Goal: Task Accomplishment & Management: Manage account settings

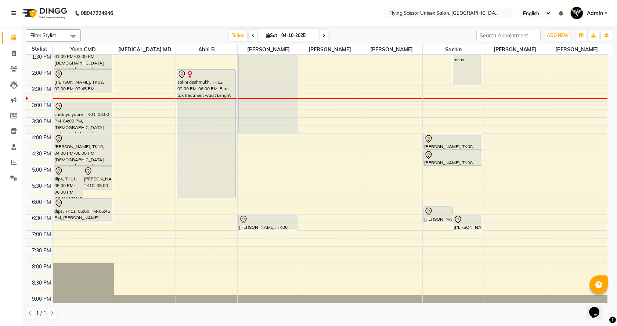
scroll to position [134, 0]
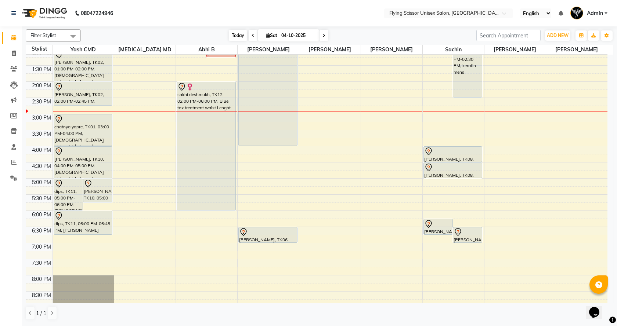
click at [234, 37] on span "Today" at bounding box center [238, 35] width 18 height 11
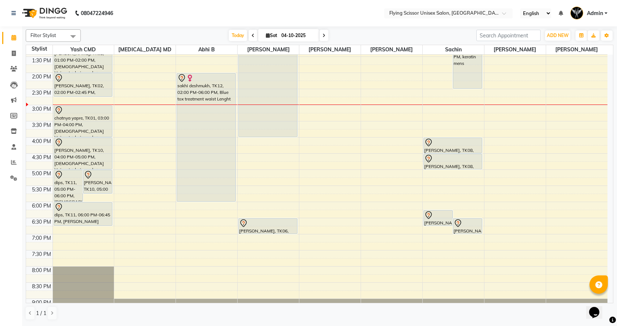
scroll to position [61, 0]
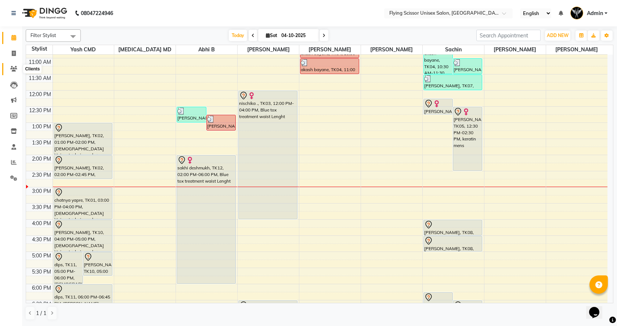
click at [11, 68] on icon at bounding box center [13, 69] width 7 height 6
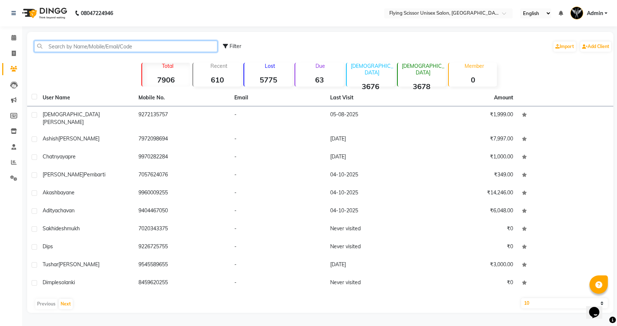
click at [44, 46] on input "text" at bounding box center [125, 46] width 183 height 11
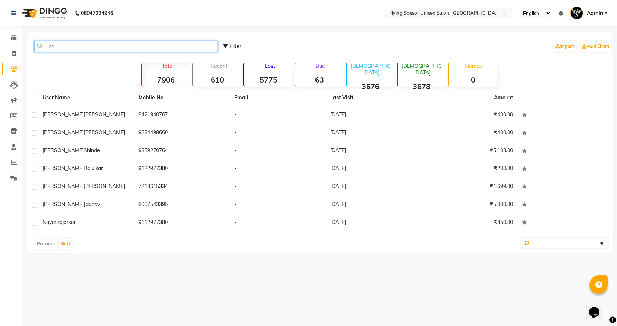
type input "n"
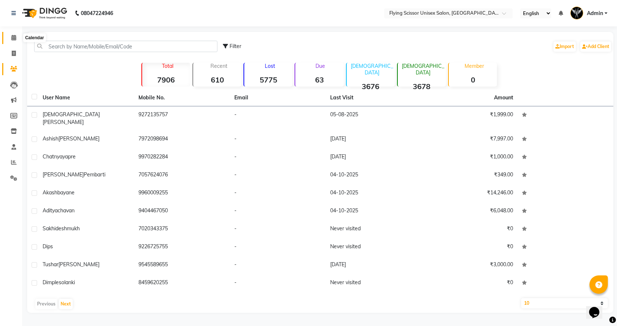
click at [14, 41] on span at bounding box center [13, 38] width 13 height 8
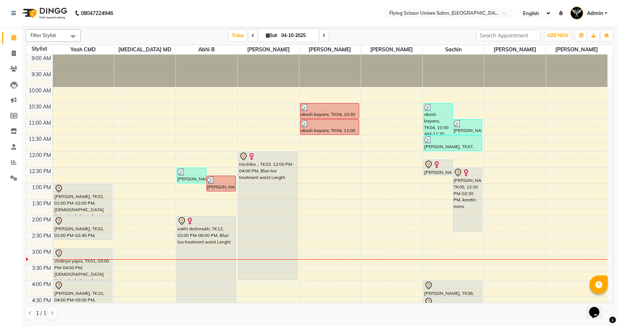
click at [323, 35] on icon at bounding box center [323, 35] width 3 height 4
type input "05-10-2025"
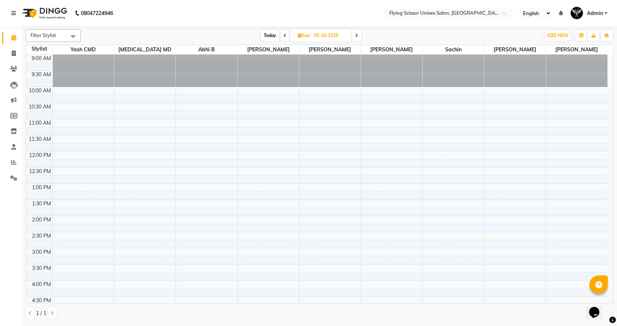
click at [356, 39] on span at bounding box center [356, 35] width 9 height 11
type input "06-10-2025"
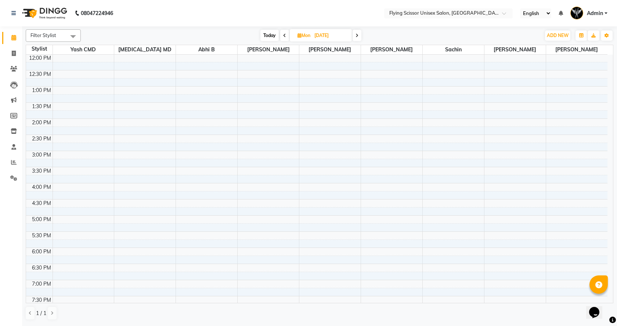
scroll to position [110, 0]
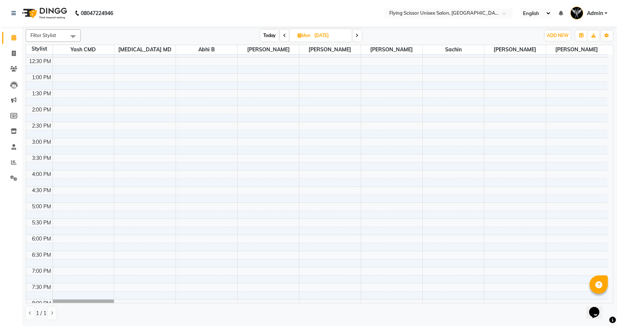
click at [424, 174] on div "9:00 AM 9:30 AM 10:00 AM 10:30 AM 11:00 AM 11:30 AM 12:00 PM 12:30 PM 1:00 PM 1…" at bounding box center [316, 154] width 581 height 419
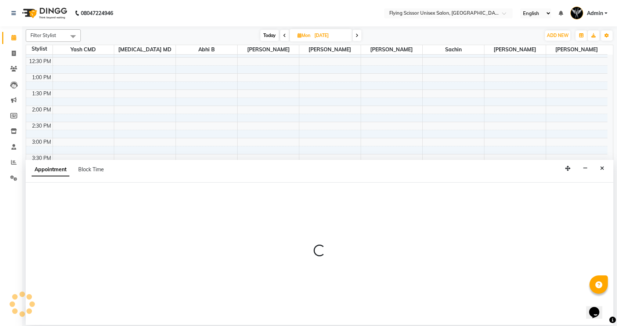
select select "67686"
select select "960"
select select "tentative"
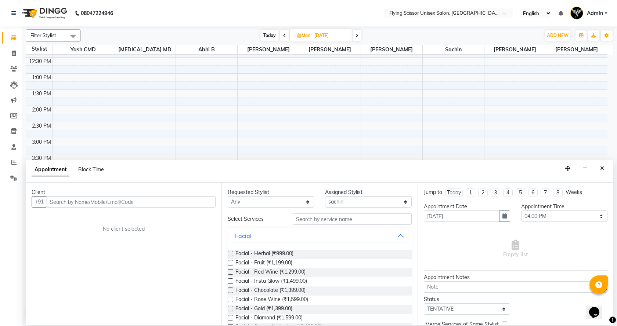
click at [198, 201] on input "text" at bounding box center [131, 201] width 169 height 11
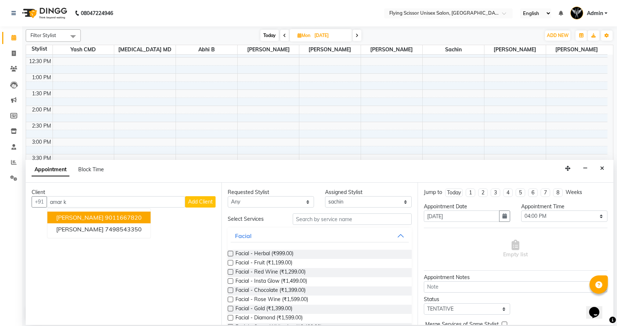
click at [133, 217] on ngb-highlight "9011667820" at bounding box center [123, 217] width 37 height 7
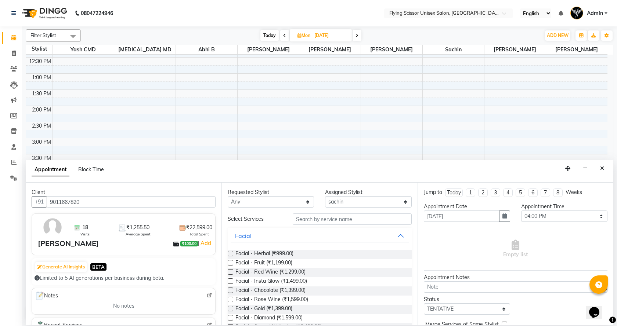
type input "9011667820"
click at [302, 223] on input "text" at bounding box center [351, 219] width 119 height 11
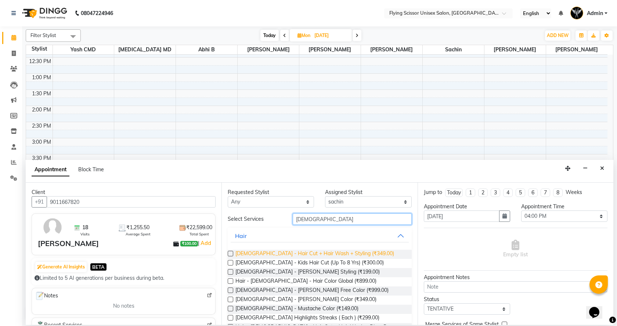
type input "male"
click at [300, 252] on span "Male - Hair Cut + Hair Wash + Styling (₹349.00)" at bounding box center [314, 254] width 159 height 9
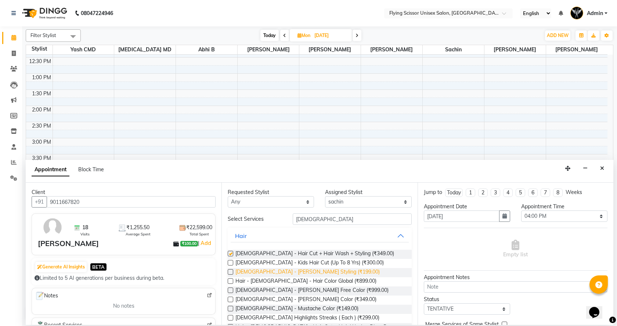
checkbox input "false"
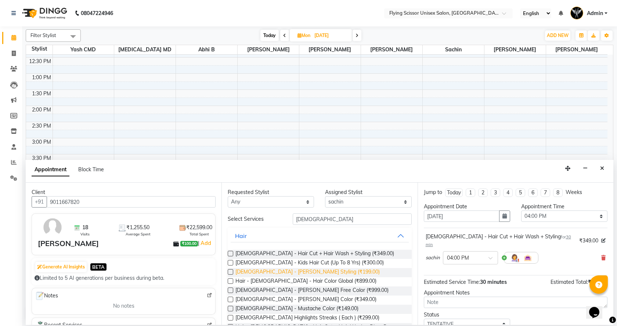
click at [290, 273] on span "Male - Beard Styling (₹199.00)" at bounding box center [307, 272] width 144 height 9
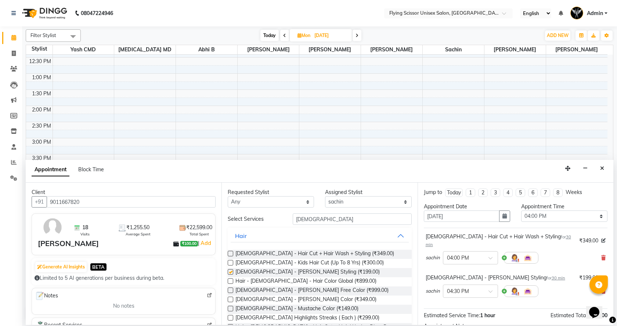
checkbox input "false"
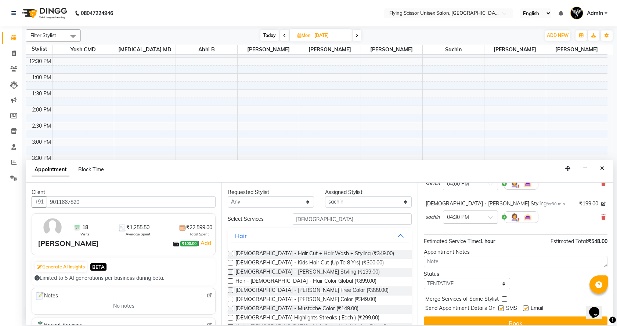
scroll to position [77, 0]
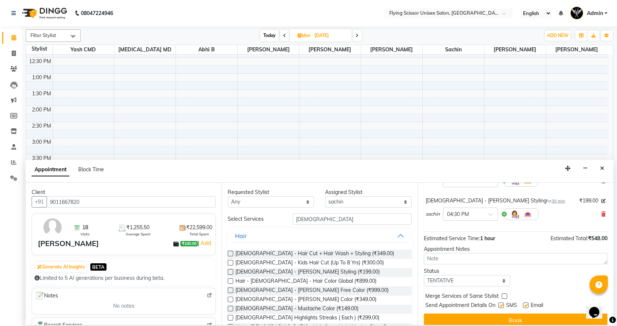
drag, startPoint x: 517, startPoint y: 310, endPoint x: 505, endPoint y: 307, distance: 12.8
click at [516, 314] on button "Book" at bounding box center [514, 320] width 183 height 13
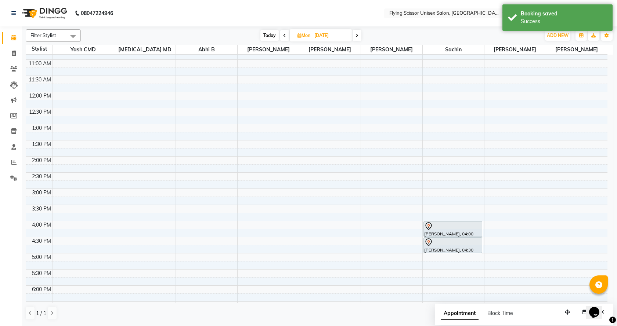
scroll to position [0, 0]
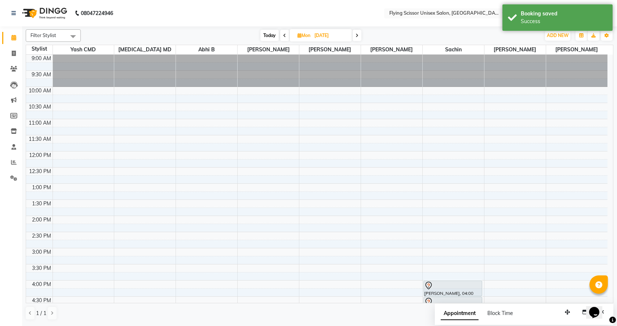
click at [286, 38] on span at bounding box center [284, 35] width 9 height 11
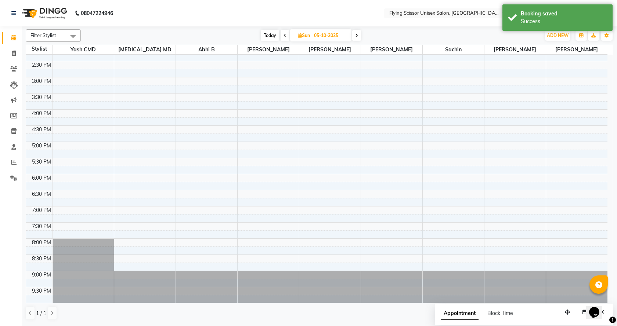
click at [286, 38] on span at bounding box center [284, 35] width 9 height 11
type input "04-10-2025"
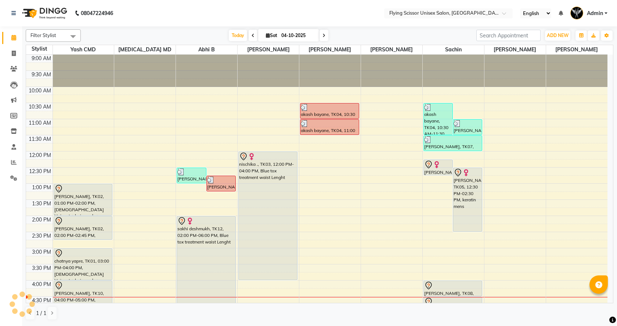
select select "en"
click at [320, 35] on span at bounding box center [323, 35] width 9 height 11
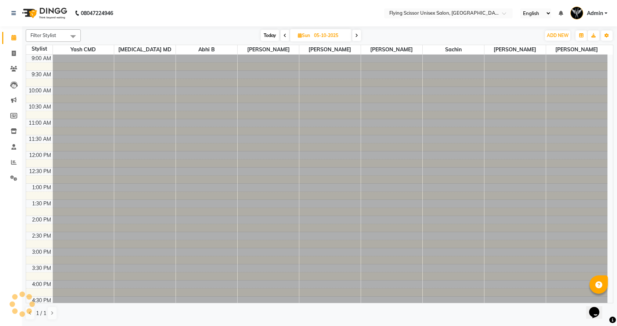
scroll to position [171, 0]
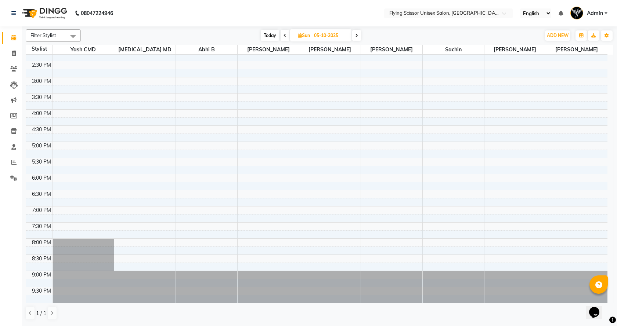
click at [263, 39] on span "Today" at bounding box center [270, 35] width 18 height 11
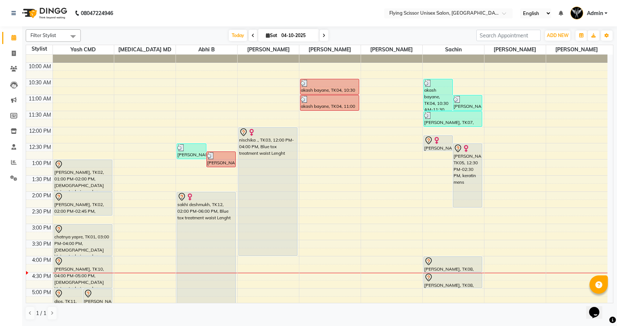
click at [324, 37] on icon at bounding box center [323, 35] width 3 height 4
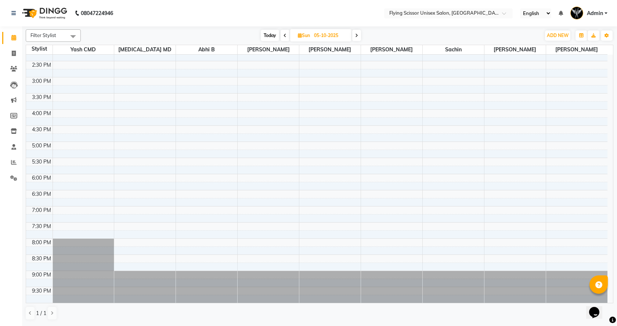
click at [359, 37] on span at bounding box center [356, 35] width 9 height 11
click at [285, 34] on icon at bounding box center [284, 35] width 3 height 4
click at [359, 36] on span at bounding box center [356, 35] width 9 height 11
click at [276, 36] on span "Today" at bounding box center [269, 35] width 18 height 11
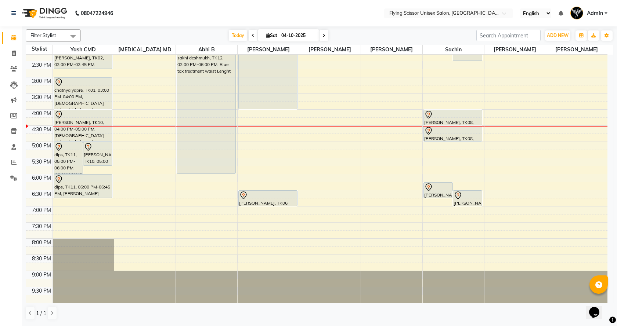
click at [323, 39] on span at bounding box center [323, 35] width 9 height 11
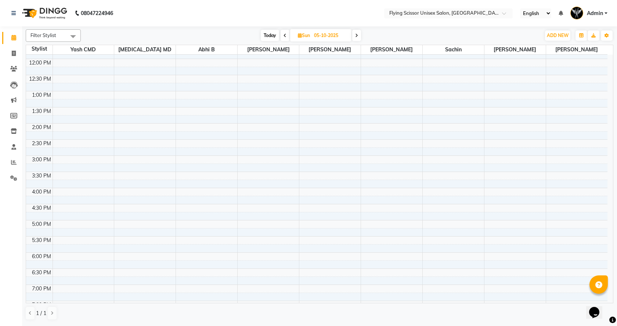
scroll to position [0, 0]
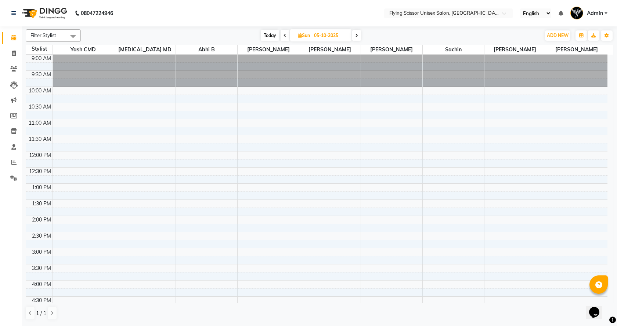
click at [262, 37] on span "Today" at bounding box center [270, 35] width 18 height 11
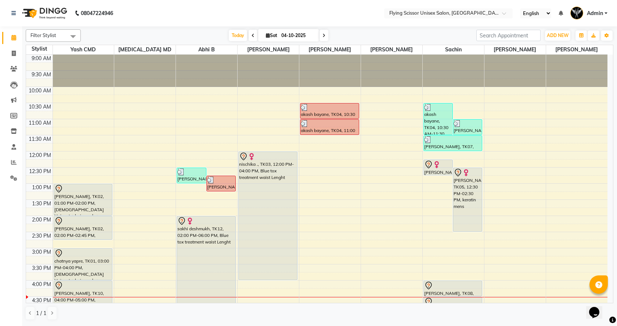
click at [324, 34] on span at bounding box center [323, 35] width 9 height 11
type input "05-10-2025"
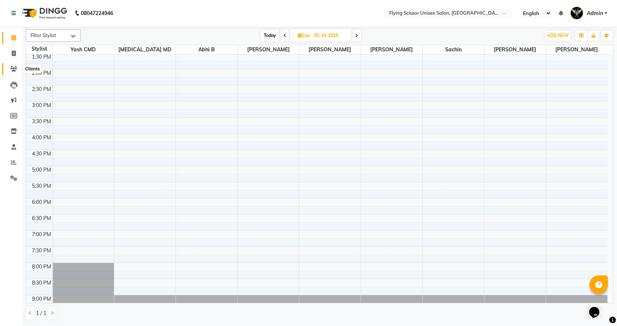
click at [17, 69] on span at bounding box center [13, 69] width 13 height 8
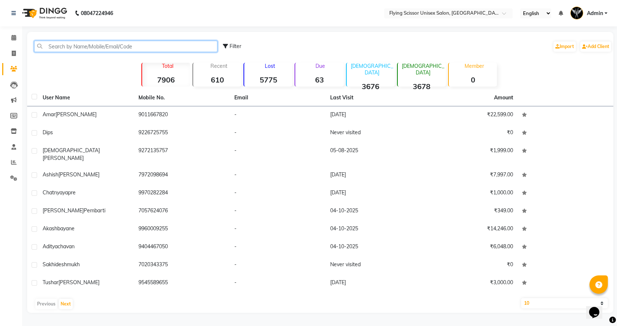
click at [55, 48] on input "text" at bounding box center [125, 46] width 183 height 11
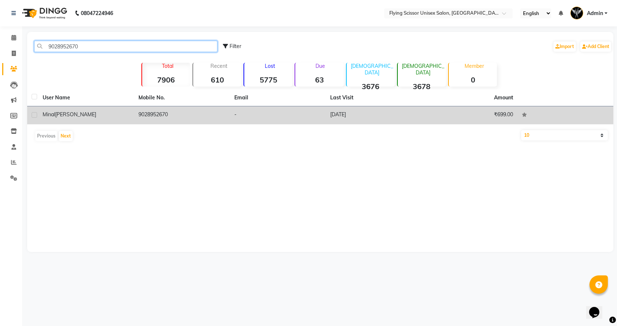
type input "9028952670"
click at [150, 117] on td "9028952670" at bounding box center [182, 115] width 96 height 18
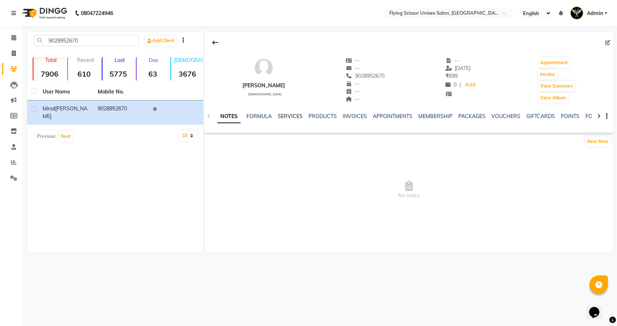
click at [286, 114] on link "SERVICES" at bounding box center [289, 116] width 25 height 7
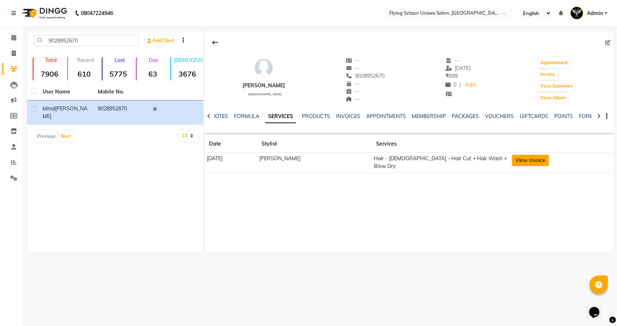
click at [529, 161] on button "View Invoice" at bounding box center [530, 160] width 37 height 11
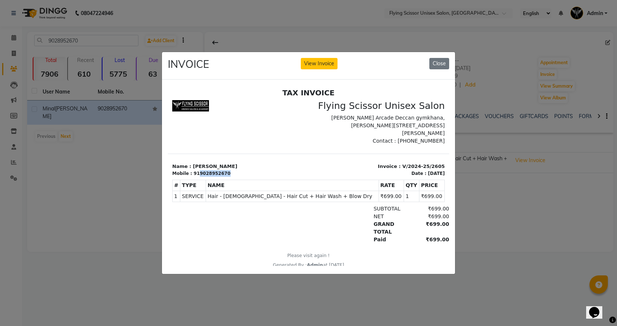
drag, startPoint x: 220, startPoint y: 172, endPoint x: 196, endPoint y: 171, distance: 24.3
click at [196, 171] on div "919028952670" at bounding box center [211, 173] width 37 height 7
copy div "9028952670"
click at [432, 62] on button "Close" at bounding box center [439, 63] width 20 height 11
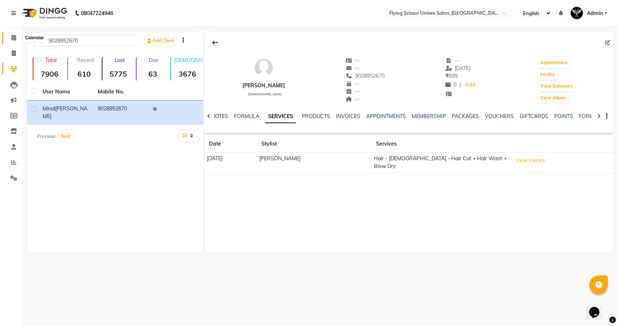
click at [17, 40] on span at bounding box center [13, 38] width 13 height 8
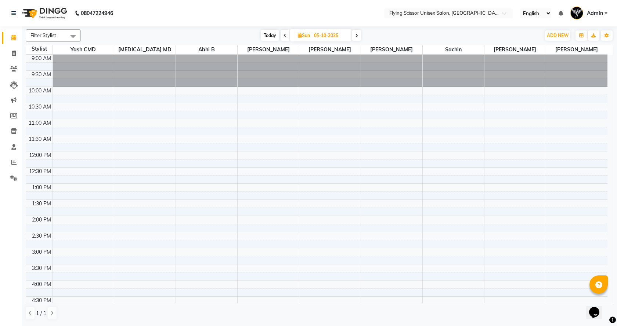
click at [271, 38] on span "Today" at bounding box center [270, 35] width 18 height 11
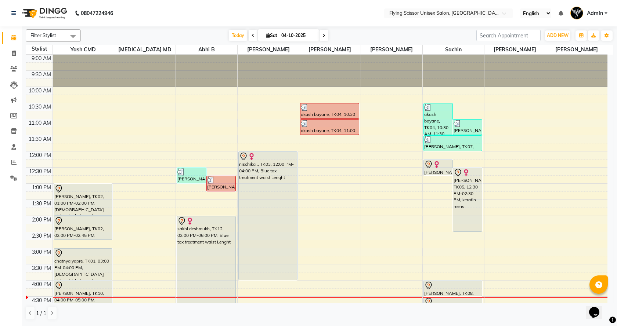
click at [323, 34] on icon at bounding box center [323, 35] width 3 height 4
type input "05-10-2025"
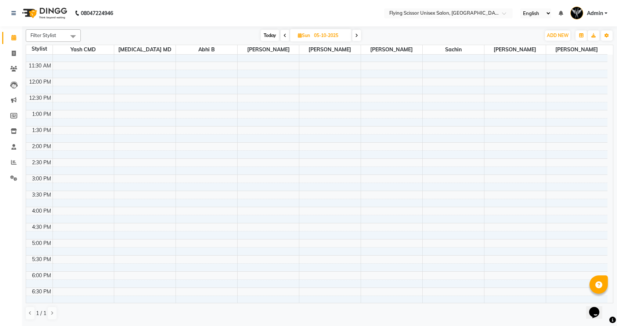
scroll to position [110, 0]
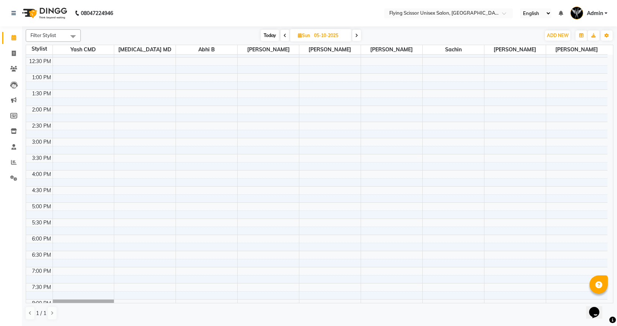
click at [55, 175] on div "9:00 AM 9:30 AM 10:00 AM 10:30 AM 11:00 AM 11:30 AM 12:00 PM 12:30 PM 1:00 PM 1…" at bounding box center [316, 154] width 581 height 419
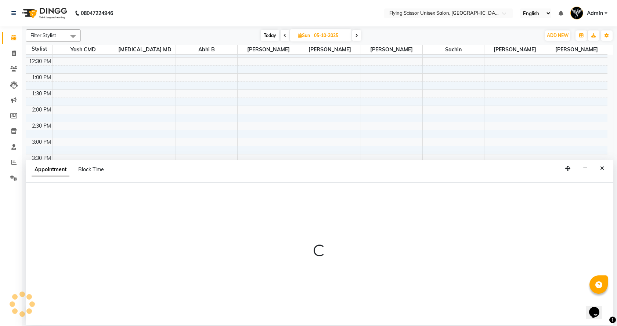
select select "1679"
select select "960"
select select "tentative"
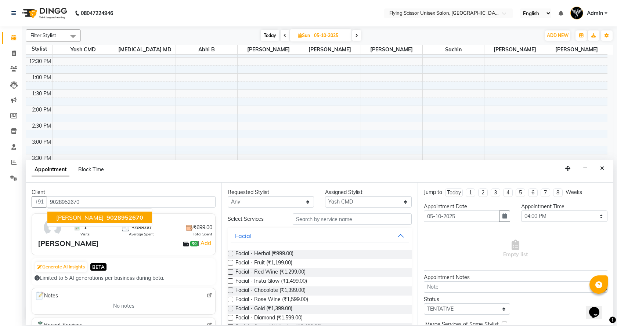
click at [91, 218] on span "minal taralkar" at bounding box center [79, 217] width 47 height 7
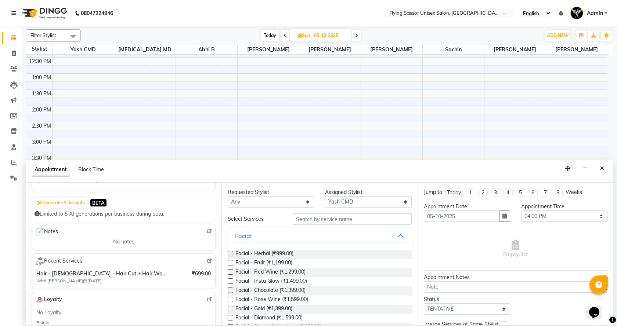
scroll to position [0, 0]
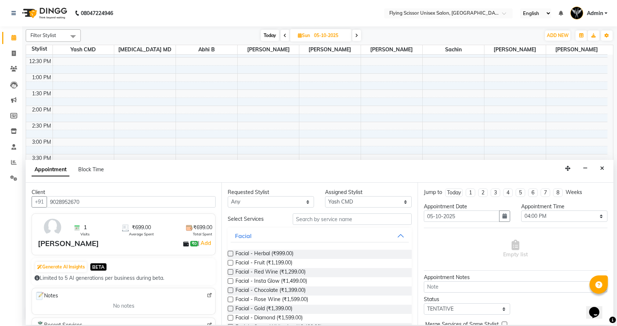
type input "9028952670"
click at [332, 219] on input "text" at bounding box center [351, 219] width 119 height 11
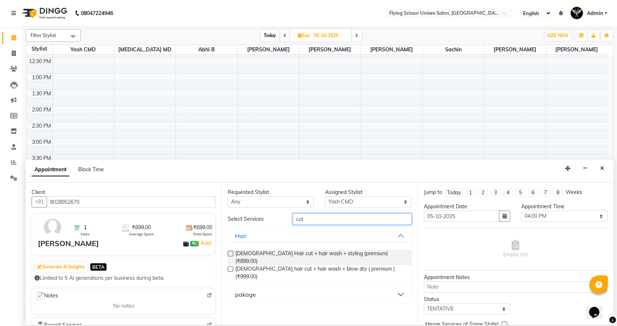
type input "cut"
click at [230, 266] on label at bounding box center [231, 269] width 6 height 6
click at [230, 268] on input "checkbox" at bounding box center [230, 270] width 5 height 5
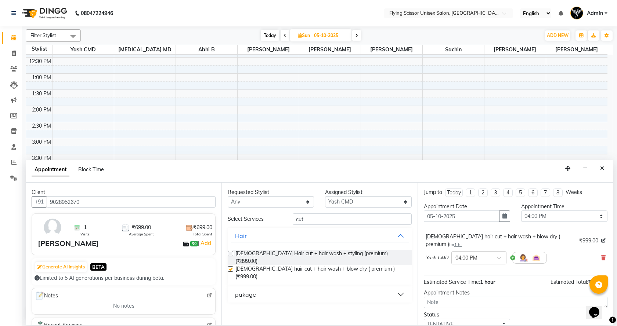
checkbox input "false"
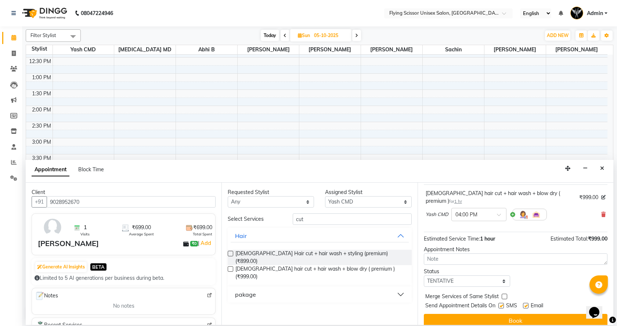
scroll to position [44, 0]
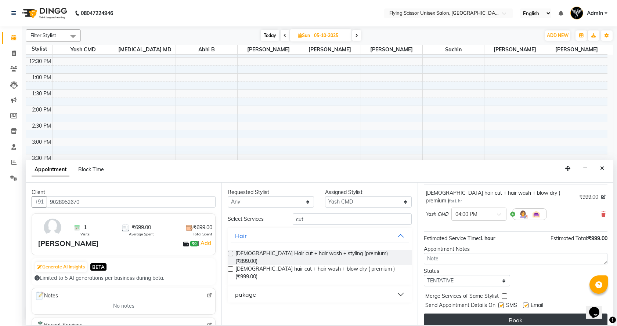
click at [538, 314] on button "Book" at bounding box center [514, 320] width 183 height 13
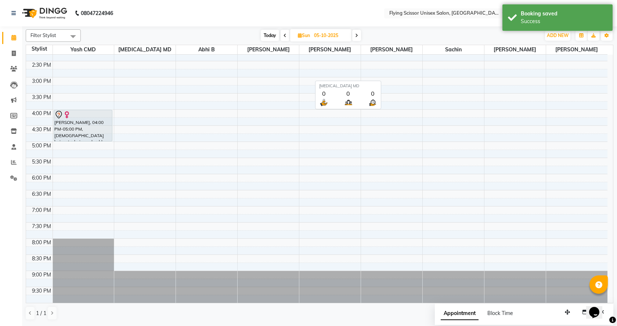
scroll to position [0, 0]
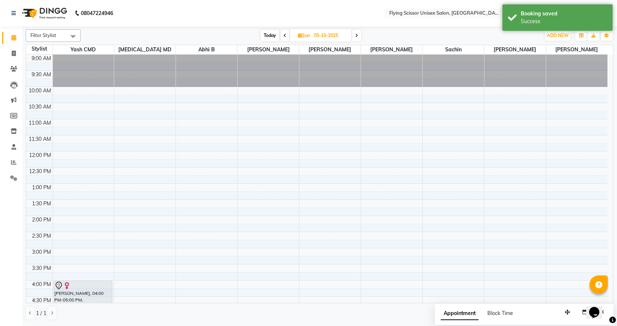
click at [266, 35] on span "Today" at bounding box center [270, 35] width 18 height 11
type input "04-10-2025"
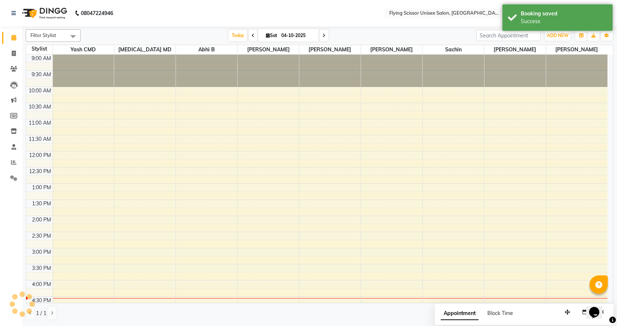
scroll to position [171, 0]
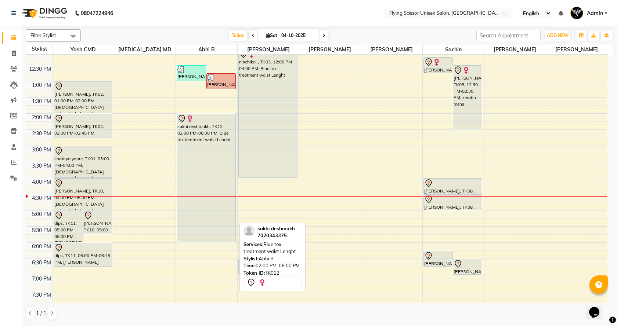
scroll to position [110, 0]
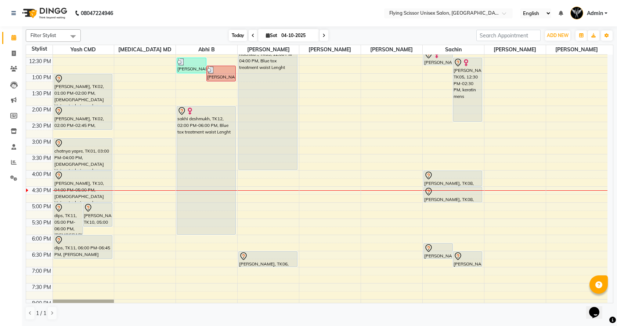
drag, startPoint x: 234, startPoint y: 35, endPoint x: 616, endPoint y: 90, distance: 386.3
click at [234, 35] on span "Today" at bounding box center [238, 35] width 18 height 11
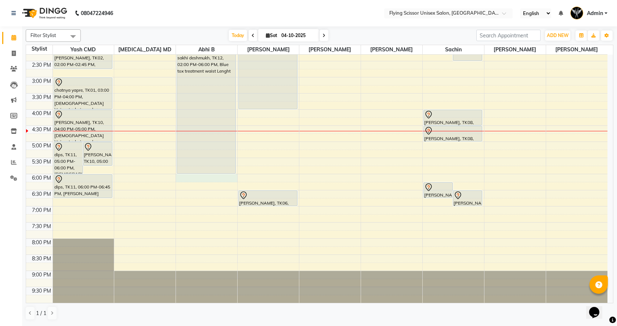
click at [183, 179] on div "9:00 AM 9:30 AM 10:00 AM 10:30 AM 11:00 AM 11:30 AM 12:00 PM 12:30 PM 1:00 PM 1…" at bounding box center [316, 93] width 581 height 419
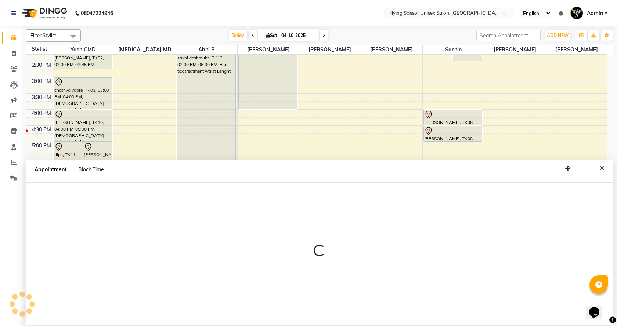
select select "13959"
select select "1080"
select select "tentative"
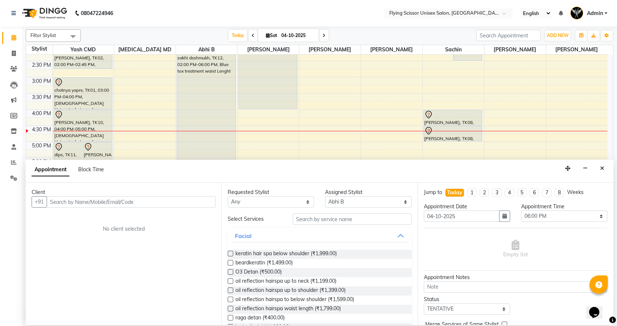
click at [156, 204] on input "text" at bounding box center [131, 201] width 169 height 11
click at [161, 200] on input "text" at bounding box center [131, 201] width 169 height 11
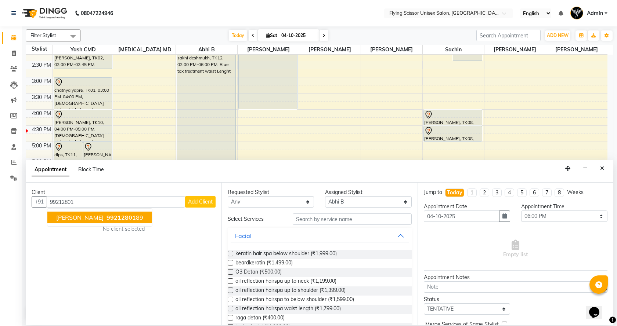
click at [106, 218] on span "99212801" at bounding box center [120, 217] width 29 height 7
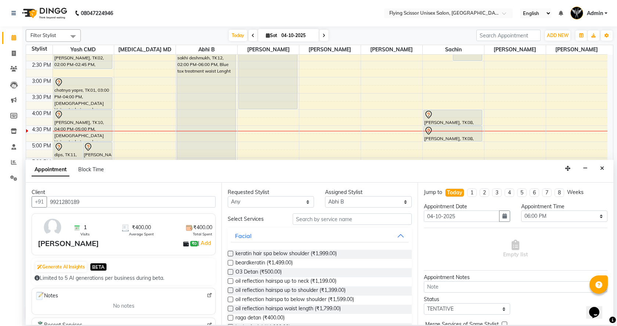
type input "9921280189"
click at [319, 223] on input "text" at bounding box center [351, 219] width 119 height 11
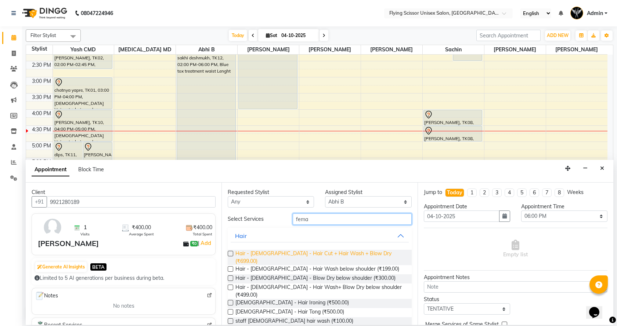
type input "fema"
click at [320, 254] on span "Hair - Female - Hair Cut + Hair Wash + Blow Dry (₹699.00)" at bounding box center [320, 257] width 170 height 15
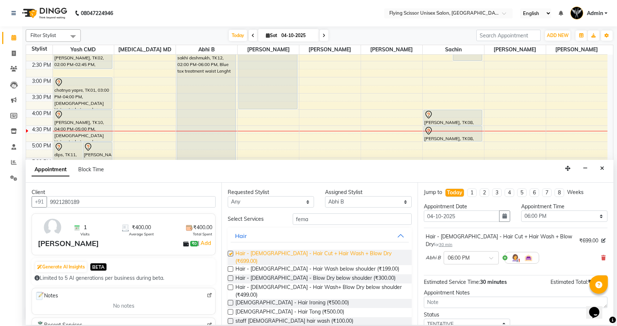
checkbox input "false"
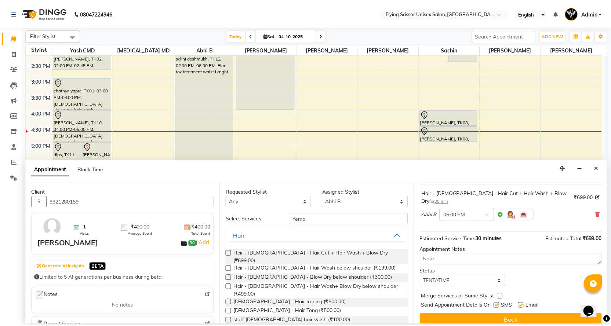
scroll to position [44, 0]
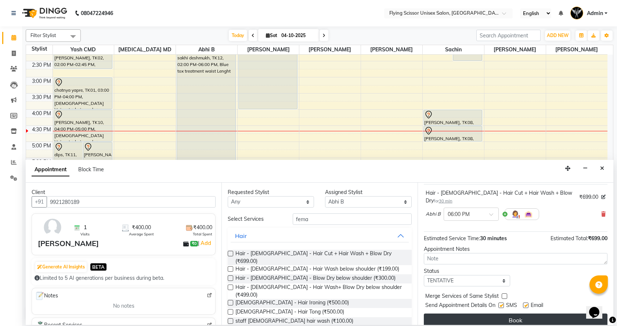
click at [476, 318] on button "Book" at bounding box center [514, 320] width 183 height 13
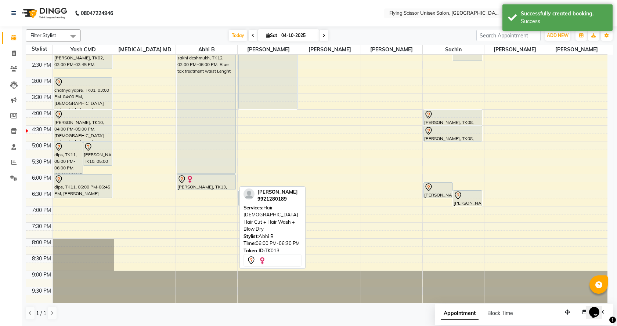
click at [227, 186] on div "[PERSON_NAME], TK13, 06:00 PM-06:30 PM, Hair - [DEMOGRAPHIC_DATA] - Hair Cut + …" at bounding box center [206, 182] width 58 height 15
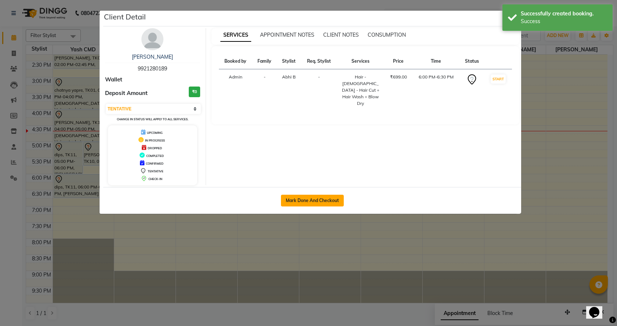
click at [337, 197] on button "Mark Done And Checkout" at bounding box center [312, 201] width 63 height 12
select select "3"
select select "46"
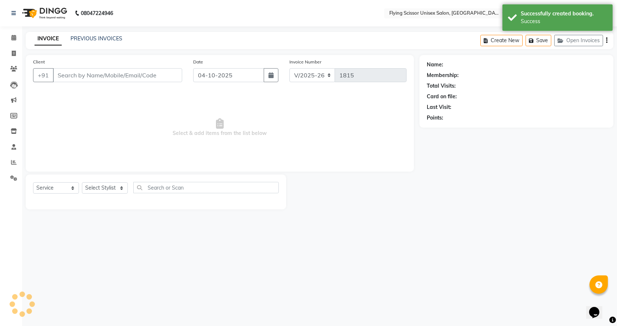
select select "membership"
select select "18390"
type input "9921280189"
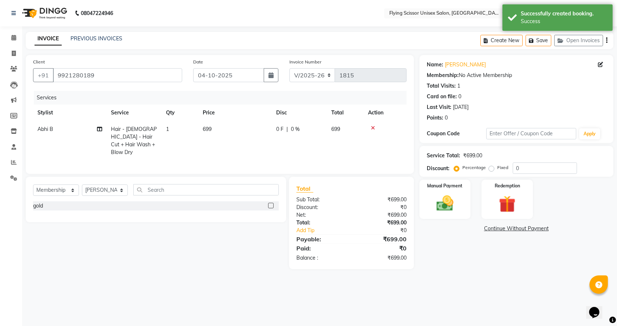
click at [283, 132] on span "0 F" at bounding box center [279, 130] width 7 height 8
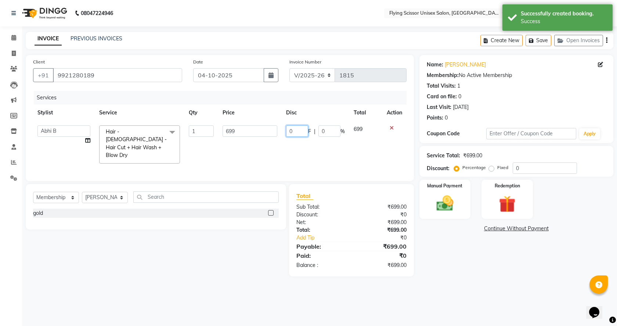
click at [296, 128] on input "0" at bounding box center [297, 131] width 22 height 11
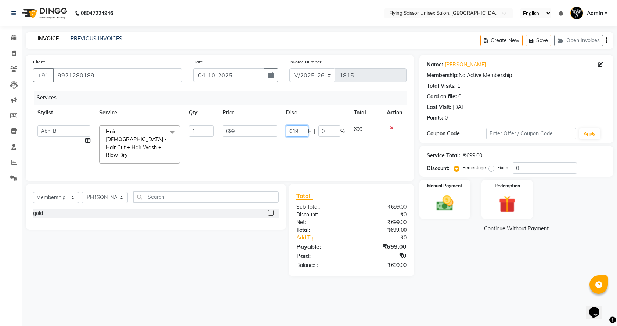
type input "0199"
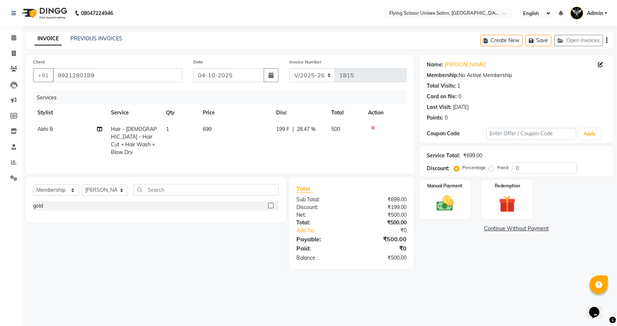
click at [314, 150] on td "199 F | 28.47 %" at bounding box center [299, 141] width 55 height 40
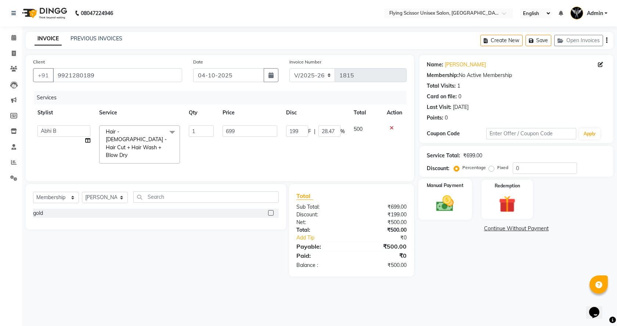
click at [457, 206] on img at bounding box center [444, 203] width 29 height 20
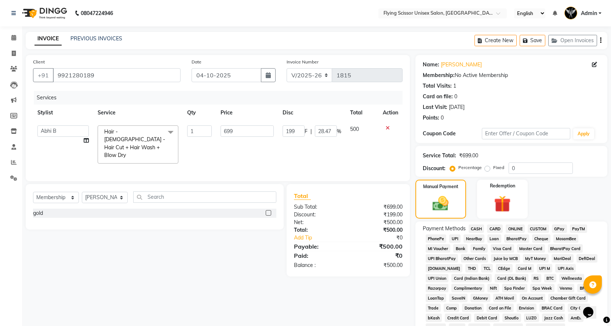
click at [523, 230] on span "ONLINE" at bounding box center [515, 229] width 19 height 8
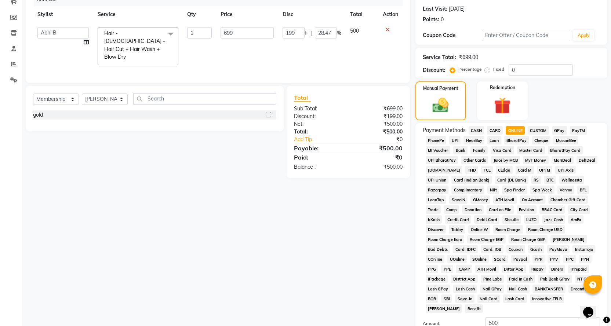
scroll to position [172, 0]
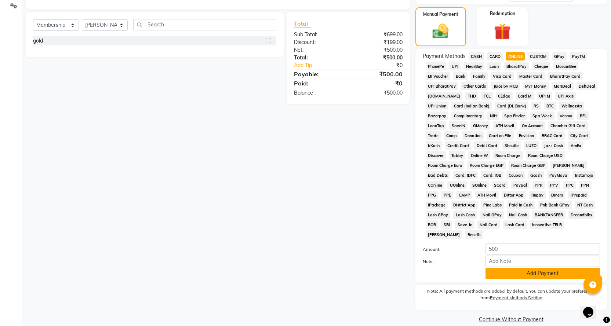
click at [517, 268] on button "Add Payment" at bounding box center [543, 273] width 114 height 11
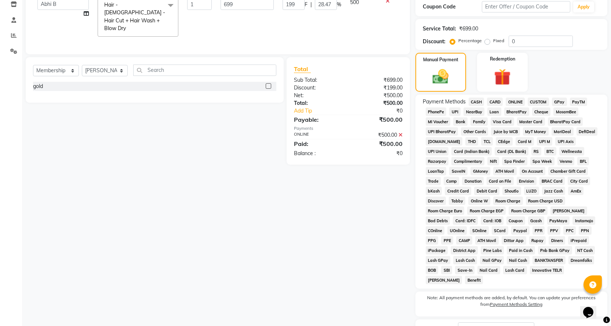
scroll to position [0, 0]
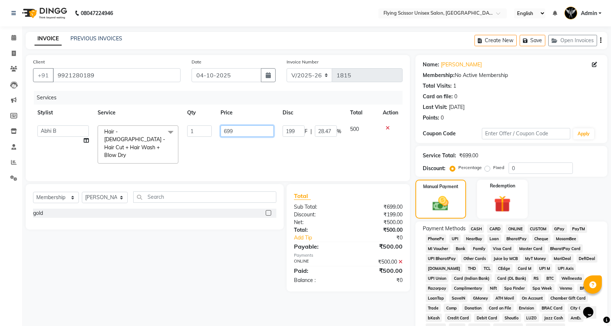
click at [252, 128] on input "699" at bounding box center [247, 131] width 53 height 11
type input "6"
type input "250"
click at [284, 139] on td "199 F | 28.47 %" at bounding box center [312, 144] width 68 height 47
click at [297, 134] on input "199" at bounding box center [294, 131] width 22 height 11
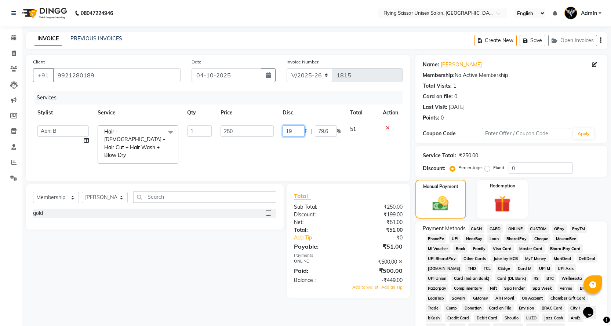
type input "1"
click at [333, 146] on tr "Abhi B Ashish J Jayesh K kunal adhav Nikita MD Raj L sachin Samiksha Adhatrao s…" at bounding box center [218, 144] width 370 height 47
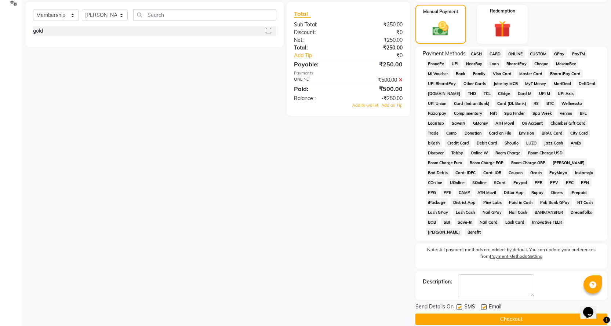
scroll to position [65, 0]
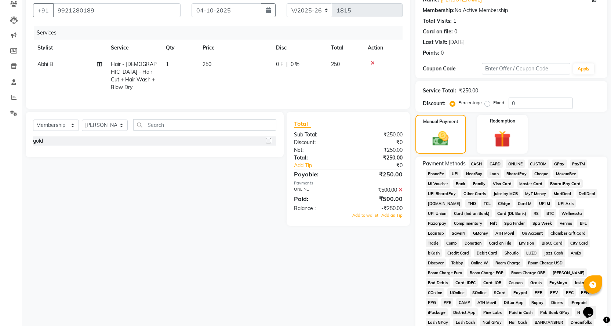
click at [437, 172] on span "PhonePe" at bounding box center [436, 174] width 21 height 8
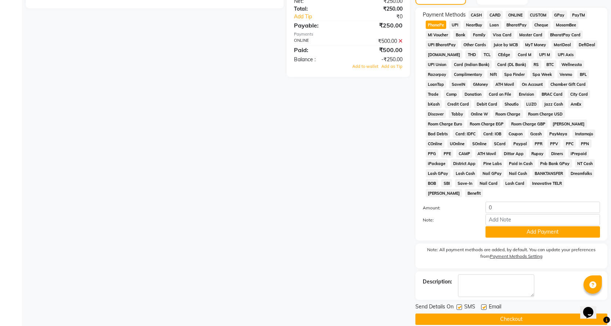
scroll to position [67, 0]
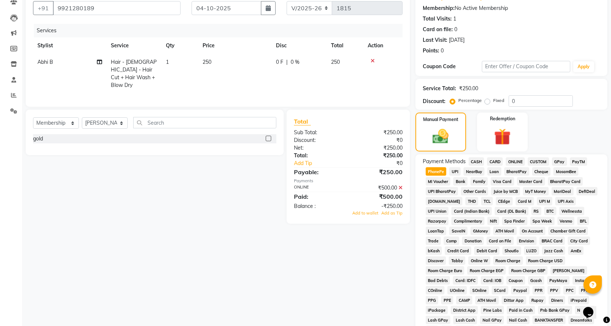
click at [401, 185] on icon at bounding box center [401, 187] width 4 height 5
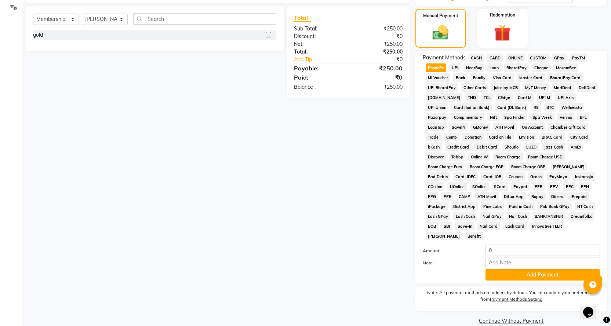
scroll to position [172, 0]
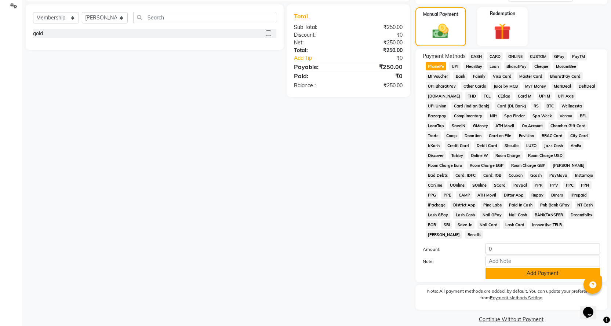
click at [507, 268] on button "Add Payment" at bounding box center [543, 273] width 114 height 11
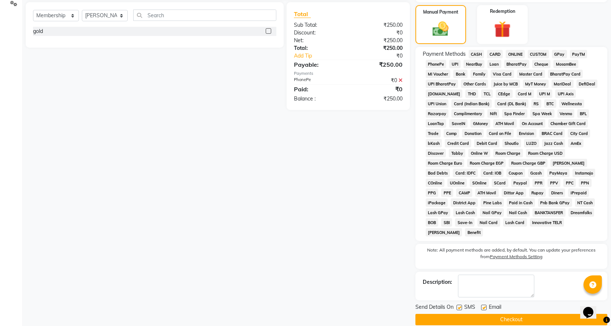
scroll to position [175, 0]
click at [514, 314] on button "Checkout" at bounding box center [511, 319] width 192 height 11
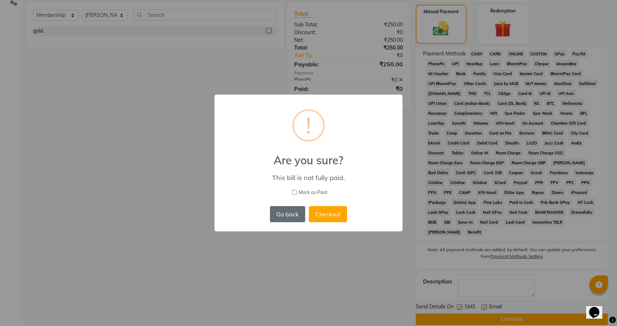
click at [282, 211] on button "Go back" at bounding box center [287, 214] width 35 height 16
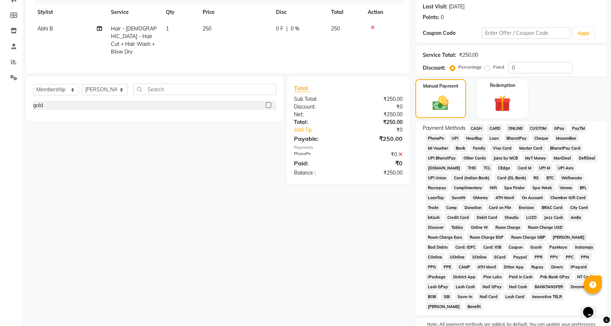
scroll to position [0, 0]
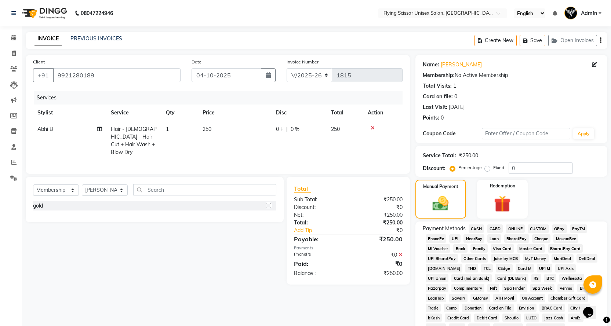
click at [399, 252] on icon at bounding box center [401, 254] width 4 height 5
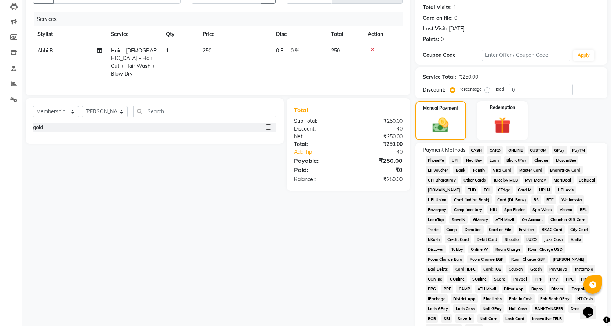
scroll to position [134, 0]
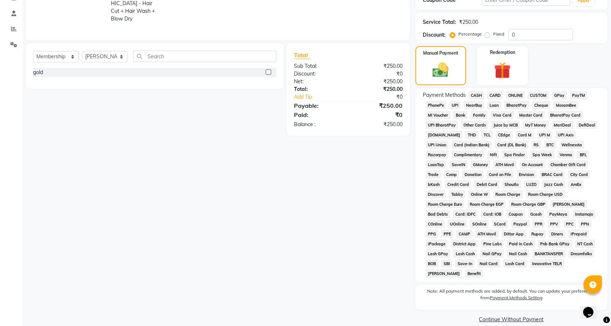
click at [438, 105] on span "PhonePe" at bounding box center [436, 105] width 21 height 8
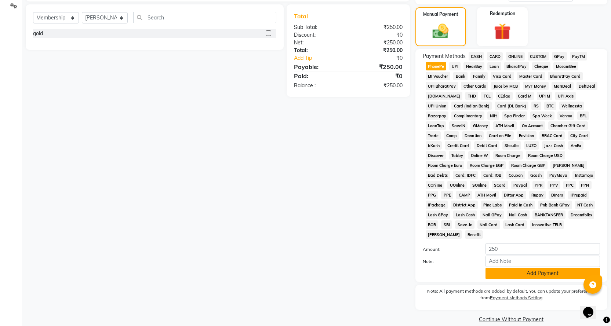
click at [513, 269] on button "Add Payment" at bounding box center [543, 273] width 114 height 11
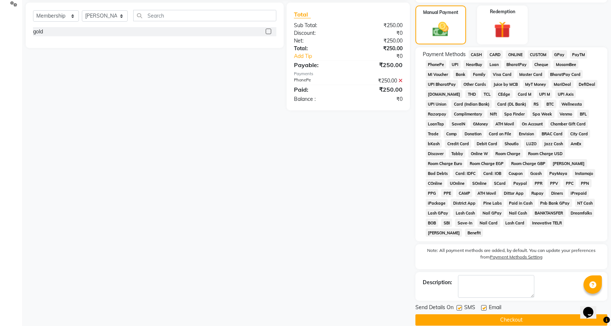
scroll to position [175, 0]
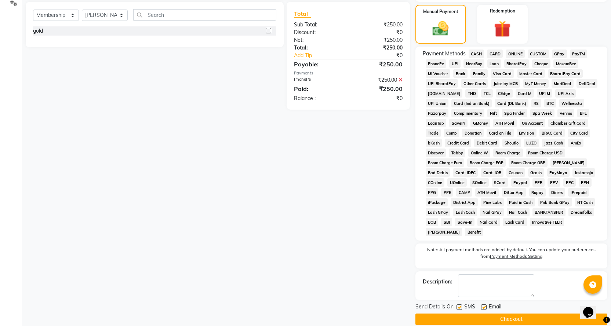
drag, startPoint x: 508, startPoint y: 307, endPoint x: 499, endPoint y: 304, distance: 8.9
click at [507, 314] on button "Checkout" at bounding box center [511, 319] width 192 height 11
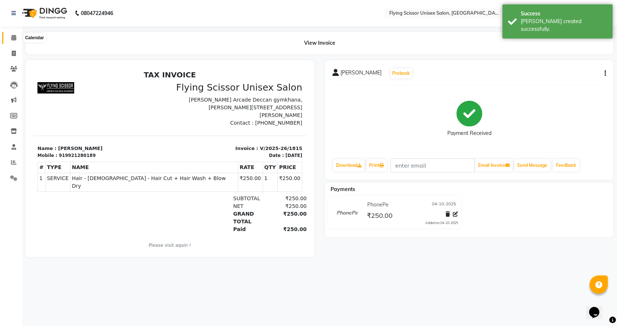
click at [15, 37] on icon at bounding box center [13, 38] width 5 height 6
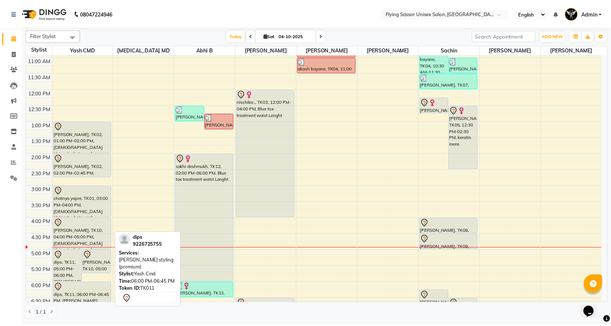
scroll to position [61, 0]
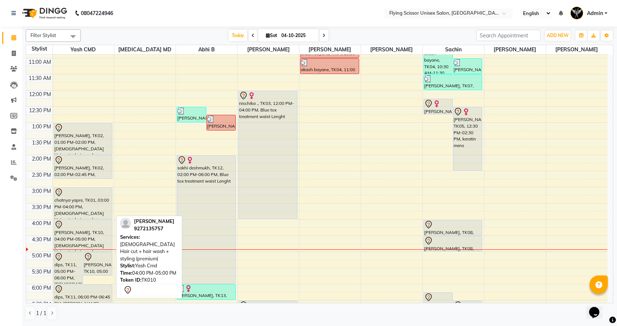
click at [94, 232] on div "[PERSON_NAME], TK10, 04:00 PM-05:00 PM, [DEMOGRAPHIC_DATA] Hair cut + hair wash…" at bounding box center [83, 235] width 58 height 31
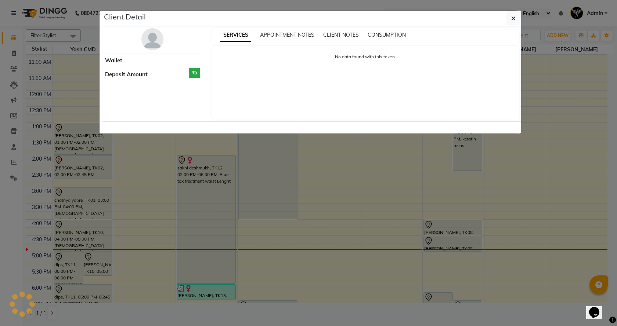
select select "7"
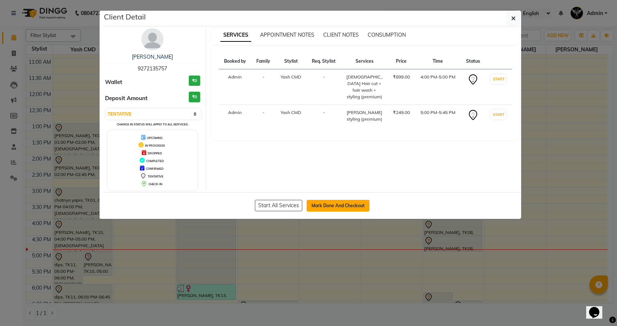
click at [361, 201] on button "Mark Done And Checkout" at bounding box center [337, 206] width 63 height 12
select select "service"
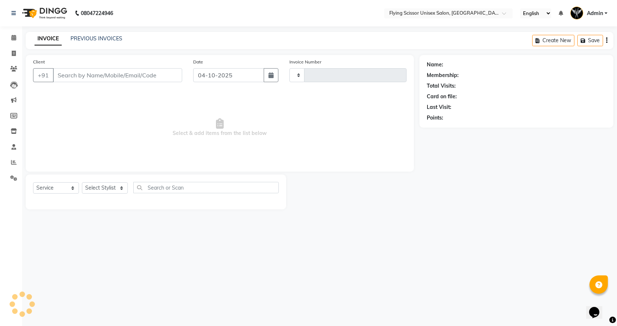
type input "1816"
select select "46"
select select "membership"
select select "18390"
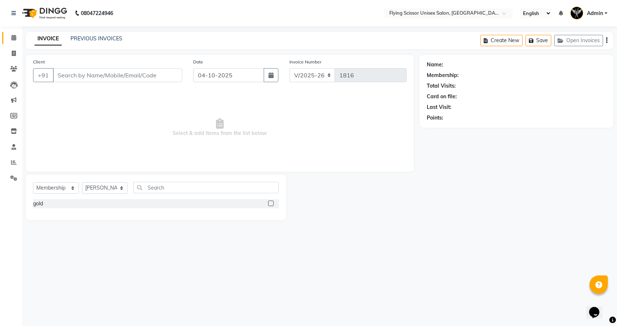
type input "9272135757"
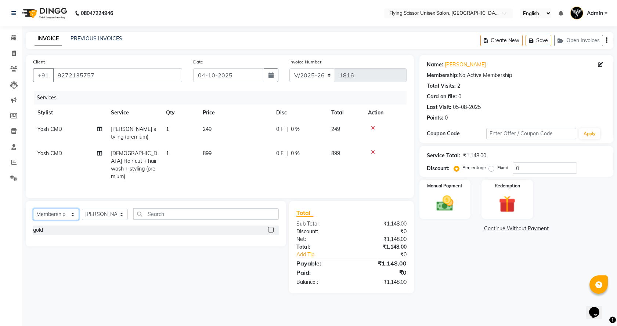
click at [70, 212] on select "Select Service Product Membership Package Voucher Prepaid Gift Card" at bounding box center [56, 214] width 46 height 11
select select "service"
click at [33, 209] on select "Select Service Product Membership Package Voucher Prepaid Gift Card" at bounding box center [56, 214] width 46 height 11
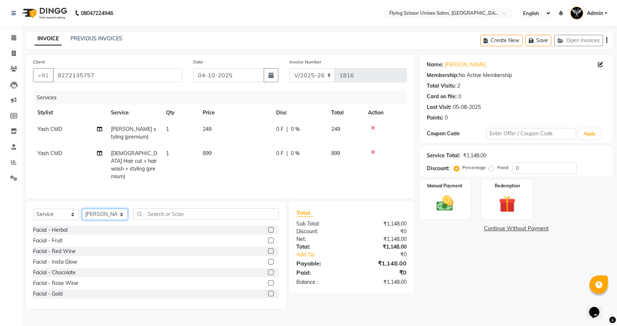
click at [127, 211] on select "Select Stylist Abhi B [PERSON_NAME] K [PERSON_NAME] [PERSON_NAME] MD [PERSON_NA…" at bounding box center [105, 214] width 46 height 11
click at [82, 209] on select "Select Stylist Abhi B [PERSON_NAME] K [PERSON_NAME] [PERSON_NAME] MD [PERSON_NA…" at bounding box center [105, 214] width 46 height 11
click at [123, 210] on select "Select Stylist Abhi B [PERSON_NAME] K [PERSON_NAME] [PERSON_NAME] MD [PERSON_NA…" at bounding box center [105, 214] width 46 height 11
select select "1679"
click at [82, 209] on select "Select Stylist Abhi B [PERSON_NAME] K [PERSON_NAME] [PERSON_NAME] MD [PERSON_NA…" at bounding box center [105, 214] width 46 height 11
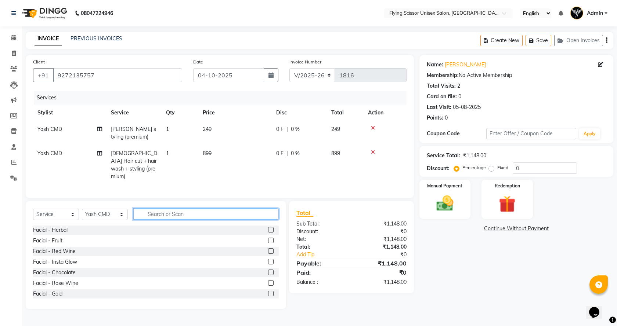
click at [176, 210] on input "text" at bounding box center [205, 213] width 145 height 11
click at [497, 170] on label "Fixed" at bounding box center [502, 167] width 11 height 7
click at [490, 170] on input "Fixed" at bounding box center [492, 167] width 5 height 5
radio input "true"
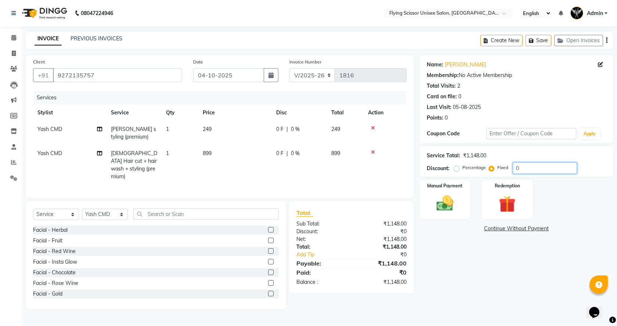
click at [523, 164] on input "0" at bounding box center [544, 168] width 64 height 11
type input "1"
click at [588, 199] on div "Manual Payment Redemption" at bounding box center [516, 199] width 205 height 39
click at [543, 167] on input "148" at bounding box center [544, 168] width 64 height 11
type input "149"
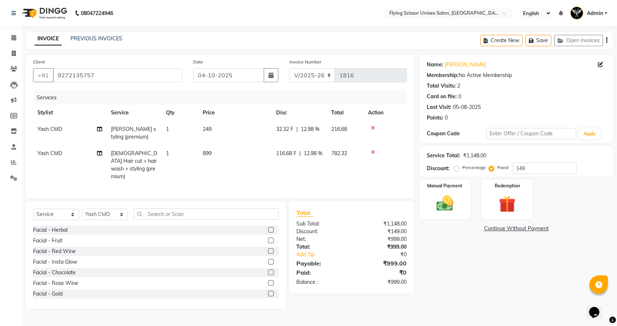
click at [567, 230] on link "Continue Without Payment" at bounding box center [516, 229] width 191 height 8
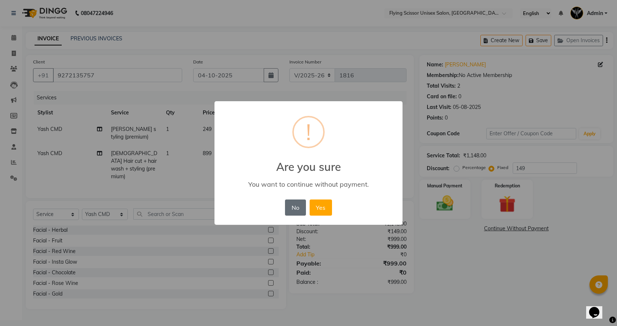
click at [297, 211] on button "No" at bounding box center [295, 208] width 21 height 16
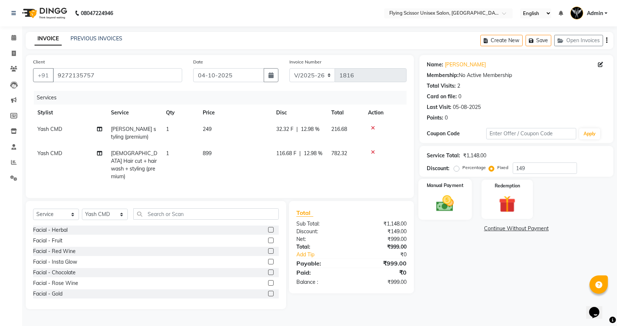
click at [448, 210] on img at bounding box center [444, 203] width 29 height 20
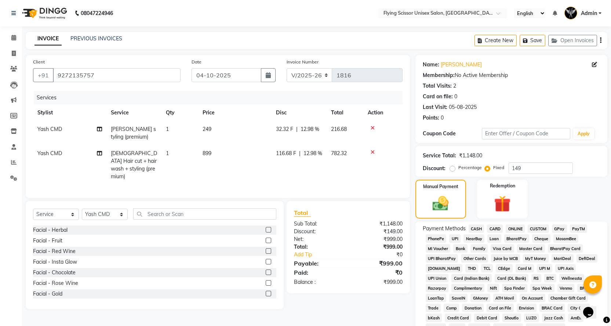
click at [439, 238] on span "PhonePe" at bounding box center [436, 238] width 21 height 8
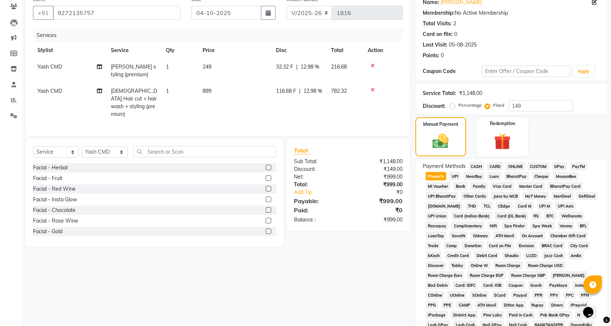
scroll to position [172, 0]
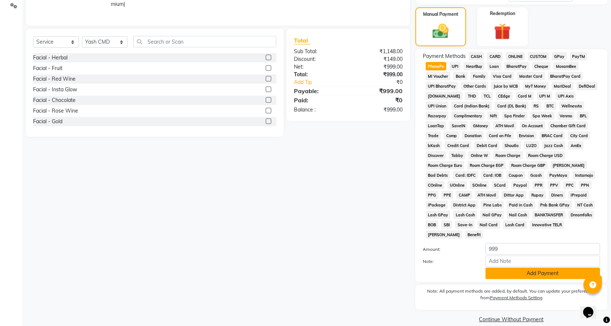
click at [515, 268] on button "Add Payment" at bounding box center [543, 273] width 114 height 11
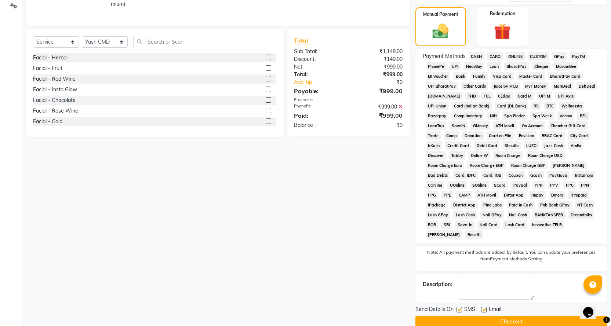
scroll to position [175, 0]
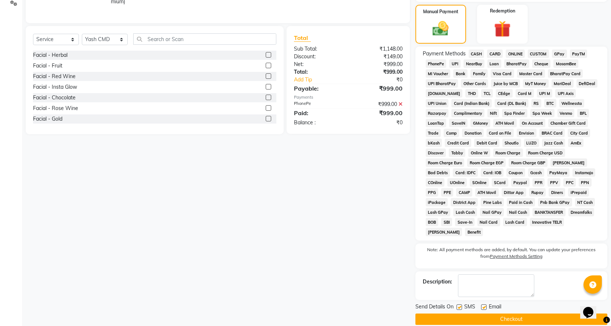
click at [473, 314] on button "Checkout" at bounding box center [511, 319] width 192 height 11
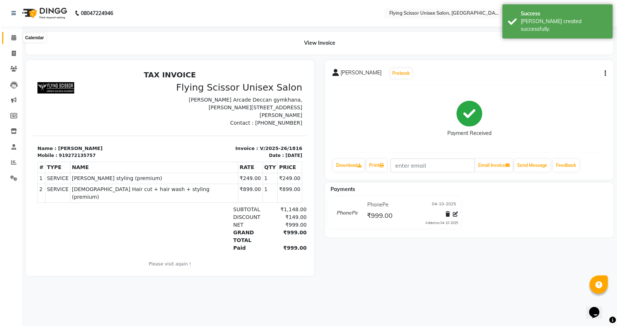
click at [14, 40] on span at bounding box center [13, 38] width 13 height 8
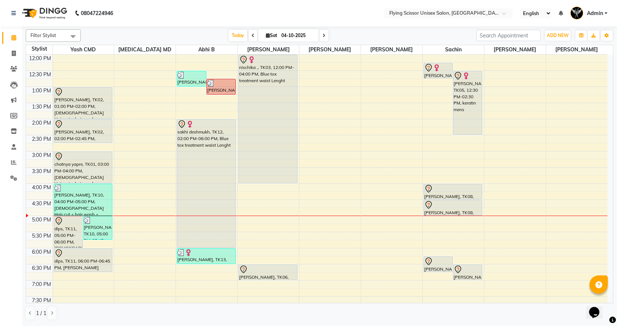
scroll to position [171, 0]
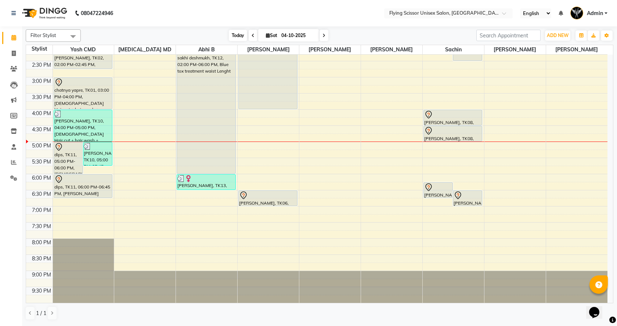
click at [234, 31] on span "Today" at bounding box center [238, 35] width 18 height 11
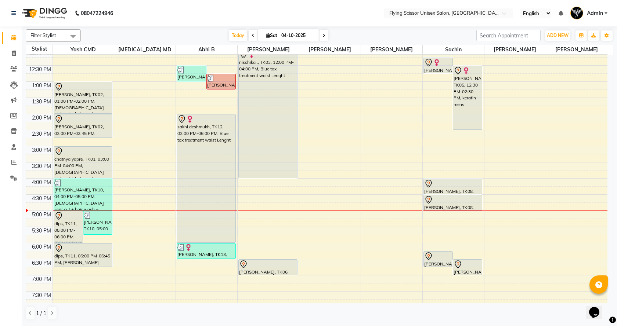
scroll to position [24, 0]
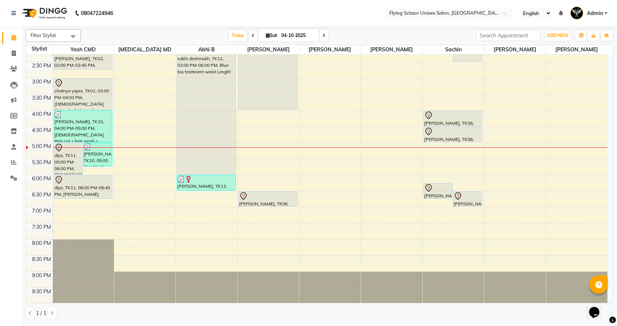
scroll to position [171, 0]
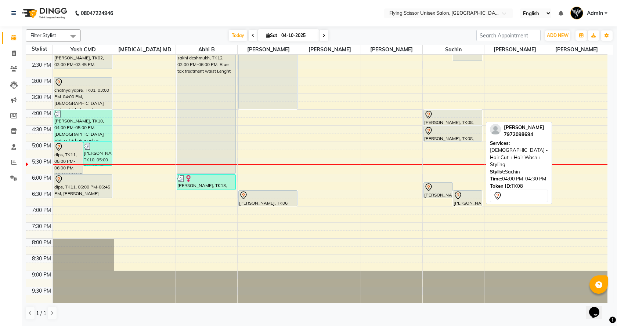
click at [441, 113] on div at bounding box center [453, 114] width 58 height 9
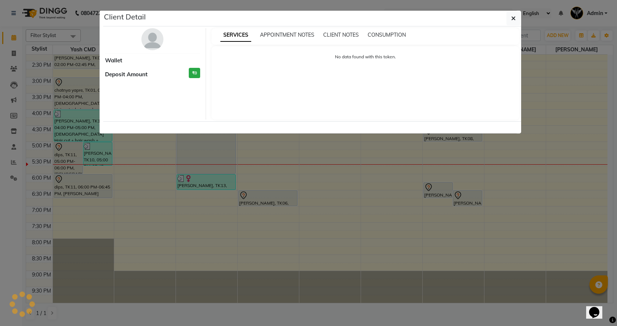
select select "7"
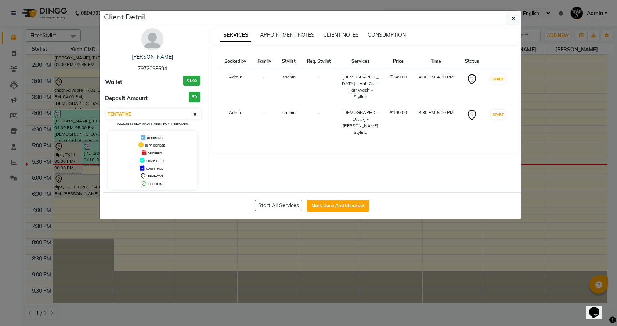
drag, startPoint x: 167, startPoint y: 68, endPoint x: 139, endPoint y: 64, distance: 27.4
click at [124, 68] on div "ashish thosar 7972098694" at bounding box center [152, 62] width 95 height 19
copy span "7972098694"
click at [16, 69] on ngb-modal-window "Client Detail ashish thosar 7972098694 Wallet ₹1.00 Deposit Amount ₹0 Select IN…" at bounding box center [308, 163] width 617 height 326
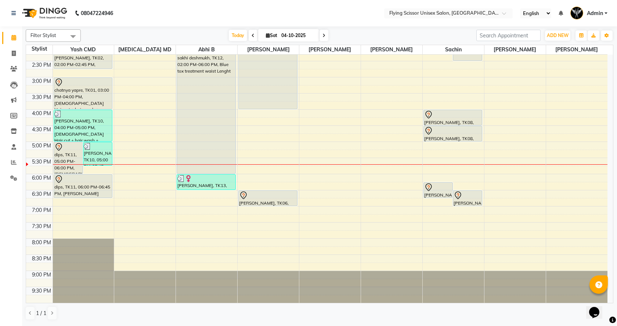
click at [16, 68] on ngb-modal-window "Client Detail ashish thosar 7972098694 Wallet ₹1.00 Deposit Amount ₹0 Select IN…" at bounding box center [308, 163] width 617 height 326
click at [16, 68] on icon at bounding box center [13, 69] width 7 height 6
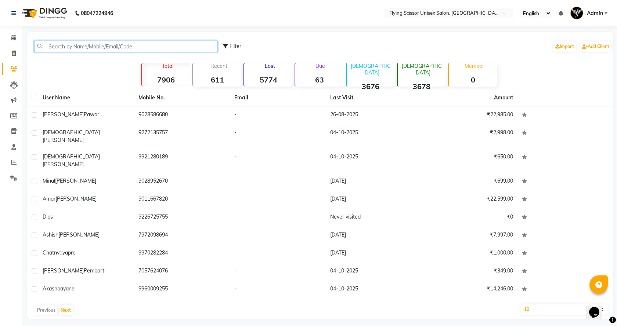
paste input "7972098694"
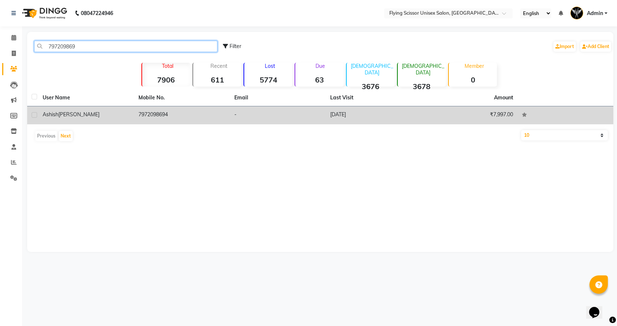
type input "797209869"
click at [83, 113] on div "ashish thosar" at bounding box center [86, 115] width 87 height 8
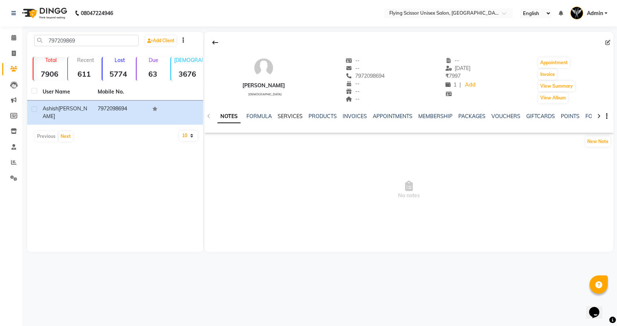
click at [291, 117] on link "SERVICES" at bounding box center [289, 116] width 25 height 7
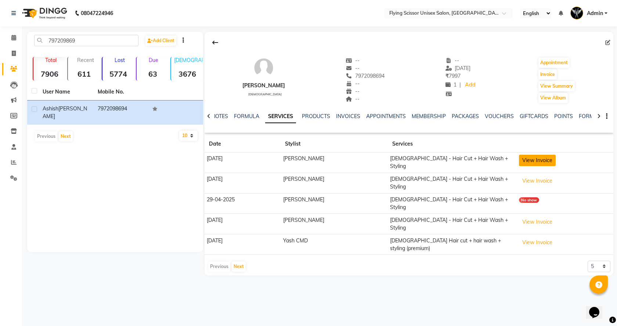
click at [525, 160] on button "View Invoice" at bounding box center [537, 160] width 37 height 11
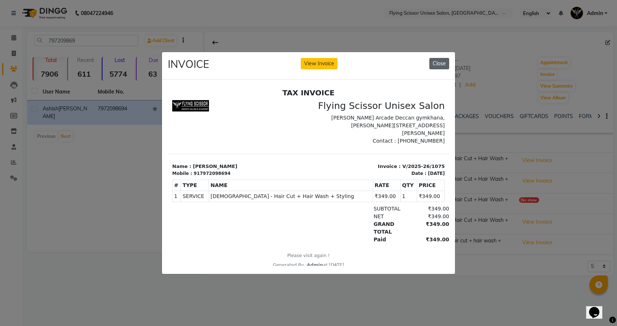
click at [444, 61] on button "Close" at bounding box center [439, 63] width 20 height 11
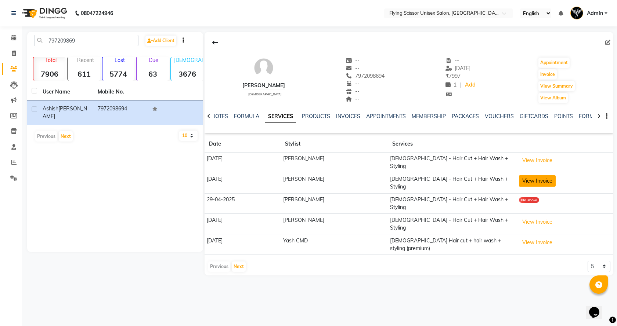
click at [532, 179] on button "View Invoice" at bounding box center [537, 180] width 37 height 11
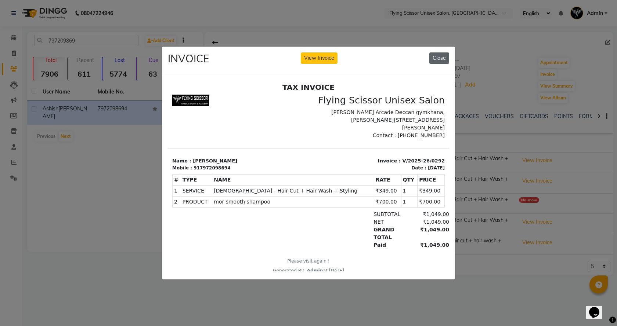
click at [431, 58] on button "Close" at bounding box center [439, 57] width 20 height 11
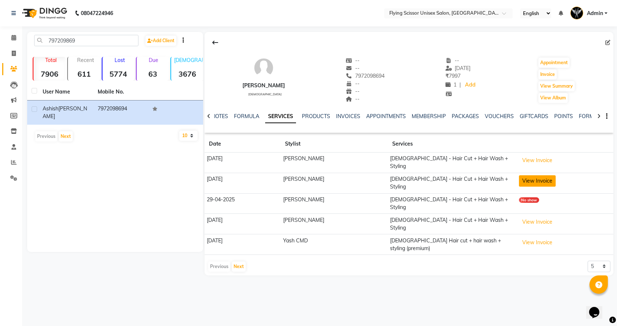
click at [538, 179] on button "View Invoice" at bounding box center [537, 180] width 37 height 11
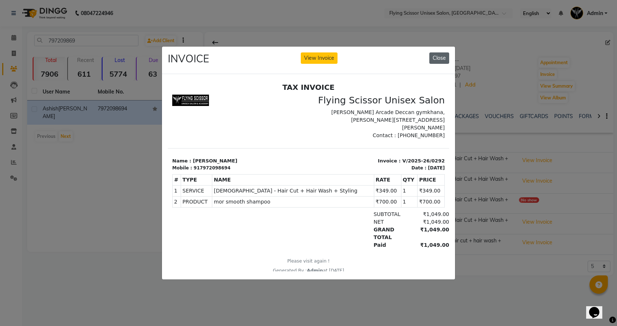
click at [440, 54] on button "Close" at bounding box center [439, 57] width 20 height 11
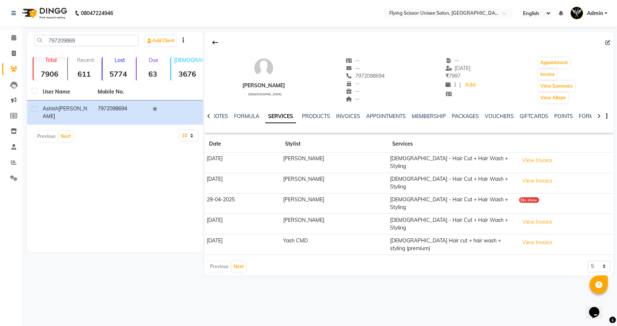
click at [526, 214] on td "View Invoice" at bounding box center [564, 224] width 97 height 21
click at [525, 217] on button "View Invoice" at bounding box center [537, 222] width 37 height 11
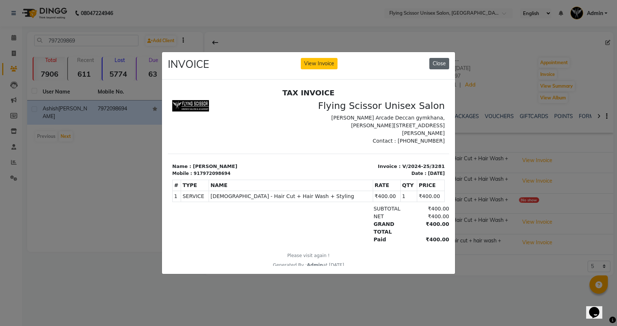
click at [434, 61] on button "Close" at bounding box center [439, 63] width 20 height 11
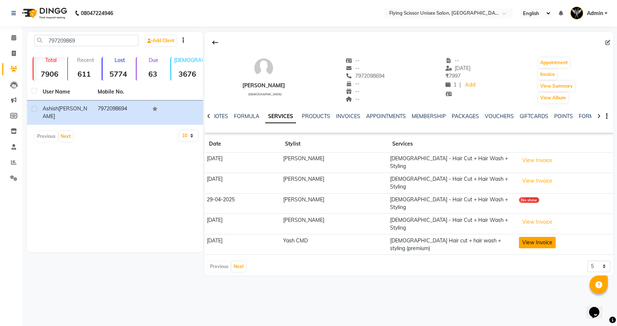
click at [533, 237] on button "View Invoice" at bounding box center [537, 242] width 37 height 11
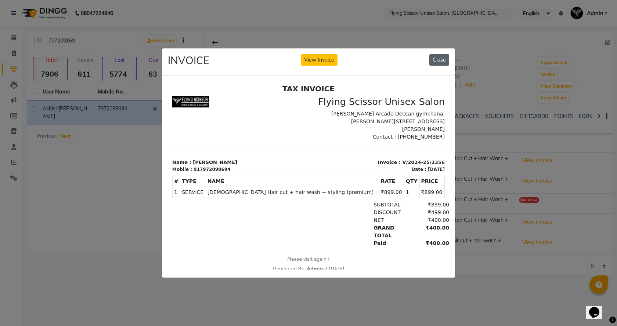
click at [441, 55] on button "Close" at bounding box center [439, 59] width 20 height 11
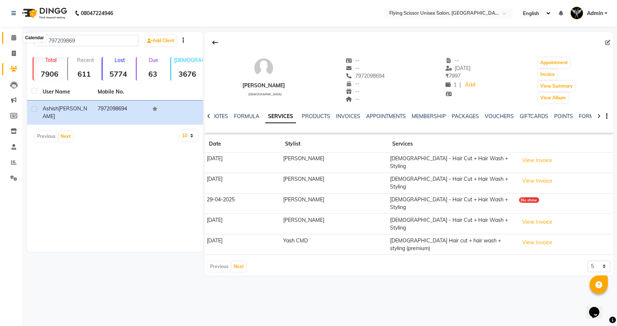
click at [12, 41] on span at bounding box center [13, 38] width 13 height 8
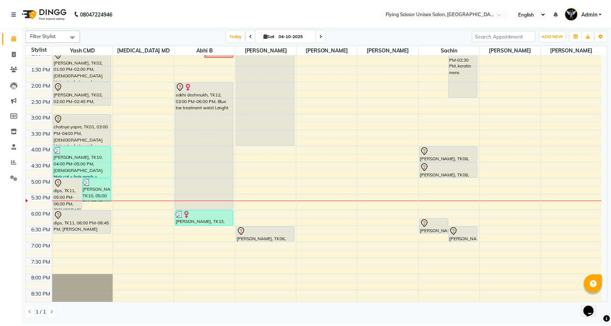
scroll to position [134, 0]
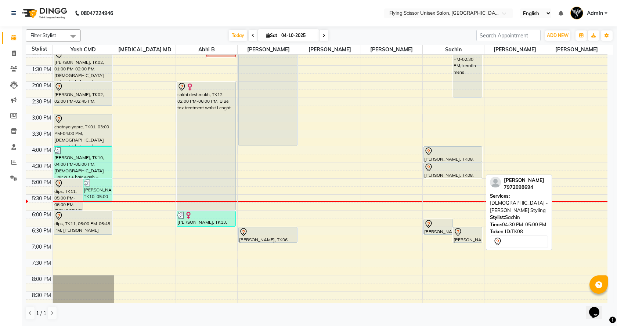
click at [431, 163] on link "[PERSON_NAME], TK08, 04:30 PM-05:00 PM, [DEMOGRAPHIC_DATA] - [PERSON_NAME] Styl…" at bounding box center [452, 171] width 59 height 16
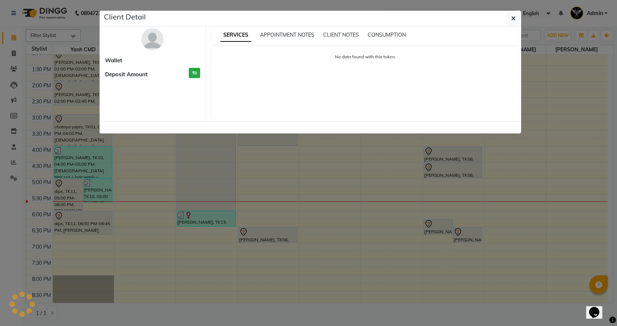
select select "7"
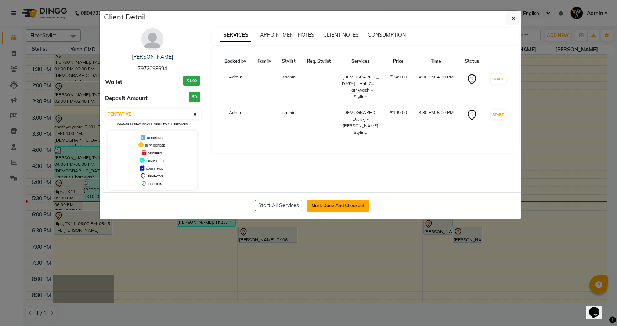
click at [332, 208] on button "Mark Done And Checkout" at bounding box center [337, 206] width 63 height 12
select select "46"
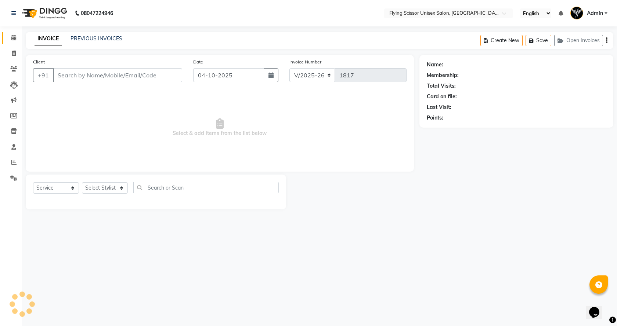
select select "membership"
type input "7972098694"
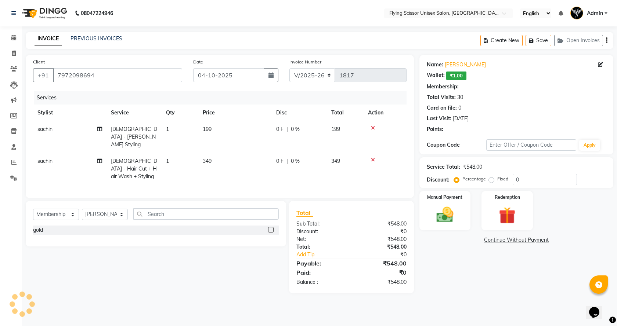
click at [374, 157] on icon at bounding box center [373, 159] width 4 height 5
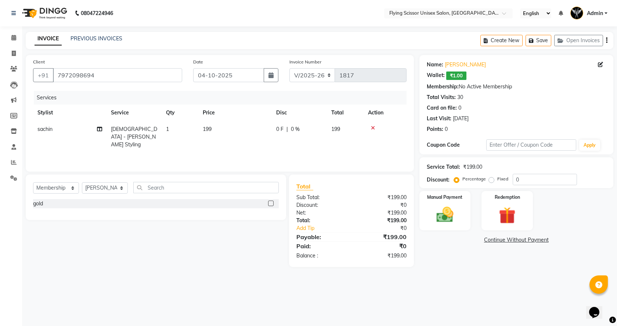
click at [372, 127] on icon at bounding box center [373, 128] width 4 height 5
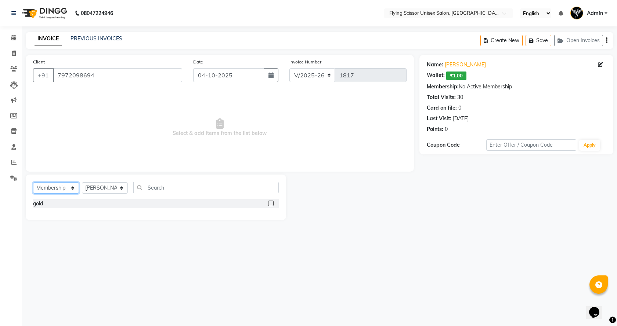
click at [54, 190] on select "Select Service Product Membership Package Voucher Prepaid Gift Card" at bounding box center [56, 187] width 46 height 11
click at [91, 189] on select "Select Stylist Abhi B [PERSON_NAME] K [PERSON_NAME] [PERSON_NAME] MD [PERSON_NA…" at bounding box center [105, 187] width 46 height 11
select select "1679"
click at [82, 182] on select "Select Stylist Abhi B [PERSON_NAME] K [PERSON_NAME] [PERSON_NAME] MD [PERSON_NA…" at bounding box center [105, 187] width 46 height 11
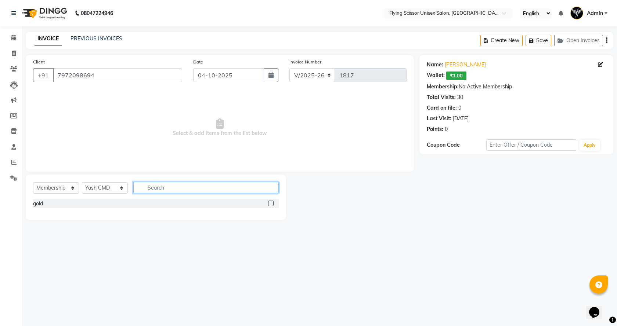
drag, startPoint x: 178, startPoint y: 185, endPoint x: 168, endPoint y: 189, distance: 10.4
click at [178, 185] on input "text" at bounding box center [205, 187] width 145 height 11
click at [78, 191] on select "Select Service Product Membership Package Voucher Prepaid Gift Card" at bounding box center [56, 187] width 46 height 11
select select "service"
click at [33, 182] on select "Select Service Product Membership Package Voucher Prepaid Gift Card" at bounding box center [56, 187] width 46 height 11
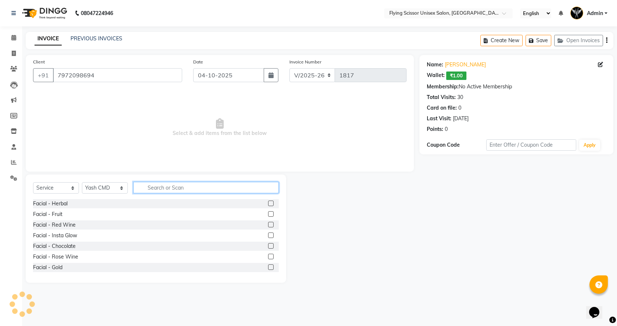
drag, startPoint x: 177, startPoint y: 189, endPoint x: 166, endPoint y: 185, distance: 11.7
click at [177, 190] on input "text" at bounding box center [205, 187] width 145 height 11
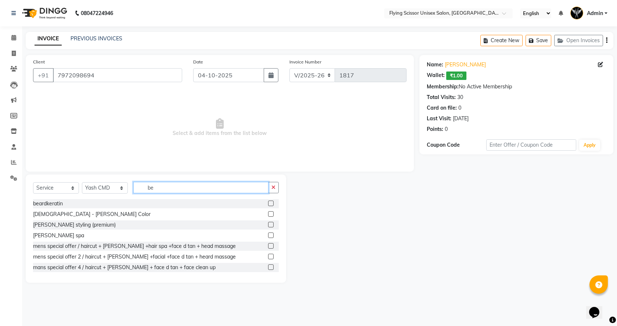
type input "b"
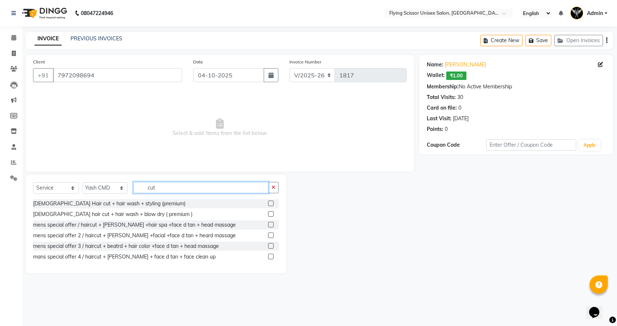
type input "cut"
click at [270, 203] on label at bounding box center [271, 204] width 6 height 6
click at [270, 203] on input "checkbox" at bounding box center [270, 203] width 5 height 5
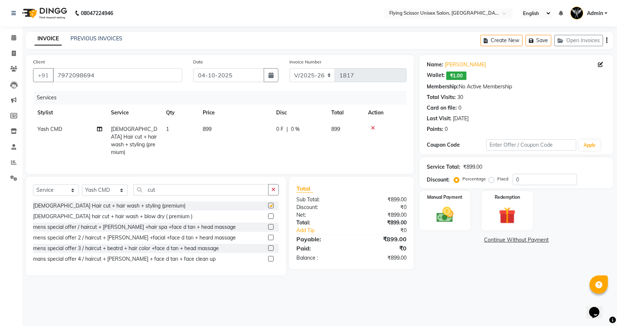
checkbox input "false"
click at [222, 138] on td "899" at bounding box center [234, 141] width 73 height 40
select select "1679"
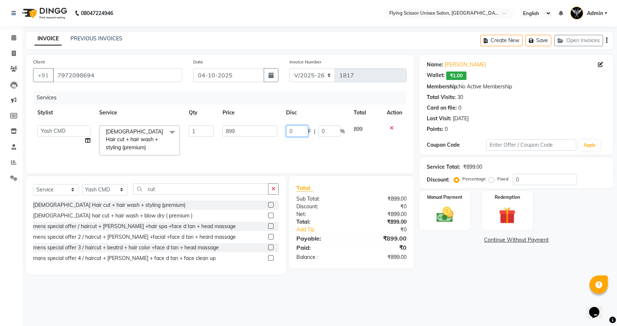
click at [301, 130] on input "0" at bounding box center [297, 131] width 22 height 11
type input "600"
click at [315, 149] on td "600 F | 0 %" at bounding box center [315, 140] width 68 height 39
select select "1679"
click at [292, 132] on input "600" at bounding box center [297, 131] width 22 height 11
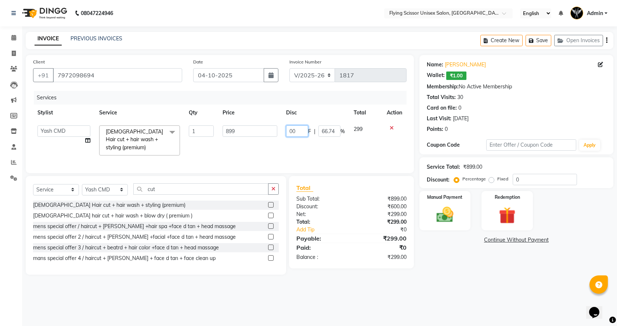
type input "500"
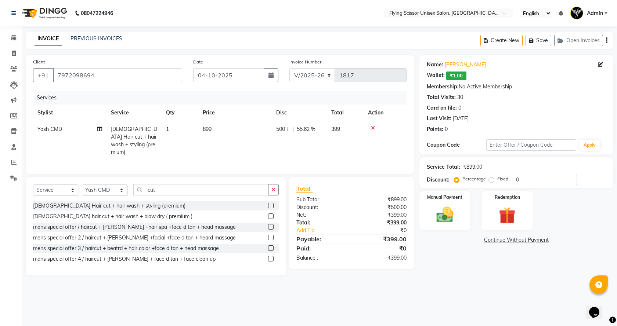
click at [313, 148] on td "500 F | 55.62 %" at bounding box center [299, 141] width 55 height 40
select select "1679"
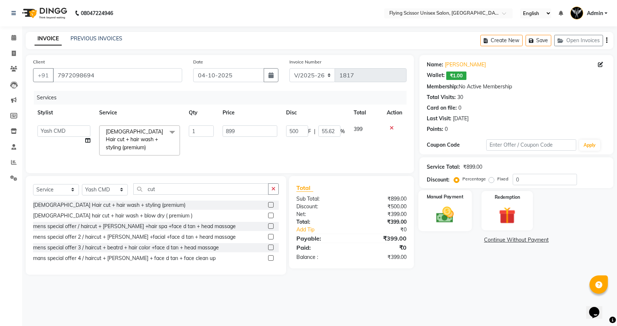
click at [451, 215] on img at bounding box center [444, 215] width 29 height 20
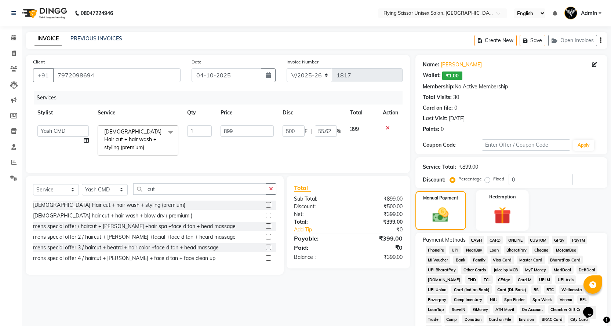
scroll to position [37, 0]
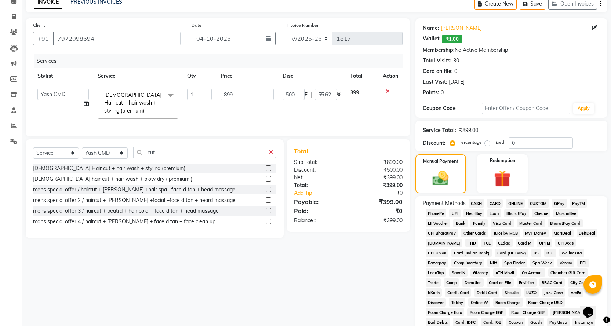
click at [433, 211] on span "PhonePe" at bounding box center [436, 213] width 21 height 8
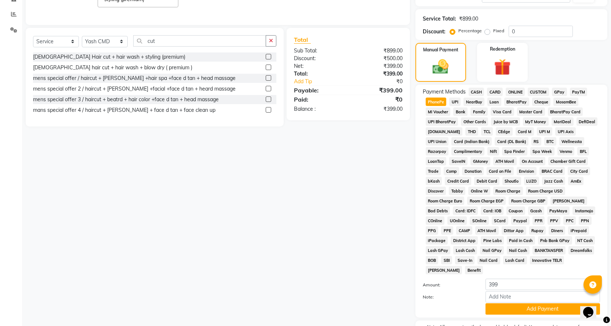
scroll to position [147, 0]
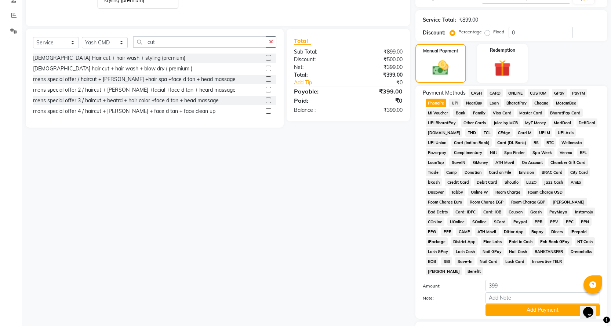
click at [527, 305] on button "Add Payment" at bounding box center [543, 310] width 114 height 11
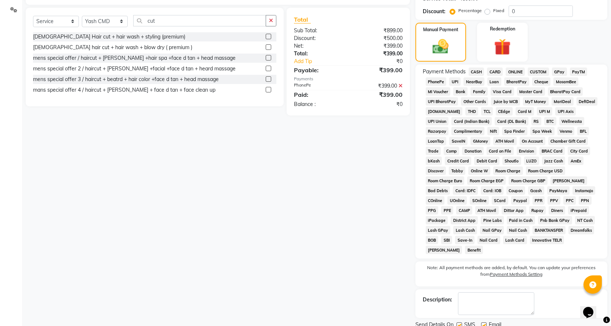
scroll to position [186, 0]
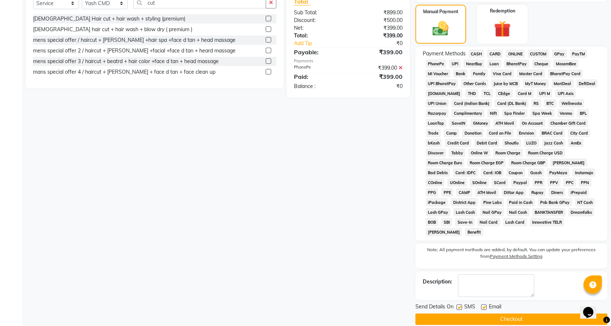
click at [524, 314] on button "Checkout" at bounding box center [511, 319] width 192 height 11
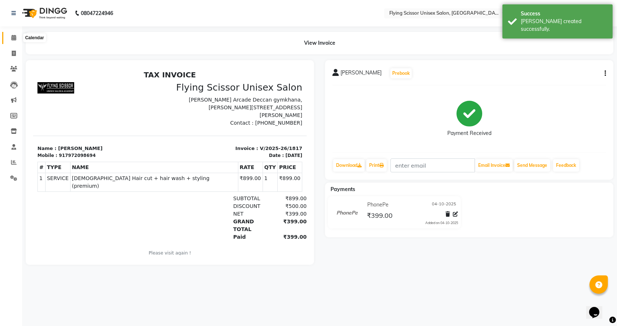
click at [11, 38] on span at bounding box center [13, 38] width 13 height 8
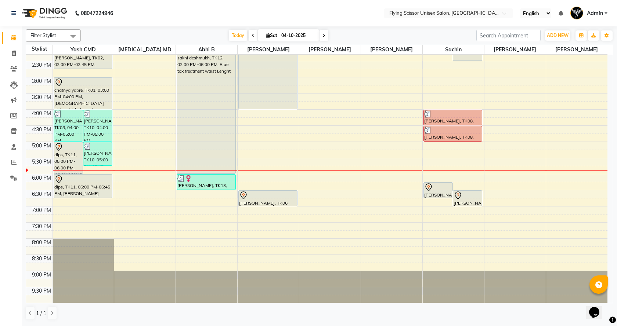
scroll to position [134, 0]
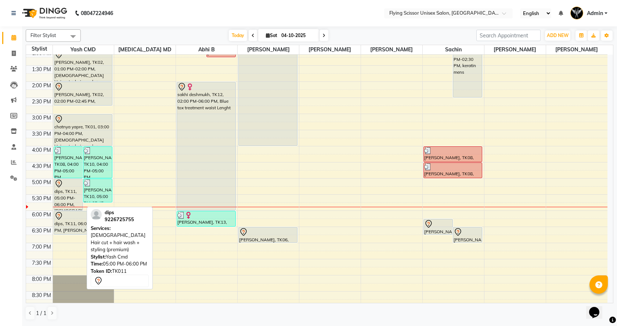
click at [75, 190] on div "dips, TK11, 05:00 PM-06:00 PM, [DEMOGRAPHIC_DATA] Hair cut + hair wash + stylin…" at bounding box center [68, 194] width 29 height 31
select select "7"
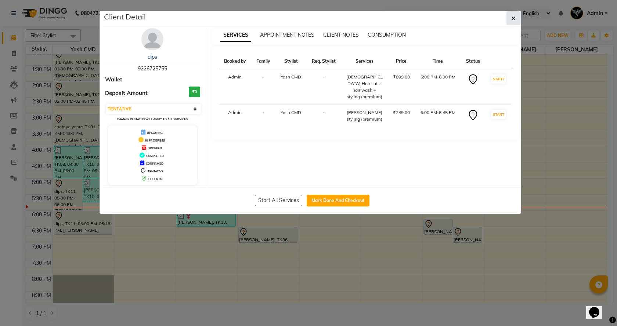
click at [510, 19] on button "button" at bounding box center [513, 18] width 14 height 14
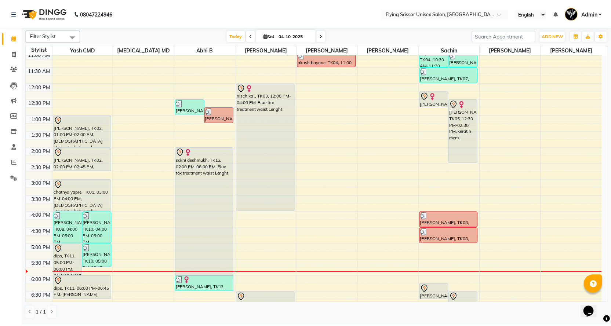
scroll to position [61, 0]
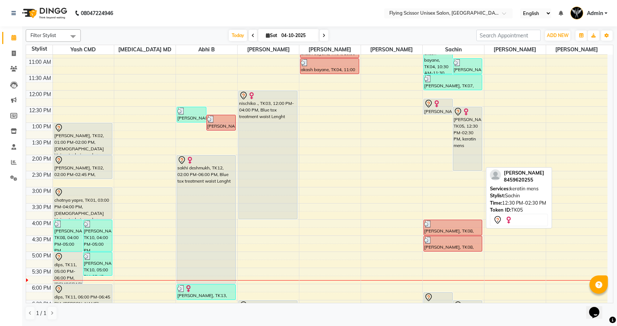
click at [469, 129] on div "[PERSON_NAME], TK05, 12:30 PM-02:30 PM, keratin mens" at bounding box center [467, 138] width 29 height 63
select select "7"
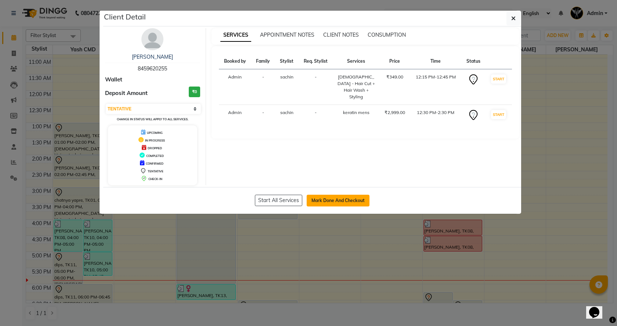
click at [321, 197] on button "Mark Done And Checkout" at bounding box center [337, 201] width 63 height 12
select select "46"
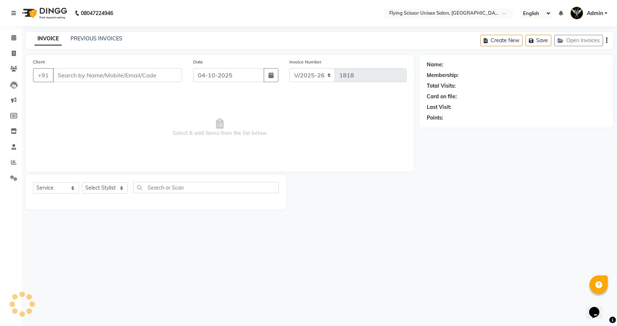
select select "membership"
select select "18390"
type input "8459620255"
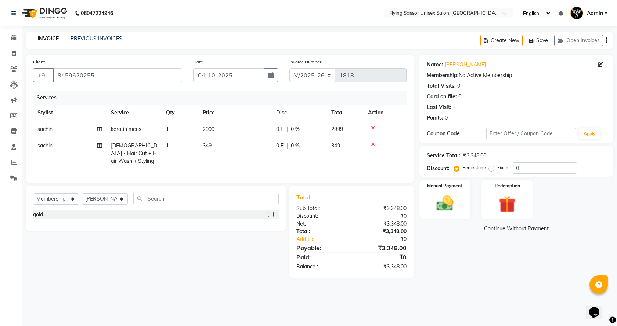
click at [225, 130] on td "2999" at bounding box center [234, 129] width 73 height 17
select select "67686"
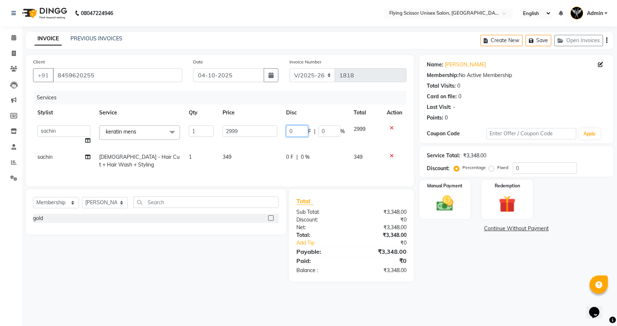
click at [292, 132] on input "0" at bounding box center [297, 131] width 22 height 11
type input "500"
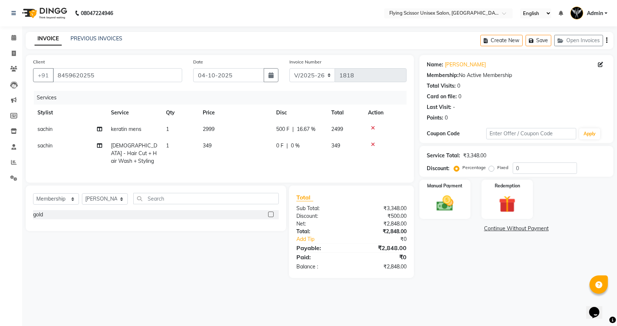
click at [246, 168] on div "Services Stylist Service Qty Price Disc Total Action sachin keratin mens 1 2999…" at bounding box center [219, 133] width 373 height 84
click at [207, 147] on span "349" at bounding box center [207, 145] width 9 height 7
select select "67686"
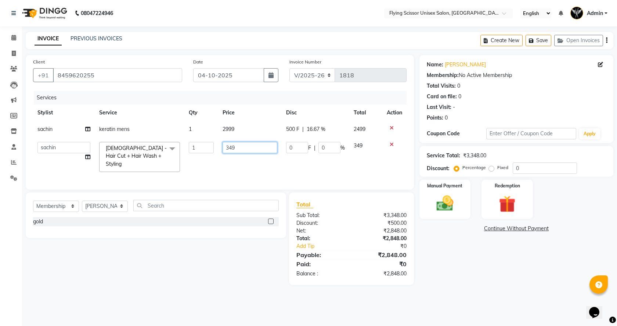
click at [241, 152] on input "349" at bounding box center [249, 147] width 54 height 11
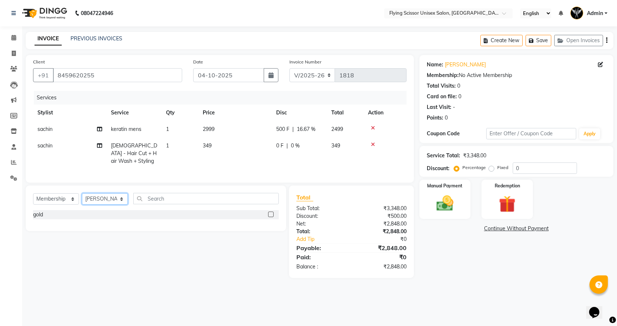
click at [104, 203] on div "Select Service Product Membership Package Voucher Prepaid Gift Card Select Styl…" at bounding box center [156, 201] width 246 height 17
select select "67686"
click at [82, 193] on select "Select Stylist Abhi B [PERSON_NAME] K [PERSON_NAME] [PERSON_NAME] MD [PERSON_NA…" at bounding box center [105, 198] width 46 height 11
click at [182, 199] on input "text" at bounding box center [205, 198] width 145 height 11
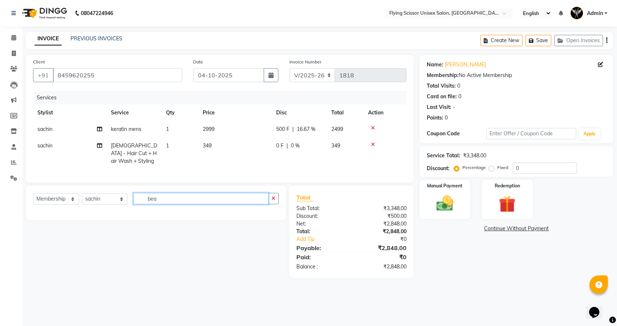
type input "bea"
click at [50, 201] on select "Select Service Product Membership Package Voucher Prepaid Gift Card" at bounding box center [56, 198] width 46 height 11
select select "service"
click at [33, 193] on select "Select Service Product Membership Package Voucher Prepaid Gift Card" at bounding box center [56, 198] width 46 height 11
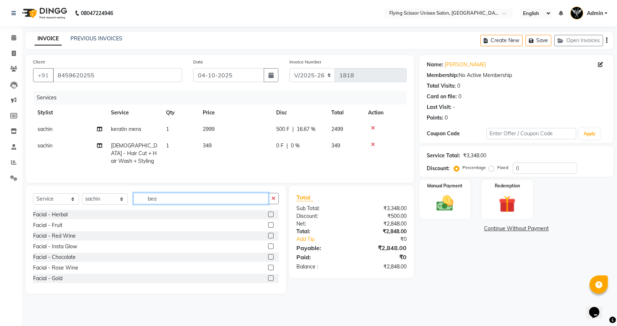
drag, startPoint x: 159, startPoint y: 199, endPoint x: 253, endPoint y: 189, distance: 94.8
click at [160, 199] on input "bea" at bounding box center [200, 198] width 135 height 11
type input "b"
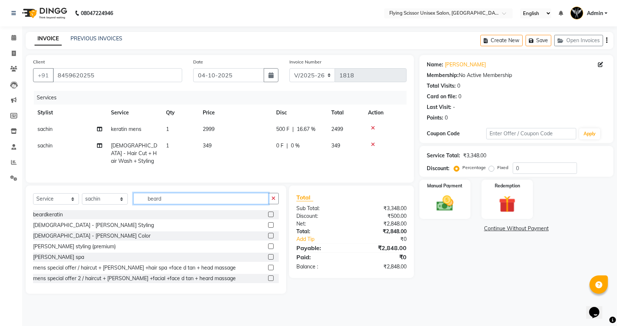
type input "beard"
click at [268, 225] on label at bounding box center [271, 225] width 6 height 6
click at [268, 225] on input "checkbox" at bounding box center [270, 225] width 5 height 5
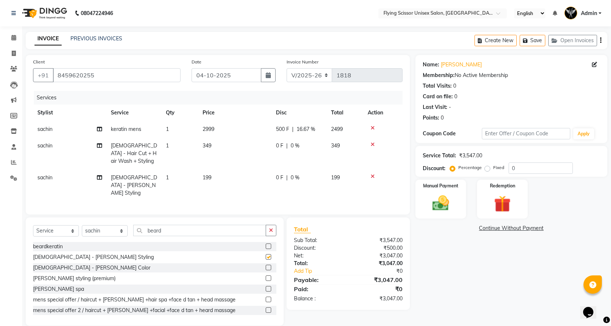
checkbox input "false"
click at [186, 225] on input "beard" at bounding box center [199, 230] width 133 height 11
type input "b"
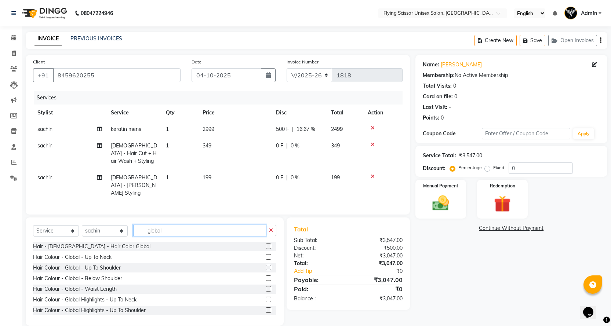
type input "global"
click at [266, 254] on label at bounding box center [269, 257] width 6 height 6
click at [266, 255] on input "checkbox" at bounding box center [268, 257] width 5 height 5
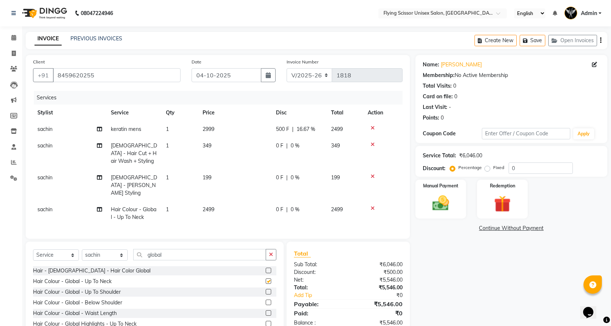
checkbox input "false"
click at [273, 204] on td "0 F | 0 %" at bounding box center [299, 213] width 55 height 24
select select "67686"
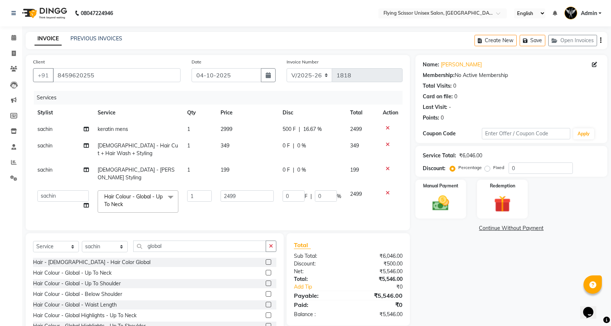
click at [232, 196] on td "2499" at bounding box center [247, 201] width 62 height 31
click at [234, 190] on input "2499" at bounding box center [247, 195] width 53 height 11
click at [239, 190] on input "2499" at bounding box center [247, 195] width 53 height 11
type input "2"
type input "1299"
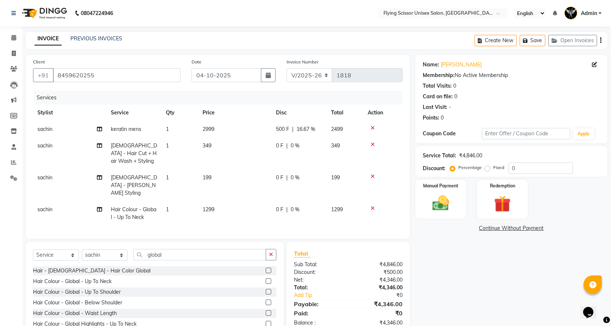
click at [265, 201] on td "1299" at bounding box center [234, 213] width 73 height 24
select select "67686"
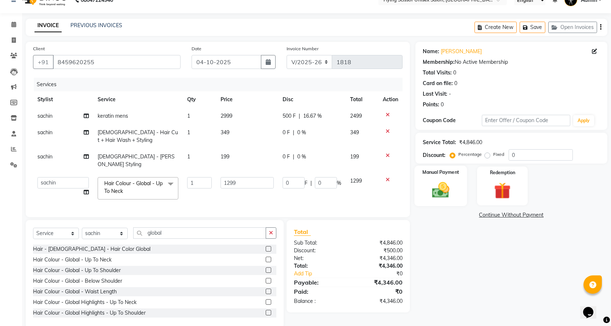
scroll to position [24, 0]
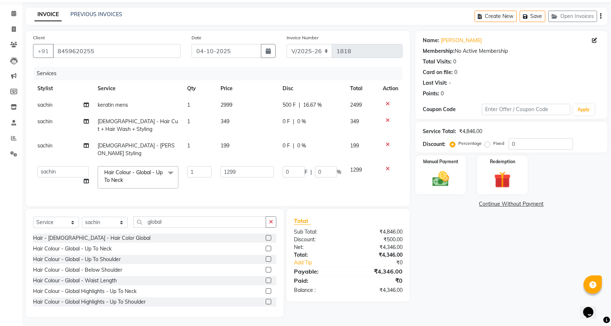
click at [291, 150] on td "0 F | 0 %" at bounding box center [312, 150] width 68 height 24
select select "67686"
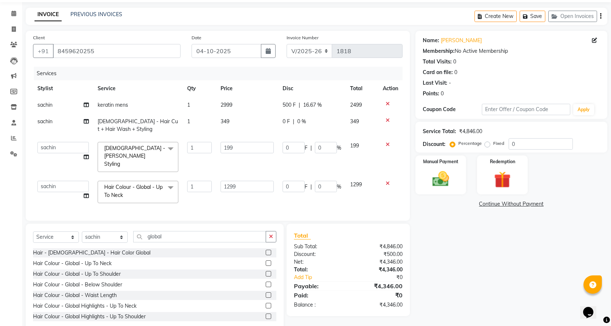
click at [282, 131] on td "0 F | 0 %" at bounding box center [312, 125] width 68 height 24
select select "67686"
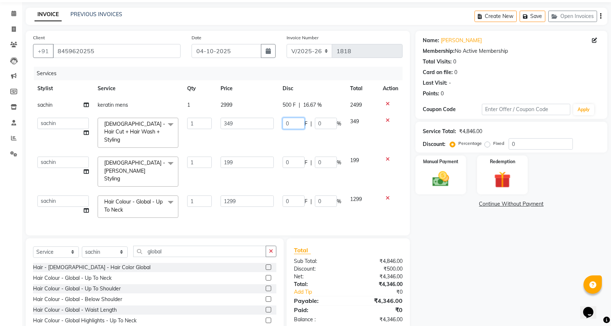
click at [291, 128] on input "0" at bounding box center [294, 123] width 22 height 11
type input "50"
click at [321, 140] on tbody "sachin keratin mens 1 2999 500 F | 16.67 % 2499 Abhi B [PERSON_NAME] K [PERSON_…" at bounding box center [218, 160] width 370 height 126
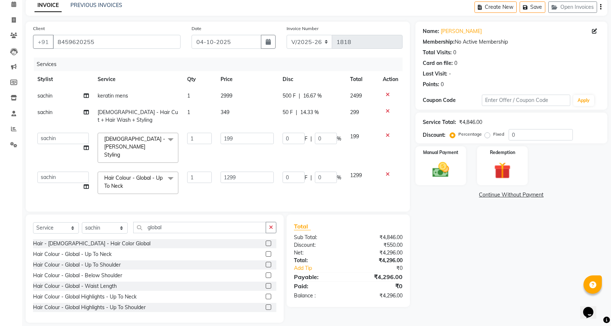
scroll to position [36, 0]
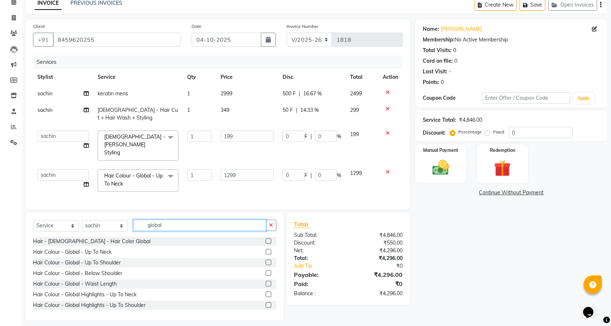
click at [175, 220] on input "global" at bounding box center [199, 225] width 133 height 11
type input "g"
type input "d tan"
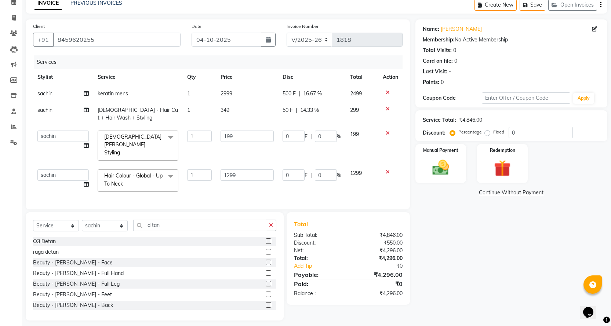
click at [266, 260] on label at bounding box center [269, 263] width 6 height 6
click at [266, 261] on input "checkbox" at bounding box center [268, 263] width 5 height 5
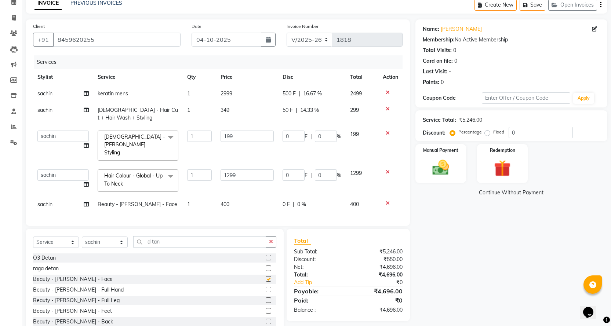
checkbox input "false"
click at [266, 197] on td "400" at bounding box center [247, 204] width 62 height 17
select select "67686"
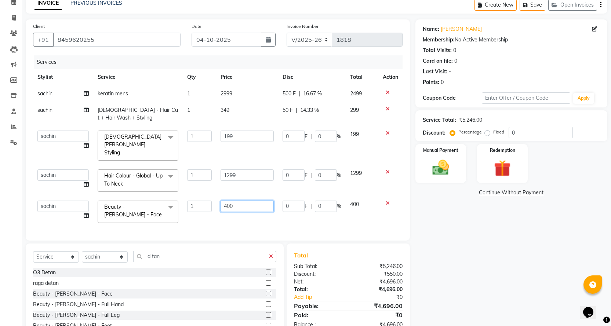
click at [226, 201] on input "400" at bounding box center [247, 206] width 53 height 11
type input "500"
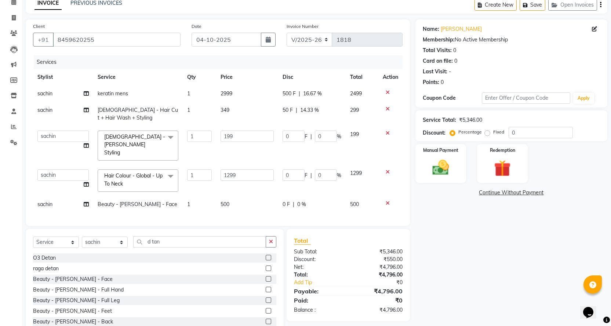
drag, startPoint x: 272, startPoint y: 214, endPoint x: 277, endPoint y: 212, distance: 5.1
click at [273, 214] on div "Client [PHONE_NUMBER] Date [DATE] Invoice Number V/2025 V/[PHONE_NUMBER] Servic…" at bounding box center [218, 122] width 384 height 207
click at [288, 201] on span "0 F" at bounding box center [286, 205] width 7 height 8
select select "67686"
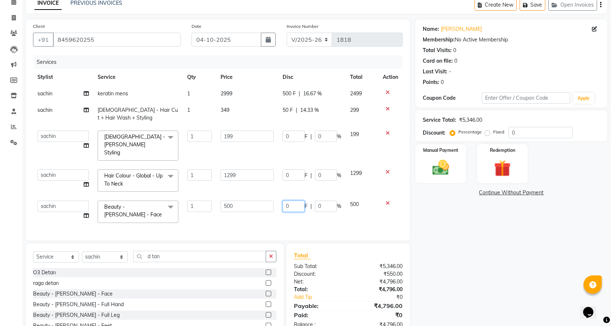
click at [293, 201] on input "0" at bounding box center [294, 206] width 22 height 11
type input "100"
click at [312, 204] on div "Services Stylist Service Qty Price Disc Total Action sachin keratin mens 1 2999…" at bounding box center [218, 144] width 370 height 178
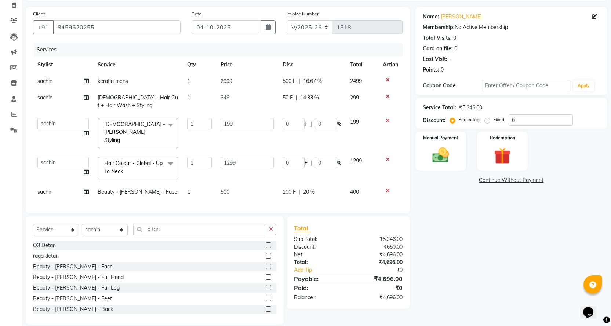
scroll to position [52, 0]
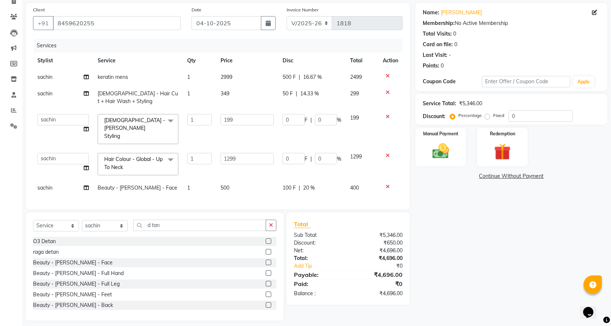
click at [455, 193] on div "Name: [PERSON_NAME] Membership: No Active Membership Total Visits: 0 Card on fi…" at bounding box center [513, 162] width 197 height 318
click at [237, 162] on td "1299" at bounding box center [247, 164] width 62 height 31
click at [302, 156] on td "0 F | 0 %" at bounding box center [312, 164] width 68 height 31
type input "99"
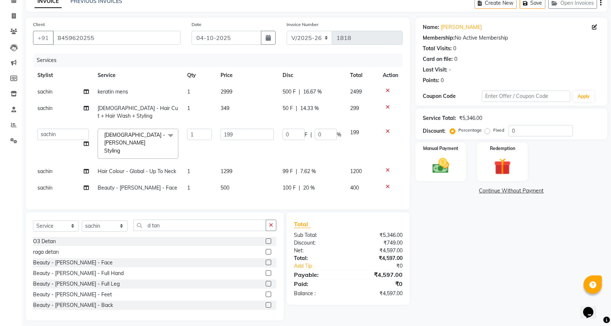
click at [324, 163] on td "99 F | 7.62 %" at bounding box center [312, 171] width 68 height 17
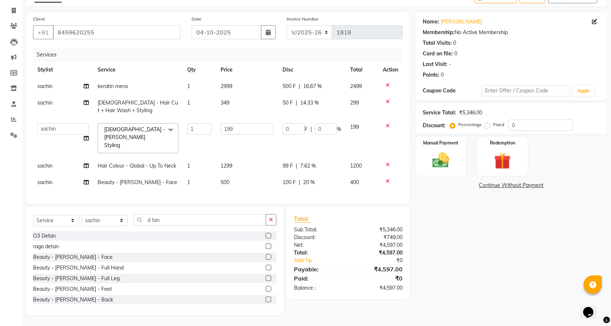
select select "67686"
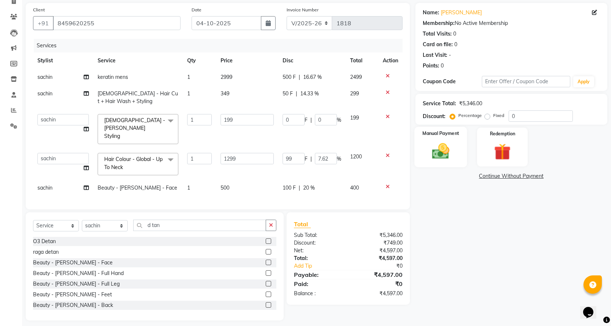
click at [438, 154] on img at bounding box center [440, 151] width 28 height 20
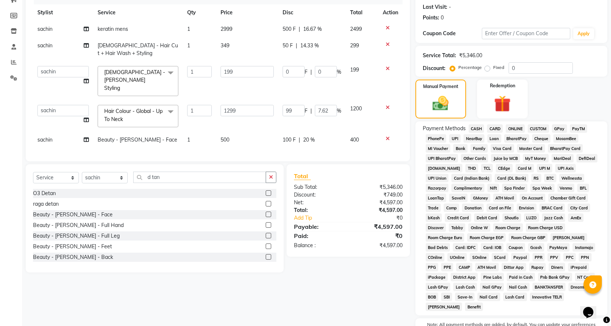
scroll to position [110, 0]
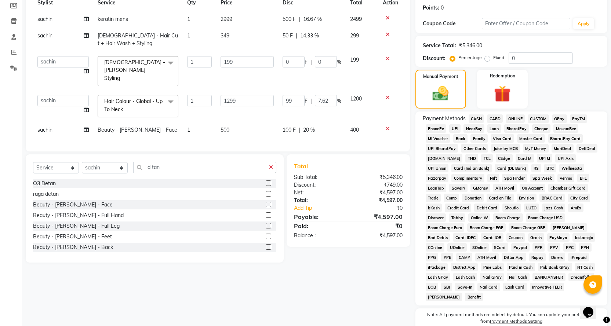
click at [434, 127] on span "PhonePe" at bounding box center [436, 128] width 21 height 8
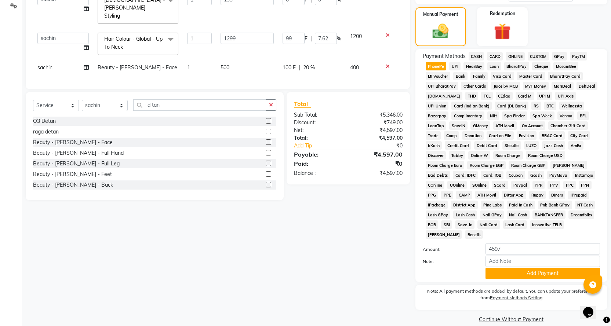
click at [491, 56] on span "CARD" at bounding box center [495, 56] width 16 height 8
click at [517, 268] on button "Add Payment" at bounding box center [543, 273] width 114 height 11
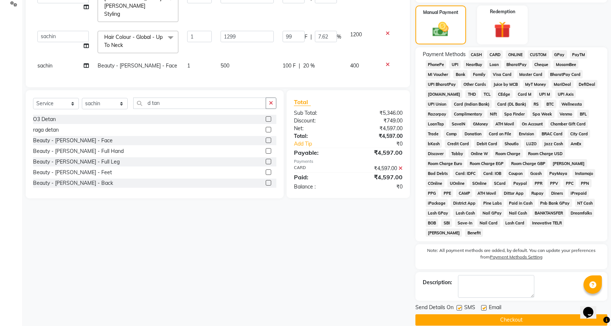
scroll to position [175, 0]
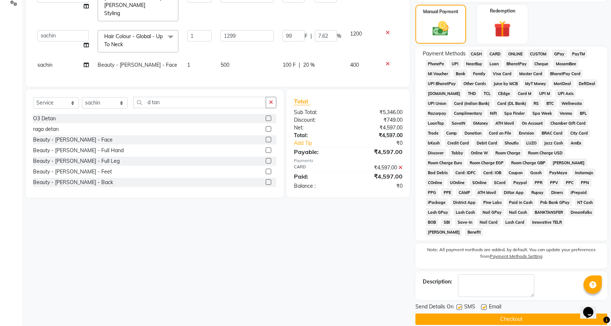
click at [519, 314] on button "Checkout" at bounding box center [511, 319] width 192 height 11
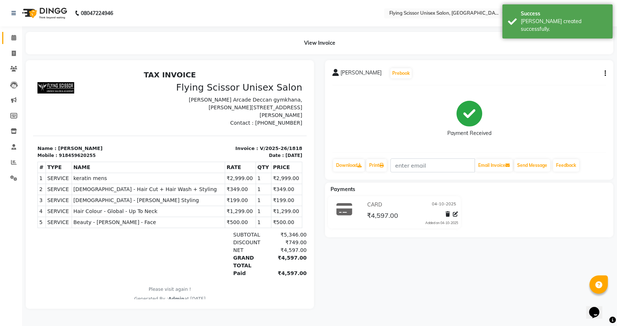
click at [14, 32] on link "Calendar" at bounding box center [11, 38] width 18 height 12
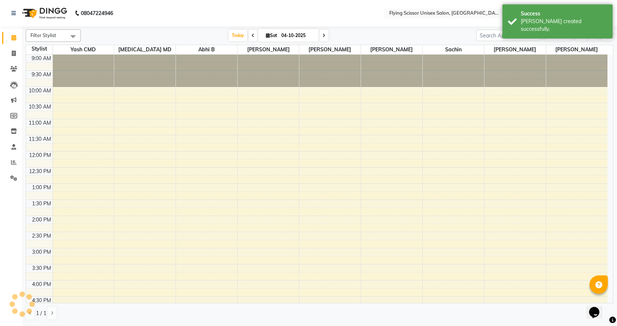
scroll to position [157, 0]
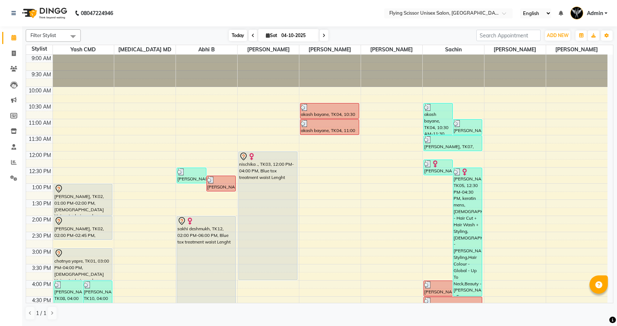
click at [236, 37] on span "Today" at bounding box center [238, 35] width 18 height 11
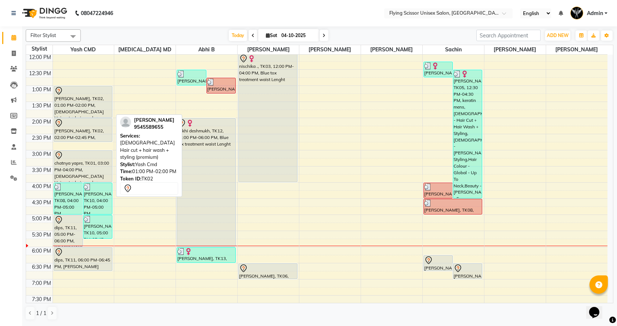
scroll to position [98, 0]
click at [109, 98] on div "[PERSON_NAME], TK02, 01:00 PM-02:00 PM, [DEMOGRAPHIC_DATA] Hair cut + hair wash…" at bounding box center [83, 102] width 58 height 31
select select "7"
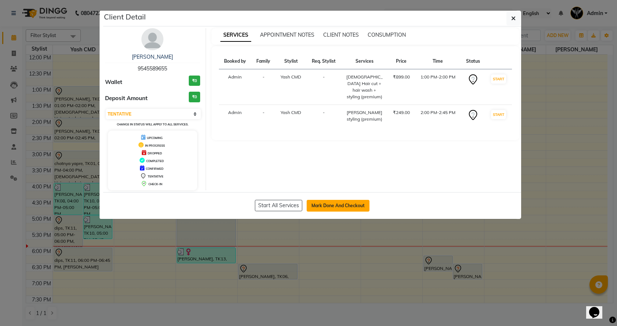
click at [326, 206] on button "Mark Done And Checkout" at bounding box center [337, 206] width 63 height 12
select select "46"
select select "service"
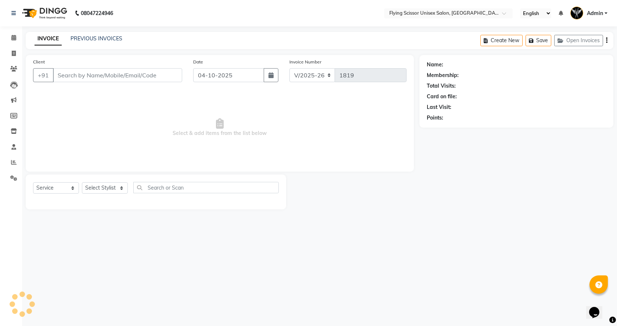
select select "3"
select select "membership"
type input "9545589655"
select select "18390"
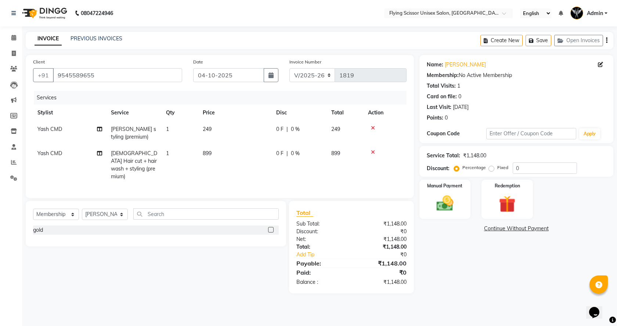
click at [497, 168] on label "Fixed" at bounding box center [502, 167] width 11 height 7
click at [490, 168] on input "Fixed" at bounding box center [492, 167] width 5 height 5
radio input "true"
click at [526, 173] on input "0" at bounding box center [544, 168] width 64 height 11
type input "149"
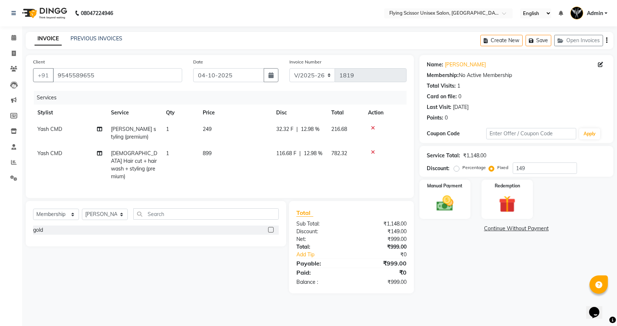
click at [555, 192] on div "Manual Payment Redemption" at bounding box center [516, 199] width 205 height 39
click at [62, 209] on select "Select Service Product Membership Package Voucher Prepaid Gift Card" at bounding box center [56, 214] width 46 height 11
select select "service"
click at [33, 209] on select "Select Service Product Membership Package Voucher Prepaid Gift Card" at bounding box center [56, 214] width 46 height 11
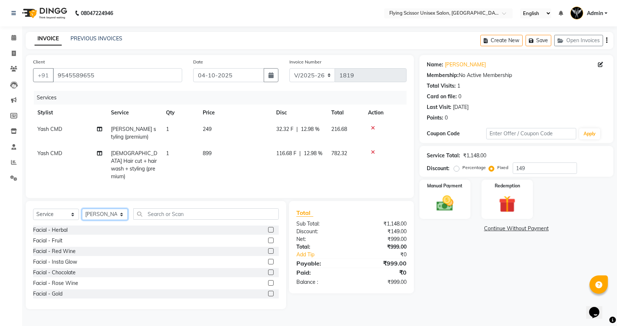
click at [104, 211] on select "Select Stylist Abhi B [PERSON_NAME] K [PERSON_NAME] [PERSON_NAME] MD [PERSON_NA…" at bounding box center [105, 214] width 46 height 11
select select "70618"
click at [82, 209] on select "Select Stylist Abhi B [PERSON_NAME] K [PERSON_NAME] [PERSON_NAME] MD [PERSON_NA…" at bounding box center [105, 214] width 46 height 11
click at [188, 215] on input "text" at bounding box center [205, 213] width 145 height 11
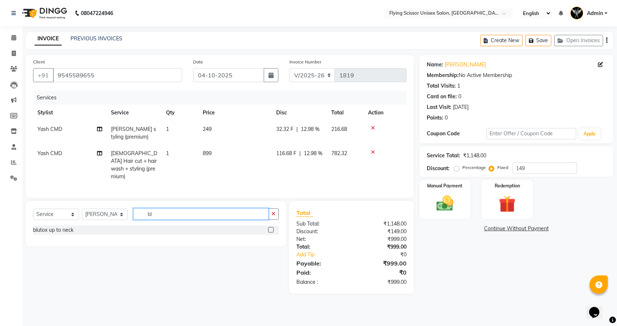
type input "b"
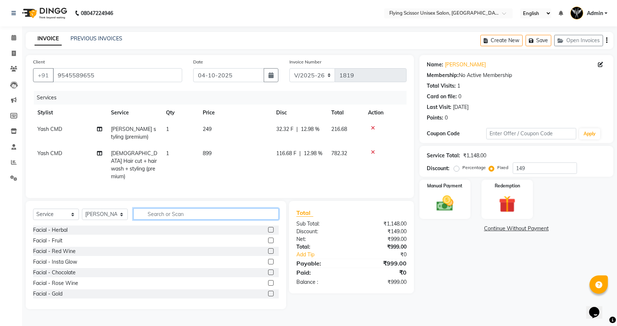
click at [177, 212] on input "text" at bounding box center [205, 213] width 145 height 11
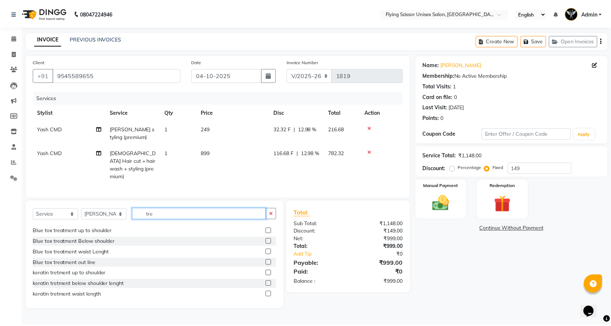
scroll to position [162, 0]
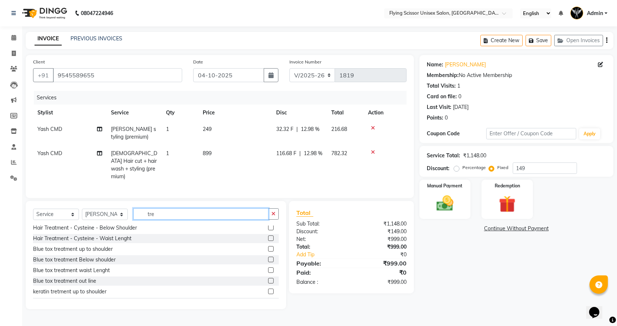
type input "tre"
click at [268, 258] on label at bounding box center [271, 260] width 6 height 6
click at [268, 258] on input "checkbox" at bounding box center [270, 260] width 5 height 5
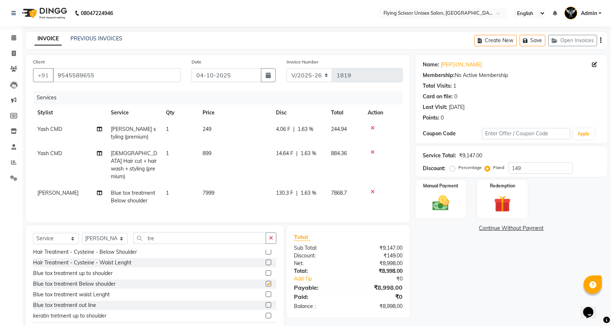
checkbox input "false"
click at [265, 193] on td "7999" at bounding box center [234, 197] width 73 height 24
select select "70618"
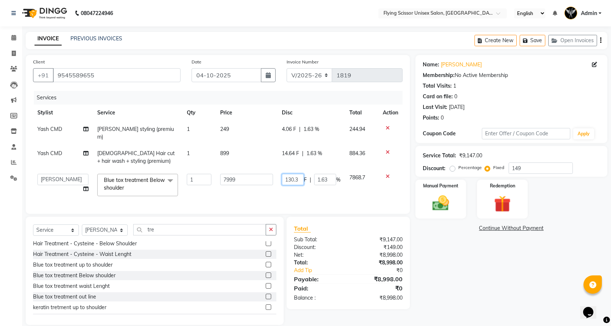
drag, startPoint x: 291, startPoint y: 175, endPoint x: 297, endPoint y: 179, distance: 6.4
click at [291, 175] on input "130.3" at bounding box center [293, 179] width 22 height 11
click at [296, 176] on input "130.3" at bounding box center [293, 179] width 22 height 11
click at [302, 174] on input "130.3" at bounding box center [293, 179] width 22 height 11
type input "1"
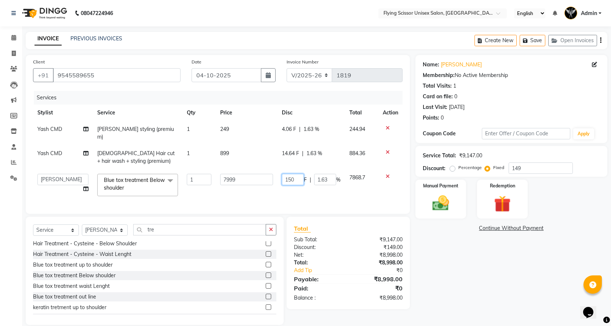
type input "1500"
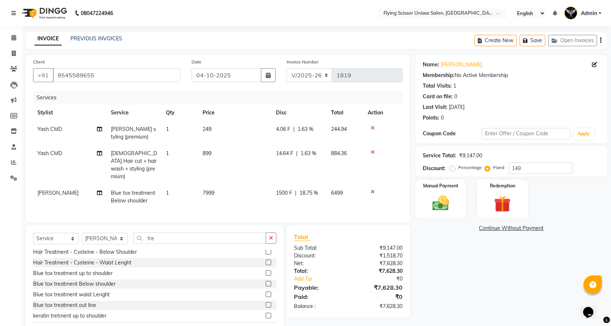
click at [305, 185] on td "1500 F | 18.75 %" at bounding box center [299, 197] width 55 height 24
select select "70618"
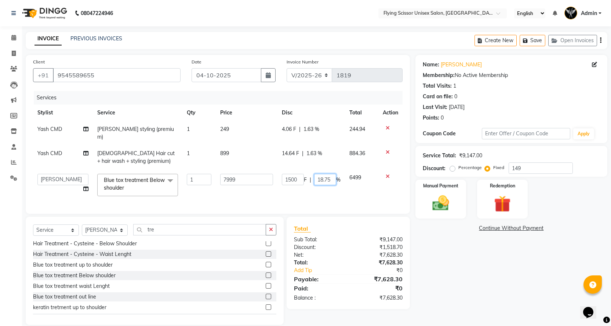
click at [329, 174] on input "18.75" at bounding box center [325, 179] width 22 height 11
type input "1"
click at [349, 187] on td "6499" at bounding box center [361, 185] width 33 height 31
select select "70618"
click at [527, 164] on input "149" at bounding box center [541, 168] width 64 height 11
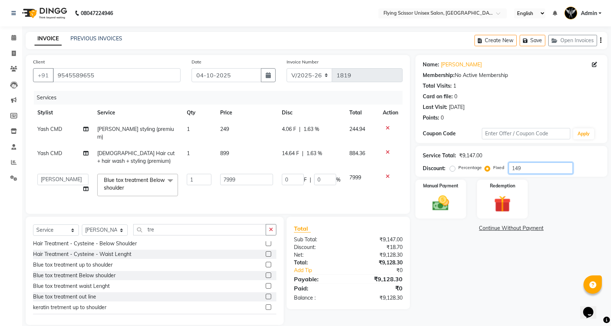
type input "14"
type input "12.24"
type input "0.15"
type input "1"
type input "0.87"
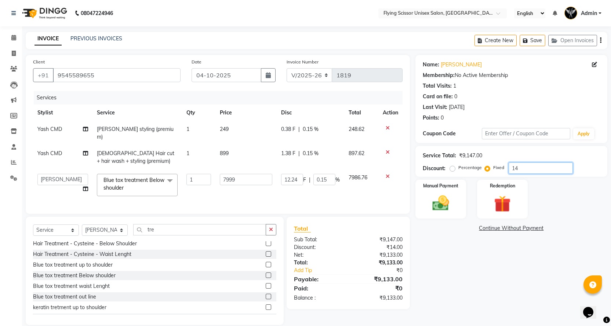
type input "0.01"
type input "0"
click at [294, 177] on input "0" at bounding box center [294, 179] width 22 height 11
type input "1500"
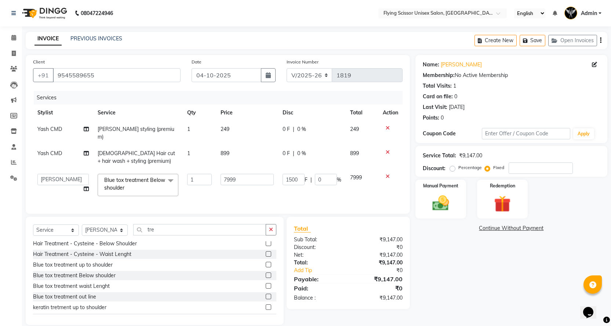
click at [323, 189] on td "1500 F | 0 %" at bounding box center [312, 185] width 68 height 31
select select "70618"
click at [291, 150] on td "0 F | 0 %" at bounding box center [312, 157] width 68 height 24
select select "1679"
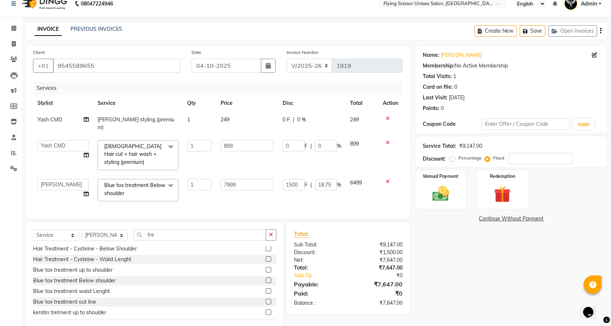
scroll to position [0, 0]
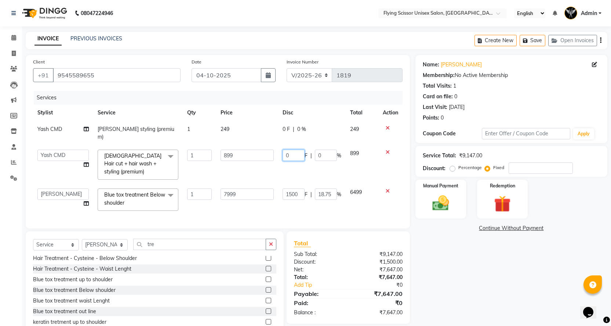
click at [301, 150] on input "0" at bounding box center [294, 155] width 22 height 11
click at [289, 132] on span "0 F" at bounding box center [286, 130] width 7 height 8
select select "1679"
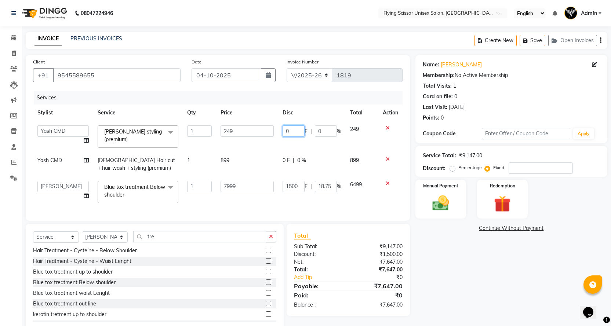
click at [289, 131] on input "0" at bounding box center [294, 131] width 22 height 11
type input "50"
click at [323, 150] on tbody "Abhi B Ashish J Jayesh K kunal adhav Nikita MD Raj L sachin Samiksha Adhatrao s…" at bounding box center [218, 164] width 370 height 87
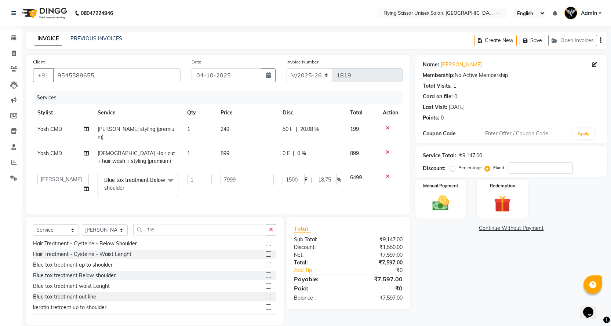
click at [284, 150] on span "0 F" at bounding box center [286, 154] width 7 height 8
select select "1679"
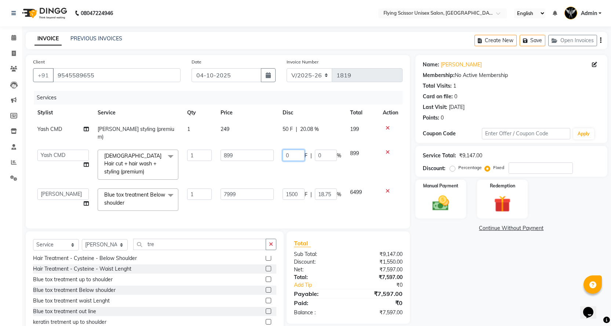
click at [298, 150] on input "0" at bounding box center [294, 155] width 22 height 11
type input "99"
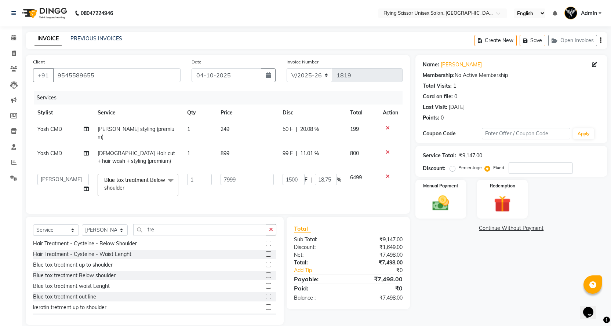
click at [306, 159] on td "99 F | 11.01 %" at bounding box center [312, 157] width 68 height 24
select select "1679"
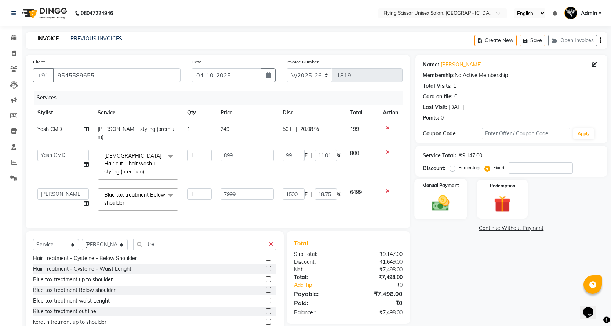
click at [437, 200] on img at bounding box center [440, 203] width 28 height 20
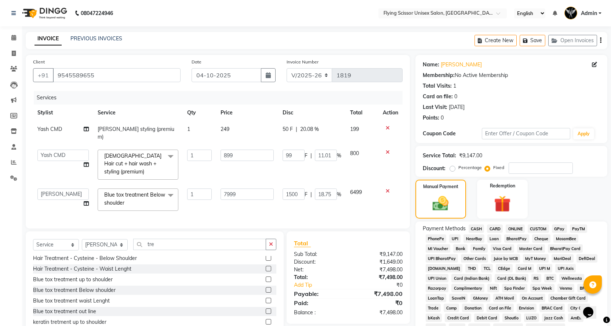
drag, startPoint x: 495, startPoint y: 226, endPoint x: 494, endPoint y: 237, distance: 11.1
click at [495, 226] on span "CARD" at bounding box center [495, 229] width 16 height 8
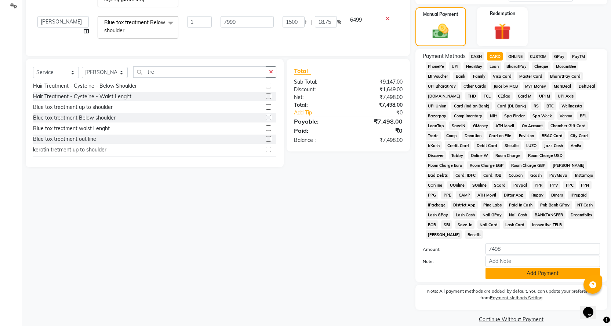
click at [497, 268] on button "Add Payment" at bounding box center [543, 273] width 114 height 11
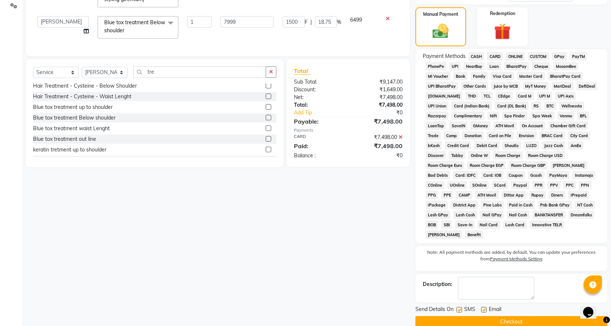
click at [522, 316] on button "Checkout" at bounding box center [511, 321] width 192 height 11
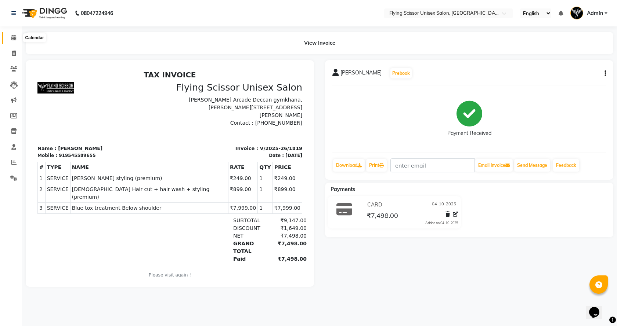
click at [11, 35] on icon at bounding box center [13, 38] width 5 height 6
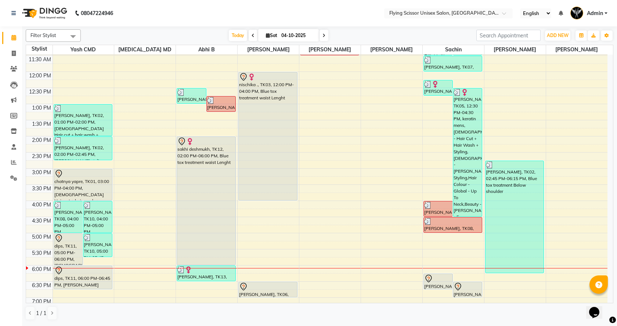
scroll to position [61, 0]
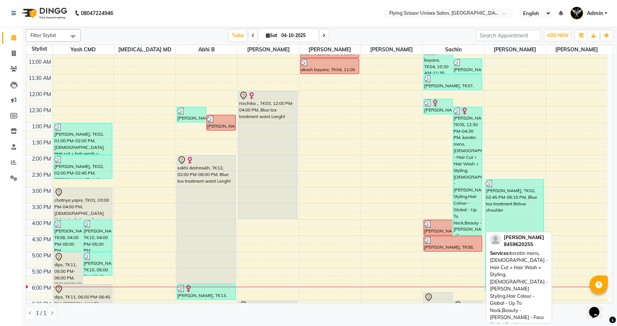
click at [471, 210] on div "[PERSON_NAME], TK05, 12:30 PM-04:30 PM, keratin mens,[DEMOGRAPHIC_DATA] - Hair …" at bounding box center [467, 171] width 29 height 128
select select "3"
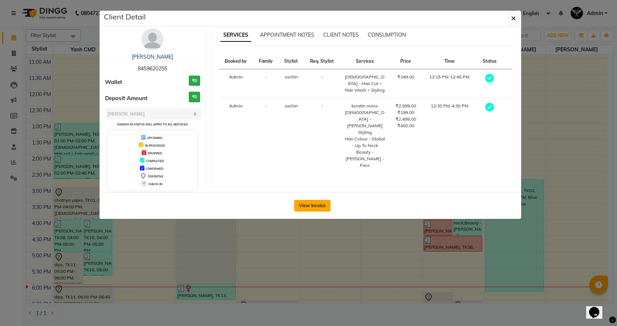
click at [319, 203] on button "View Invoice" at bounding box center [312, 206] width 36 height 12
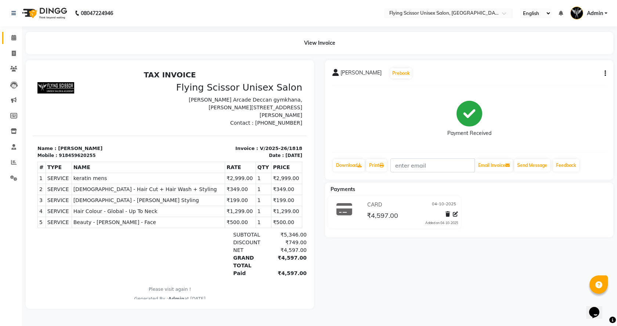
click at [10, 32] on link "Calendar" at bounding box center [11, 38] width 18 height 12
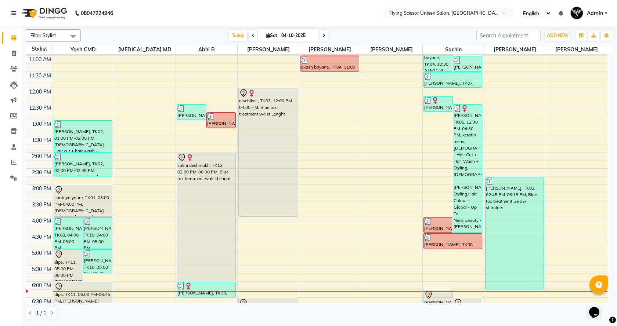
scroll to position [61, 0]
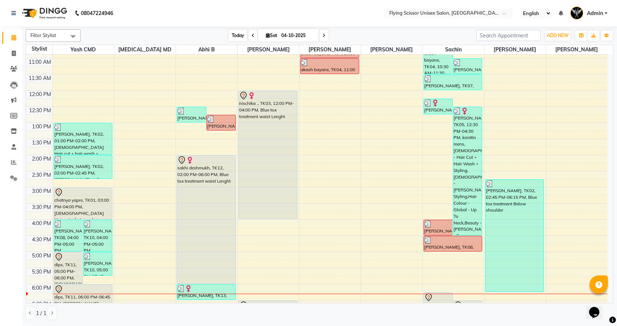
click at [239, 35] on span "Today" at bounding box center [238, 35] width 18 height 11
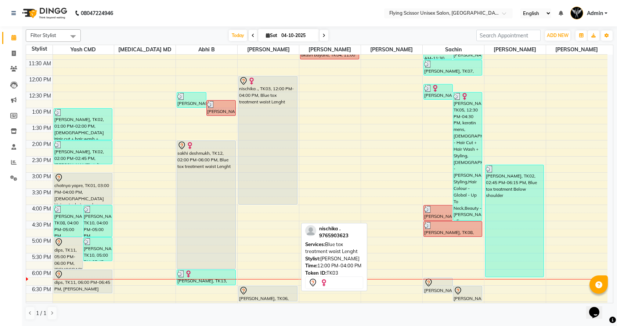
scroll to position [0, 0]
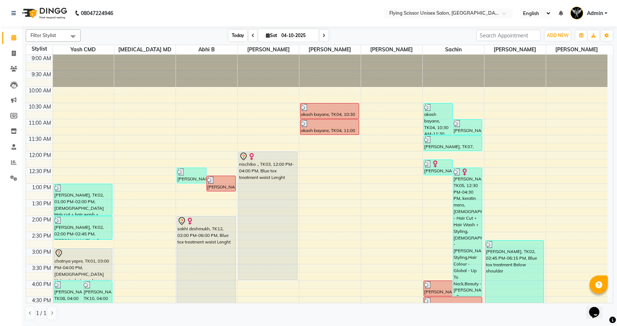
click at [238, 39] on span "Today" at bounding box center [238, 35] width 18 height 11
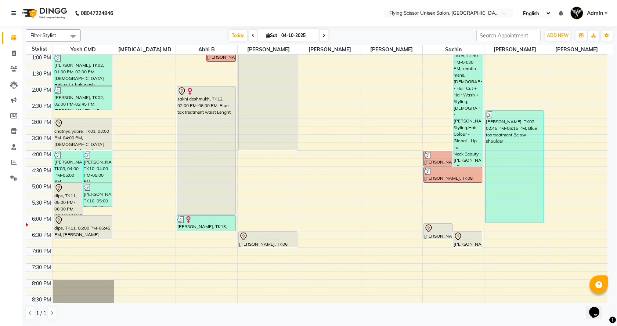
scroll to position [61, 0]
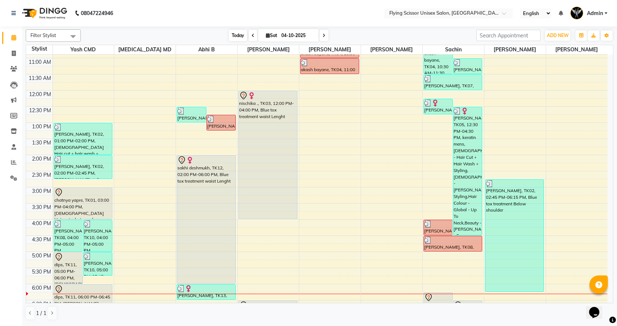
click at [234, 36] on span "Today" at bounding box center [238, 35] width 18 height 11
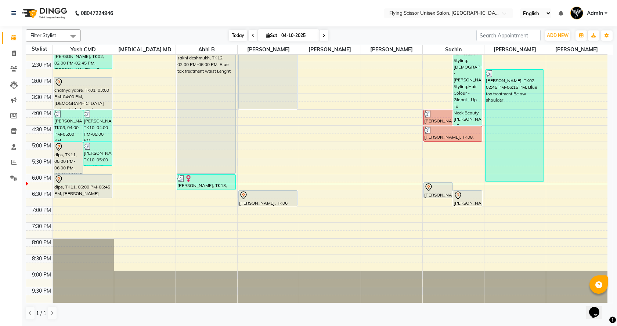
click at [239, 37] on span "Today" at bounding box center [238, 35] width 18 height 11
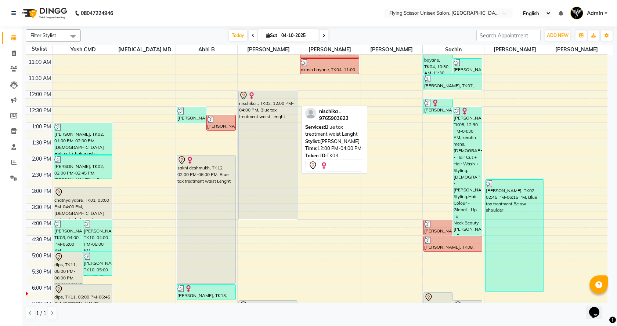
scroll to position [0, 0]
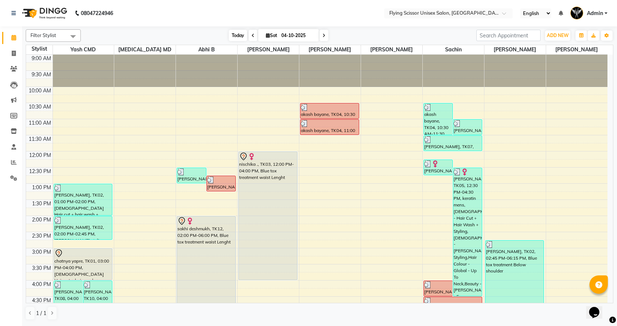
click at [237, 37] on span "Today" at bounding box center [238, 35] width 18 height 11
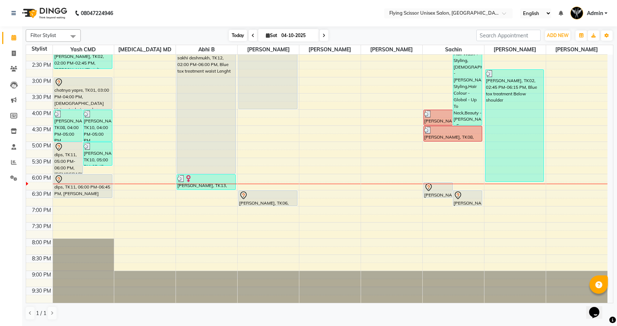
click at [241, 34] on span "Today" at bounding box center [238, 35] width 18 height 11
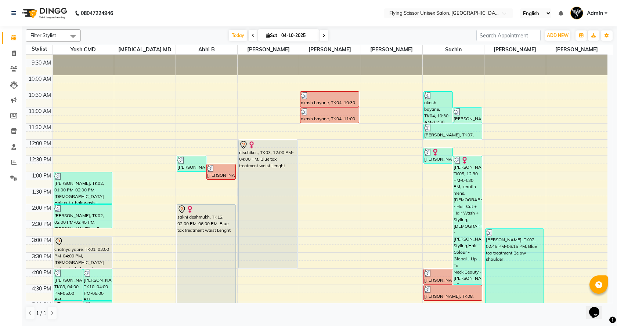
scroll to position [0, 0]
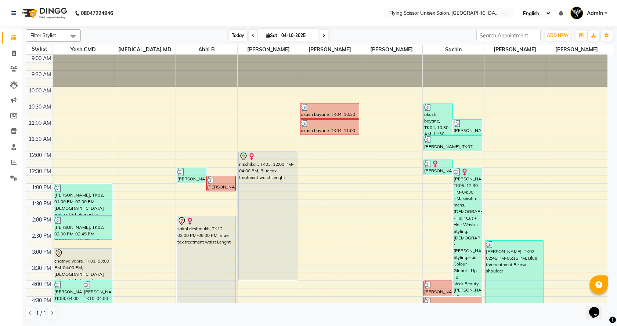
click at [242, 33] on span "Today" at bounding box center [238, 35] width 18 height 11
click at [230, 34] on span "Today" at bounding box center [238, 35] width 18 height 11
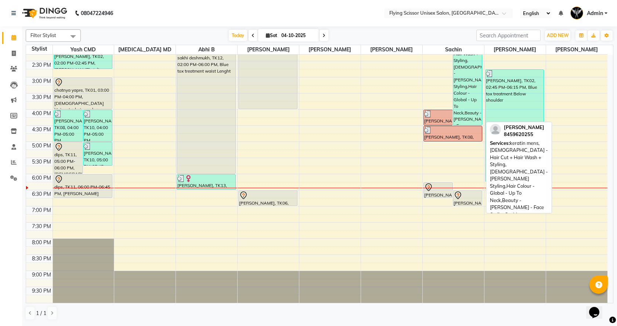
click at [463, 109] on div "[PERSON_NAME], TK05, 12:30 PM-04:30 PM, keratin mens,[DEMOGRAPHIC_DATA] - Hair …" at bounding box center [467, 61] width 29 height 128
select select "3"
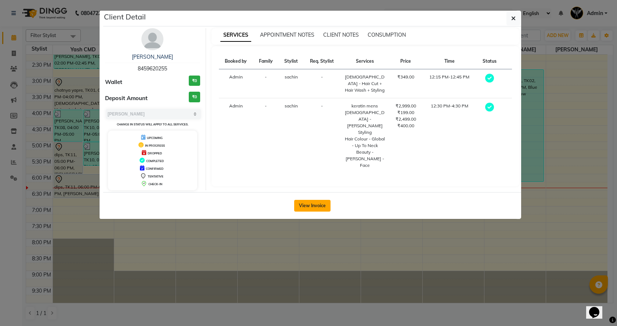
click at [303, 204] on button "View Invoice" at bounding box center [312, 206] width 36 height 12
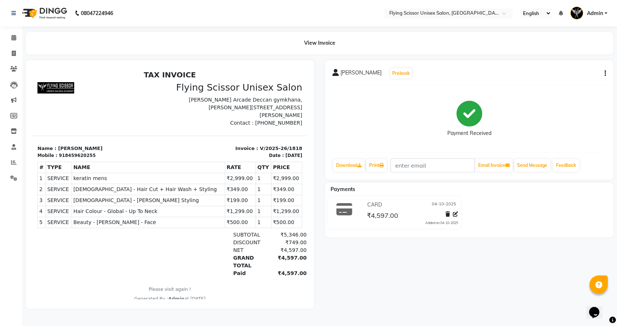
click at [605, 73] on icon "button" at bounding box center [604, 73] width 1 height 0
click at [570, 83] on div "Edit Invoice" at bounding box center [568, 82] width 50 height 9
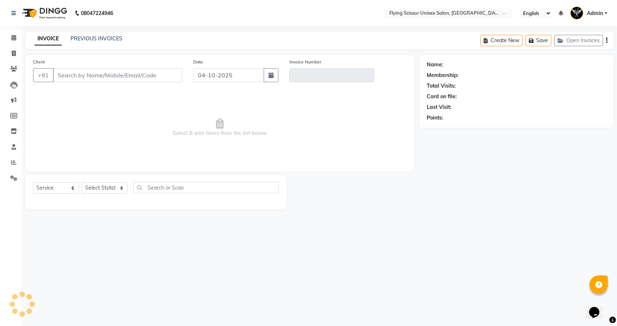
select select "membership"
select select "18390"
type input "8459620255"
type input "V/2025-26/1818"
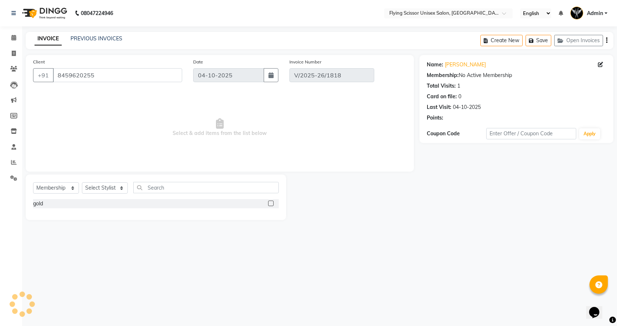
select select "select"
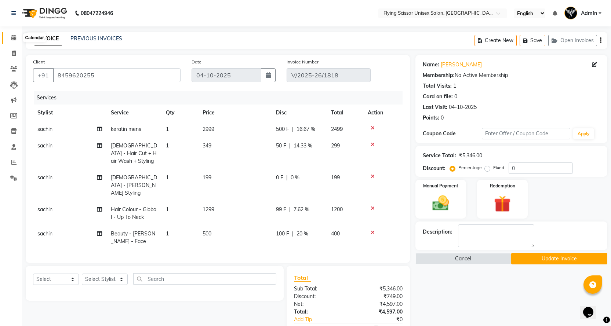
drag, startPoint x: 12, startPoint y: 40, endPoint x: 15, endPoint y: 44, distance: 5.3
click at [12, 40] on icon at bounding box center [13, 38] width 5 height 6
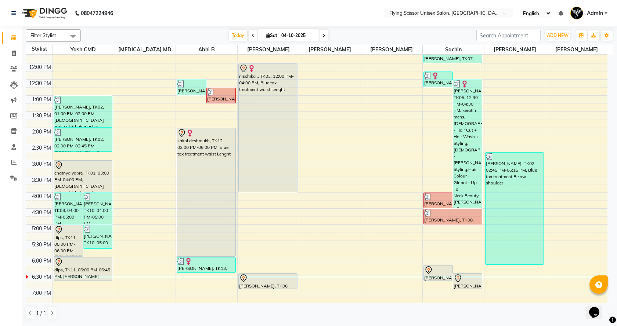
scroll to position [171, 0]
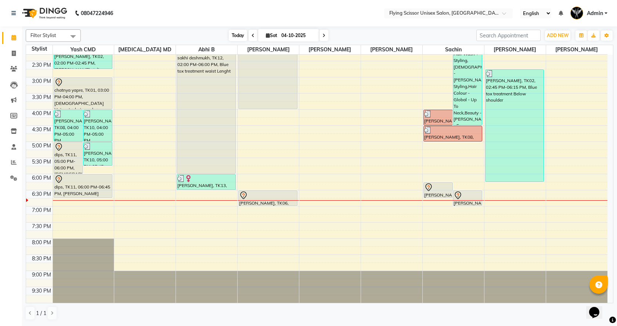
click at [233, 32] on span "Today" at bounding box center [238, 35] width 18 height 11
click at [239, 33] on span "Today" at bounding box center [238, 35] width 18 height 11
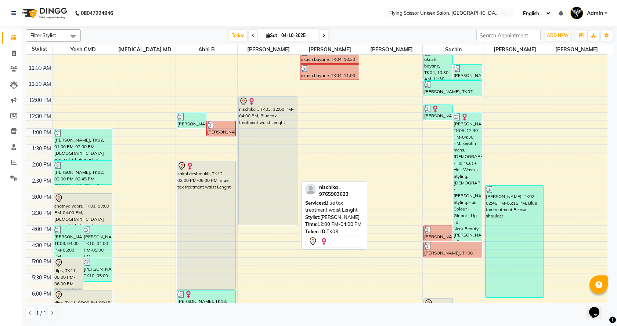
scroll to position [0, 0]
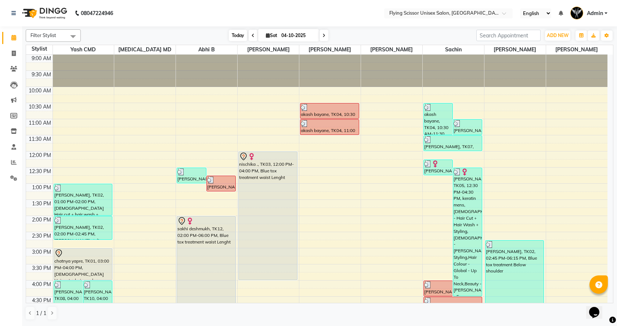
click at [236, 35] on span "Today" at bounding box center [238, 35] width 18 height 11
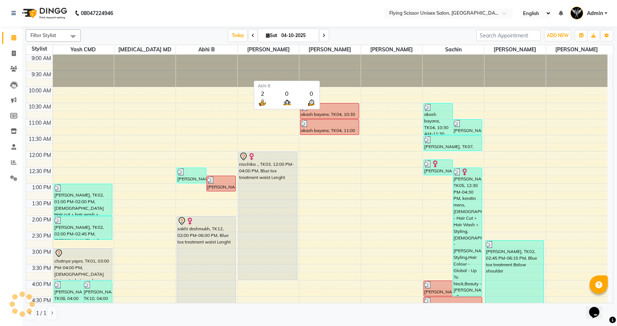
scroll to position [171, 0]
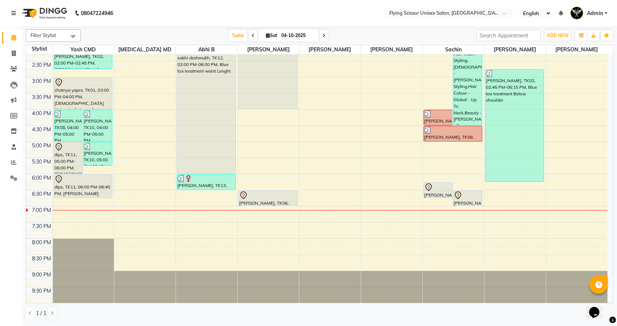
click at [237, 35] on span "Today" at bounding box center [238, 35] width 18 height 11
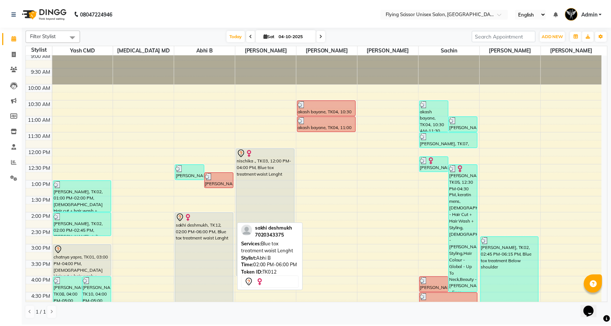
scroll to position [0, 0]
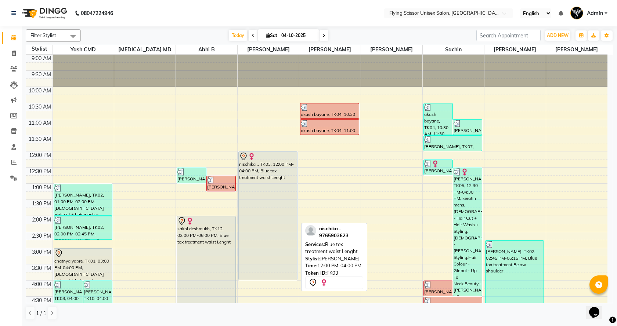
click at [283, 181] on div "nischika ., TK03, 12:00 PM-04:00 PM, Blue tox treatment waist Lenght" at bounding box center [268, 216] width 58 height 128
select select "7"
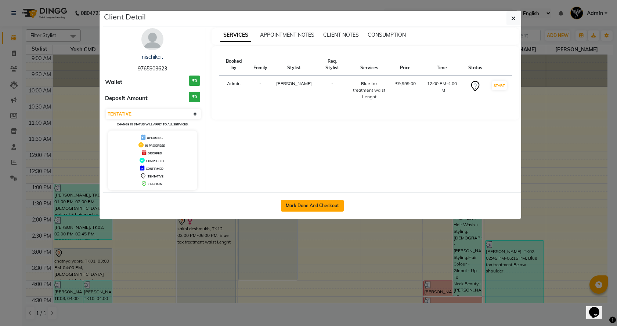
click at [317, 204] on button "Mark Done And Checkout" at bounding box center [312, 206] width 63 height 12
select select "service"
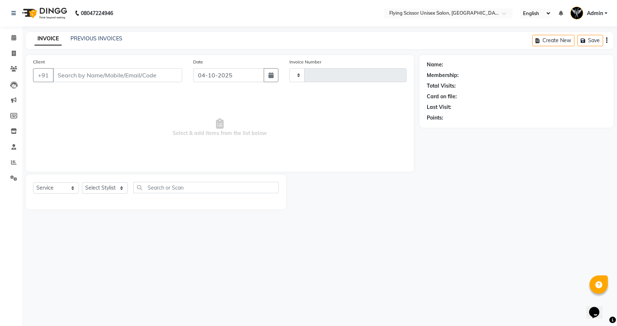
type input "1820"
select select "46"
select select "membership"
select select "18390"
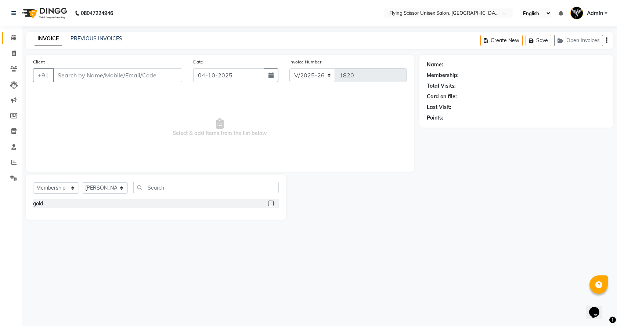
type input "9765903623"
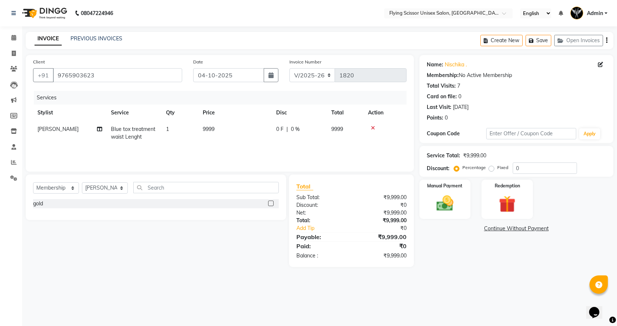
click at [277, 131] on span "0 F" at bounding box center [279, 130] width 7 height 8
select select "15730"
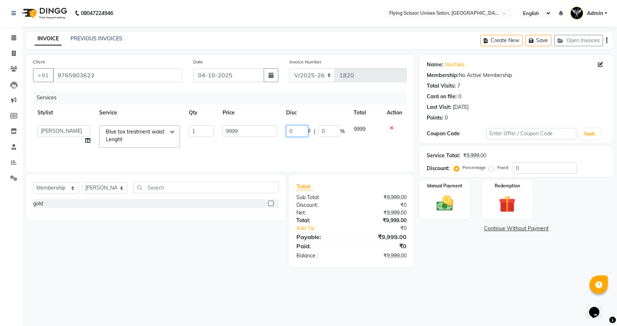
click at [295, 131] on input "0" at bounding box center [297, 131] width 22 height 11
type input "1500"
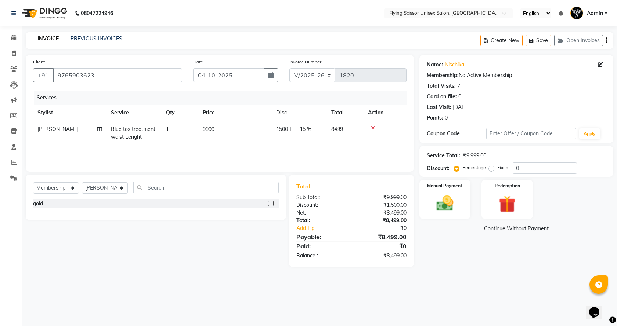
click at [275, 278] on div "08047224946 Select Location × Flying Scissor Unisex Salon, Shivaji Nagar Englis…" at bounding box center [308, 163] width 617 height 326
drag, startPoint x: 214, startPoint y: 131, endPoint x: 221, endPoint y: 132, distance: 6.8
click at [214, 131] on span "9999" at bounding box center [209, 129] width 12 height 7
select select "15730"
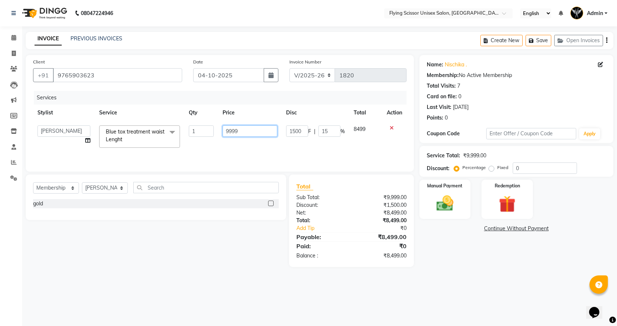
click at [248, 130] on input "9999" at bounding box center [249, 131] width 54 height 11
type input "9"
type input "10000"
click at [259, 141] on td "10000" at bounding box center [249, 136] width 63 height 31
select select "15730"
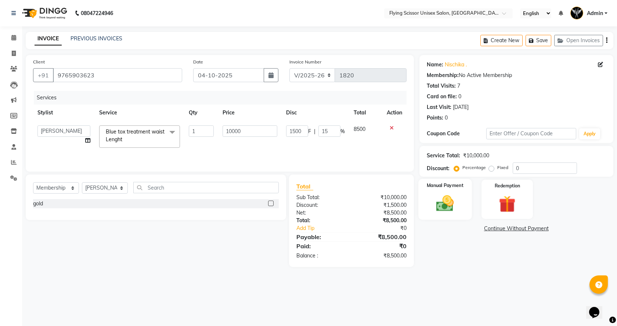
click at [451, 198] on img at bounding box center [444, 203] width 29 height 20
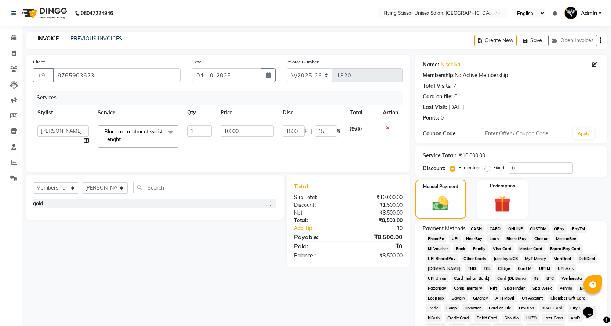
click at [513, 228] on span "ONLINE" at bounding box center [515, 229] width 19 height 8
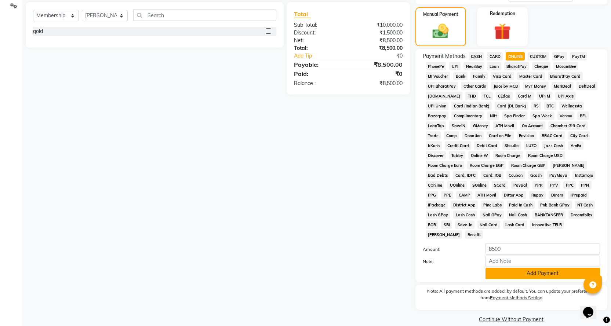
click at [544, 268] on button "Add Payment" at bounding box center [543, 273] width 114 height 11
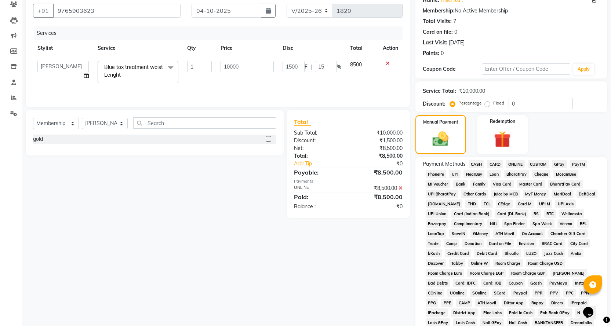
scroll to position [0, 0]
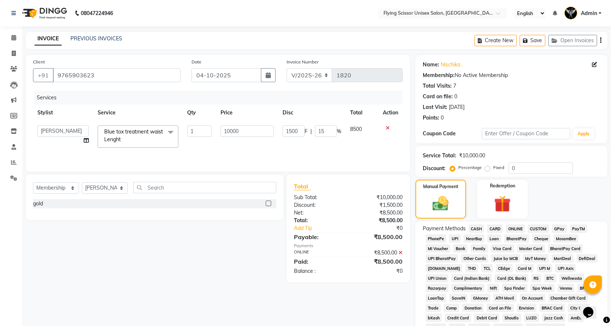
click at [401, 252] on icon at bounding box center [401, 252] width 4 height 5
click at [473, 228] on span "CASH" at bounding box center [477, 229] width 16 height 8
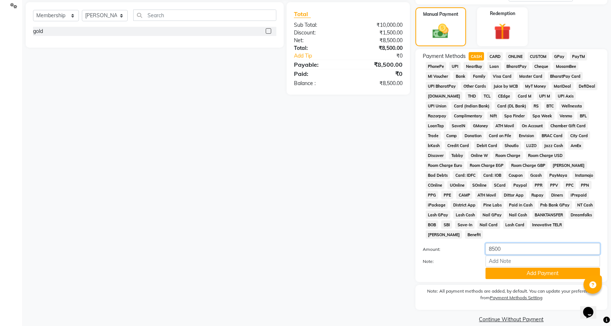
click at [535, 243] on input "8500" at bounding box center [543, 248] width 114 height 11
type input "8000"
click at [531, 268] on button "Add Payment" at bounding box center [543, 273] width 114 height 11
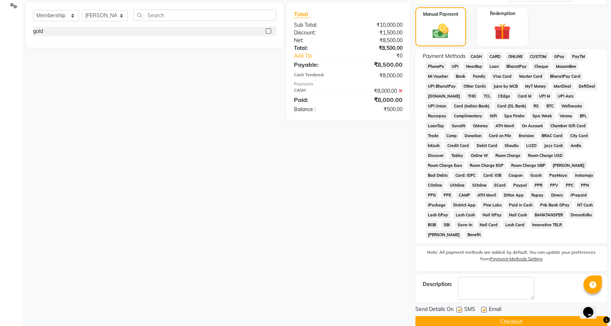
click at [513, 53] on span "ONLINE" at bounding box center [515, 56] width 19 height 8
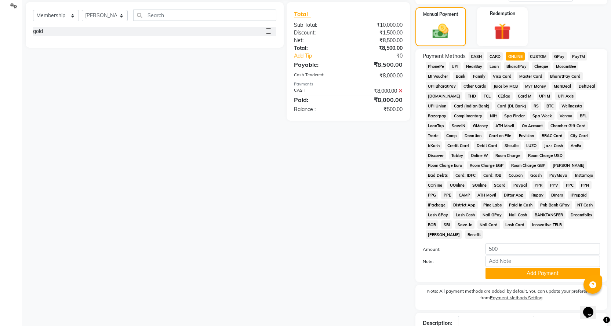
click at [513, 53] on span "ONLINE" at bounding box center [515, 56] width 19 height 8
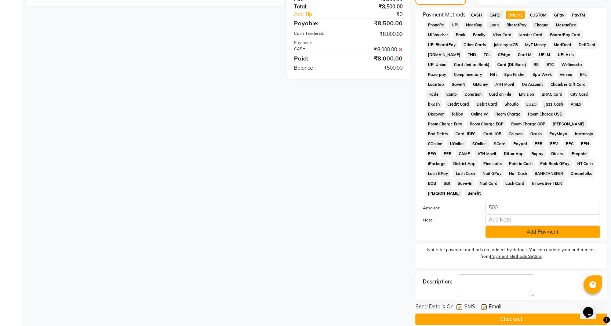
click at [509, 226] on button "Add Payment" at bounding box center [543, 231] width 114 height 11
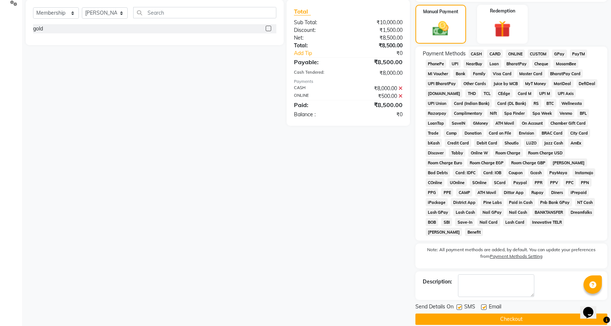
click at [476, 314] on button "Checkout" at bounding box center [511, 319] width 192 height 11
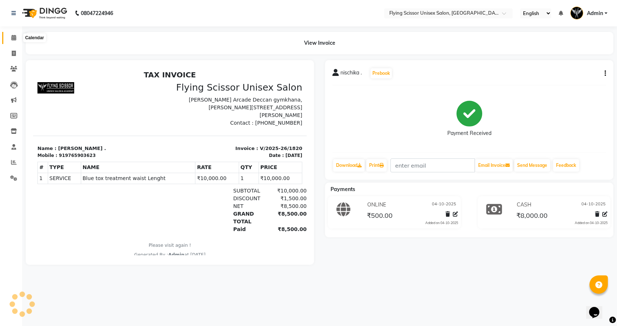
click at [13, 39] on icon at bounding box center [13, 38] width 5 height 6
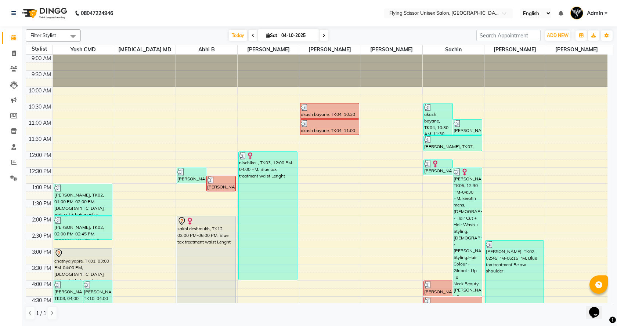
click at [321, 33] on span at bounding box center [323, 35] width 9 height 11
type input "05-10-2025"
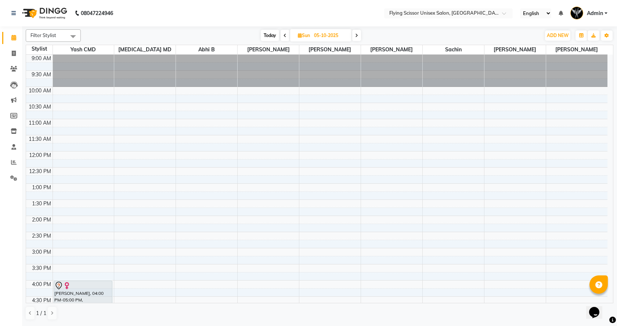
click at [303, 99] on div "9:00 AM 9:30 AM 10:00 AM 10:30 AM 11:00 AM 11:30 AM 12:00 PM 12:30 PM 1:00 PM 1…" at bounding box center [316, 264] width 581 height 419
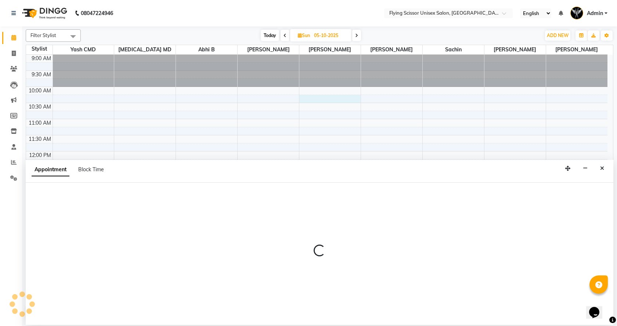
select select "18390"
select select "615"
select select "tentative"
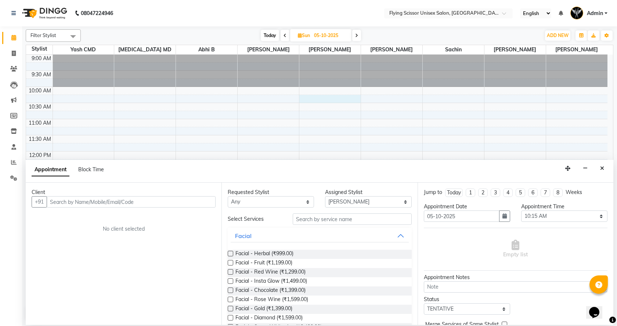
click at [94, 203] on input "text" at bounding box center [131, 201] width 169 height 11
type input "8"
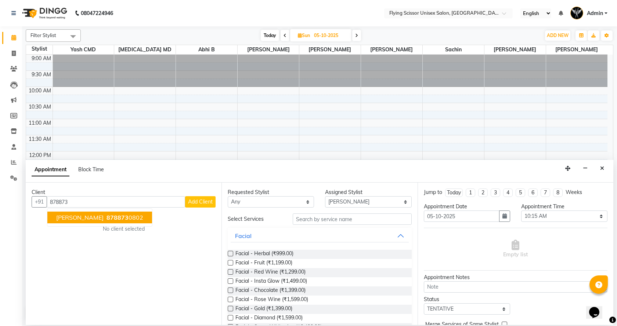
click at [97, 218] on span "[PERSON_NAME]" at bounding box center [79, 217] width 47 height 7
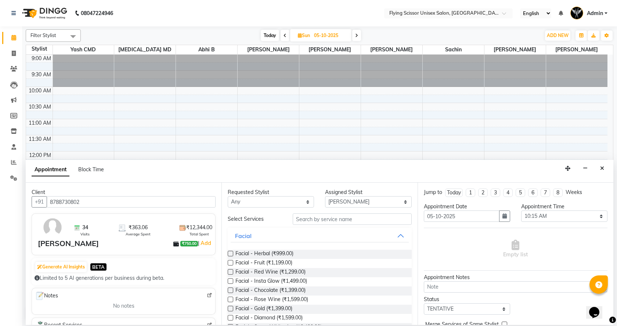
type input "8788730802"
click at [309, 221] on input "text" at bounding box center [351, 219] width 119 height 11
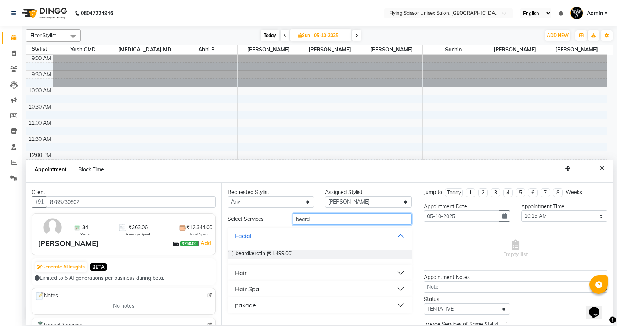
type input "beard"
click at [400, 272] on button "Hair" at bounding box center [319, 272] width 178 height 13
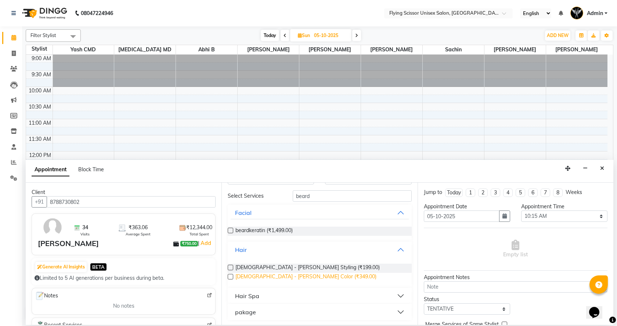
scroll to position [24, 0]
drag, startPoint x: 263, startPoint y: 268, endPoint x: 280, endPoint y: 266, distance: 17.3
click at [263, 268] on span "[DEMOGRAPHIC_DATA] - [PERSON_NAME] Styling (₹199.00)" at bounding box center [307, 267] width 144 height 9
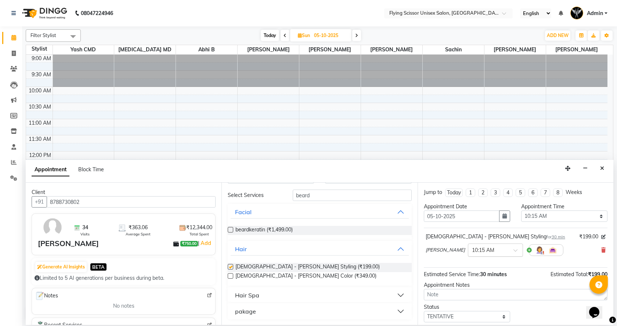
checkbox input "false"
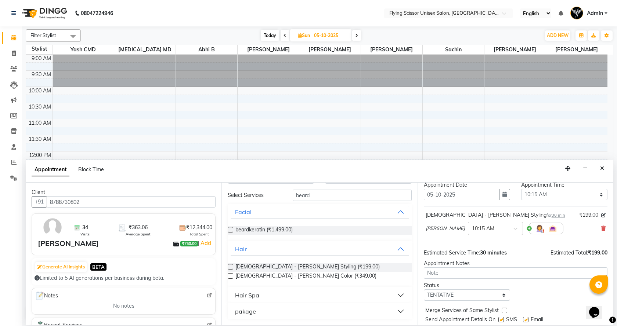
scroll to position [44, 0]
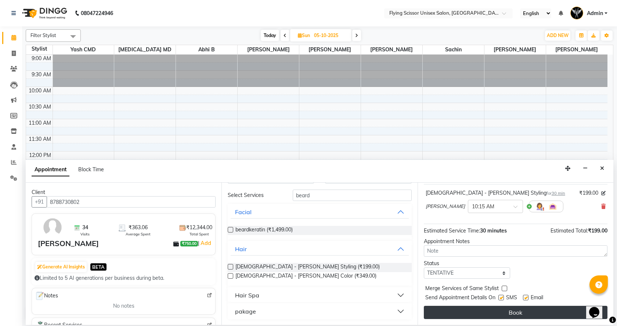
click at [481, 316] on button "Book" at bounding box center [514, 312] width 183 height 13
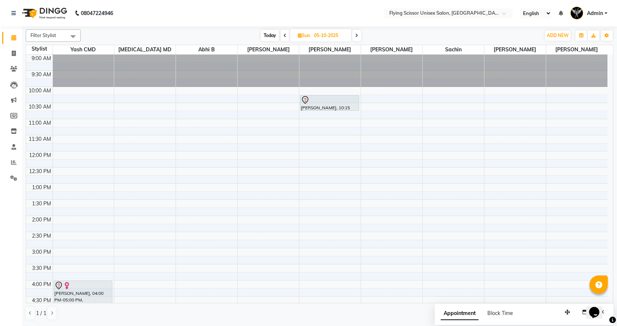
click at [320, 154] on div "9:00 AM 9:30 AM 10:00 AM 10:30 AM 11:00 AM 11:30 AM 12:00 PM 12:30 PM 1:00 PM 1…" at bounding box center [316, 264] width 581 height 419
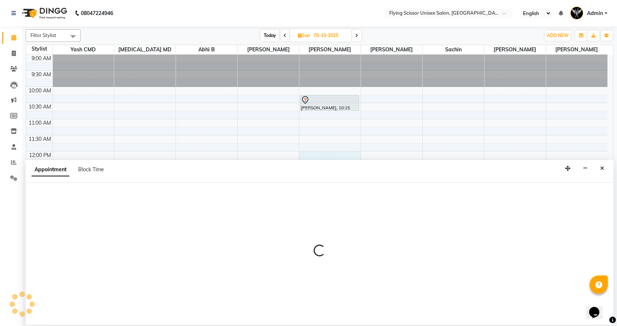
select select "18390"
select select "720"
select select "tentative"
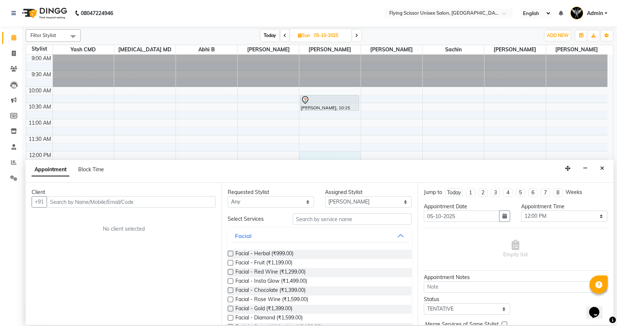
click at [86, 202] on input "text" at bounding box center [131, 201] width 169 height 11
click at [77, 202] on input "text" at bounding box center [131, 201] width 169 height 11
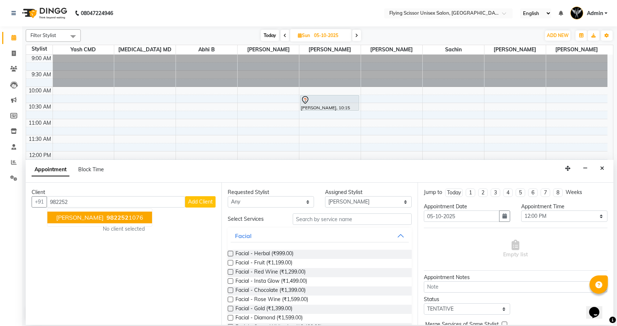
click at [74, 215] on span "[PERSON_NAME]" at bounding box center [79, 217] width 47 height 7
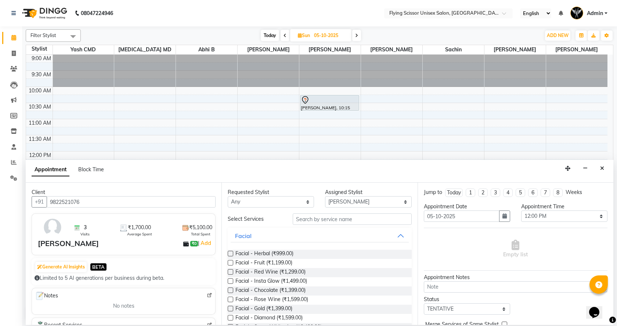
type input "9822521076"
click at [328, 221] on input "text" at bounding box center [351, 219] width 119 height 11
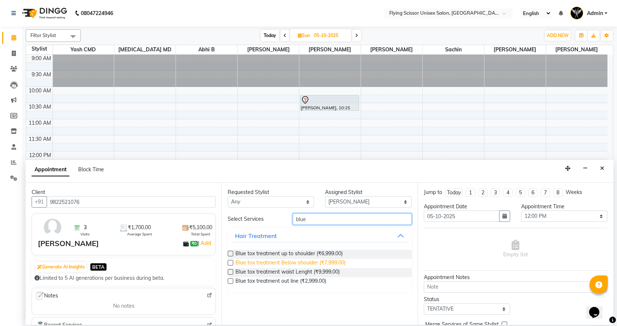
type input "blue"
click at [302, 262] on span "Blue tox treatment Below shoulder (₹7,999.00)" at bounding box center [290, 263] width 110 height 9
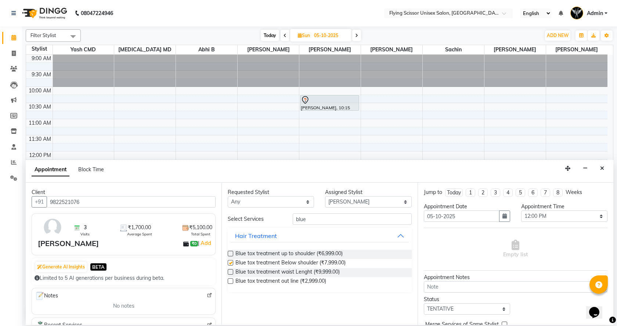
checkbox input "false"
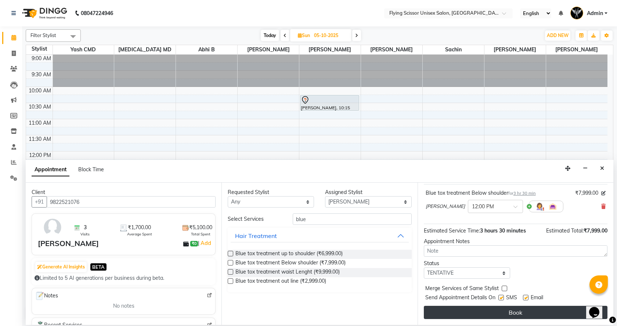
click at [507, 314] on button "Book" at bounding box center [514, 312] width 183 height 13
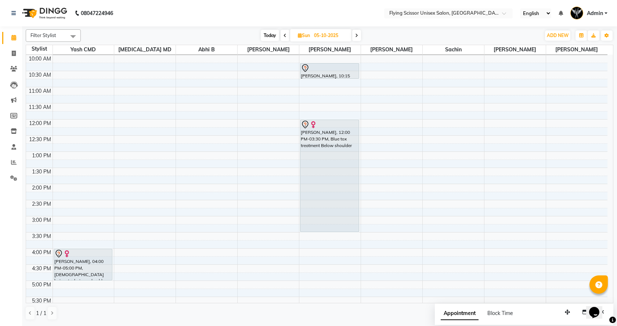
scroll to position [73, 0]
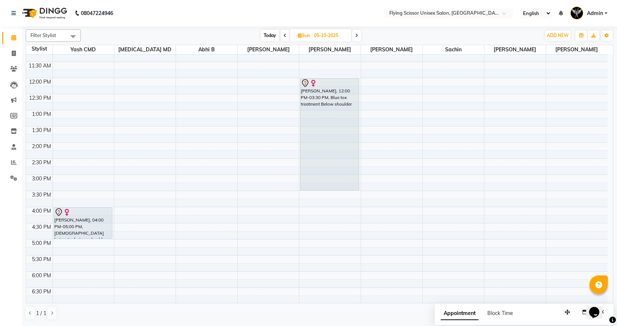
click at [271, 34] on span "Today" at bounding box center [270, 35] width 18 height 11
type input "04-10-2025"
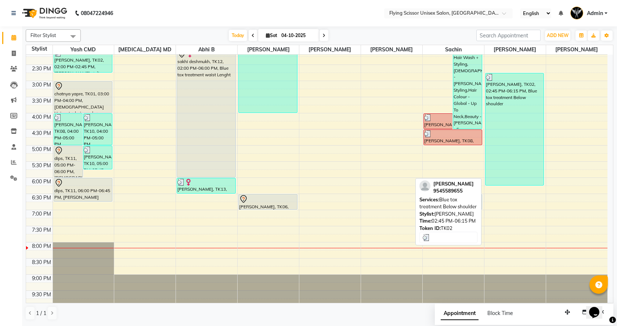
scroll to position [171, 0]
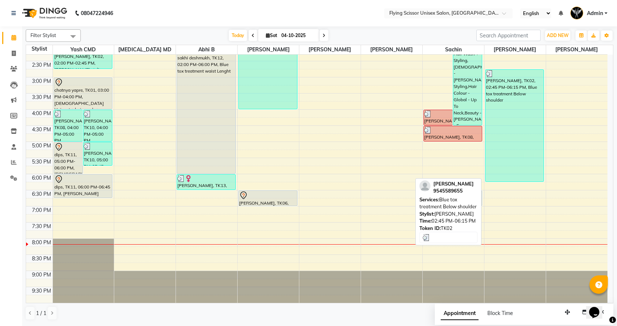
click at [520, 128] on div "[PERSON_NAME], TK02, 02:45 PM-06:15 PM, Blue tox treatment Below shoulder" at bounding box center [514, 126] width 58 height 112
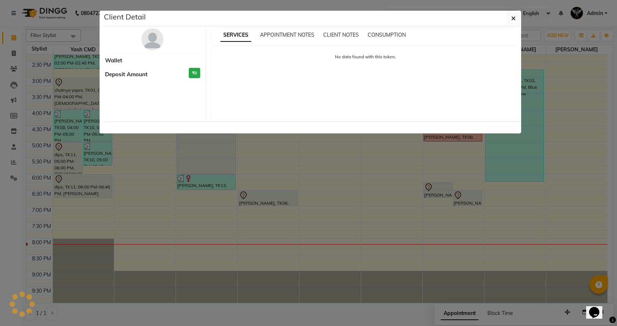
select select "3"
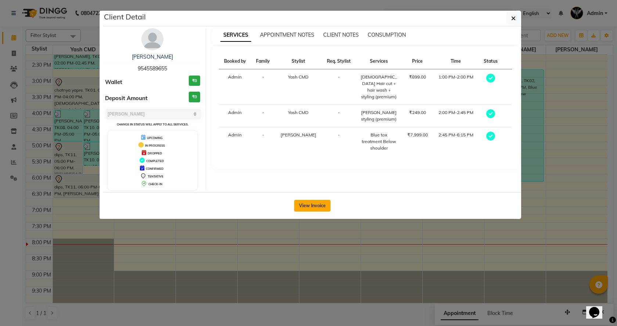
click at [313, 203] on button "View Invoice" at bounding box center [312, 206] width 36 height 12
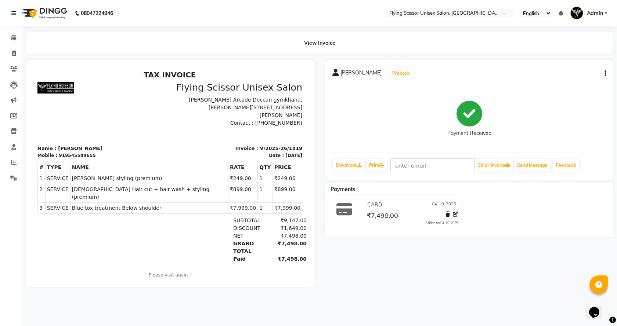
click at [604, 70] on button "button" at bounding box center [603, 74] width 4 height 8
click at [563, 64] on div "Split Service Amount" at bounding box center [568, 64] width 50 height 9
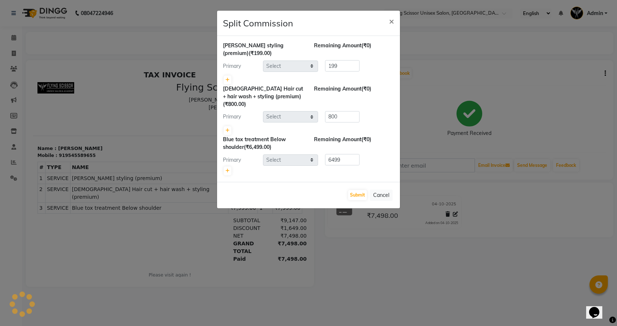
select select "1679"
select select "70618"
click at [419, 102] on ngb-modal-window "Split Commission × [PERSON_NAME] styling (premium) (₹199.00) Remaining Amount (…" at bounding box center [308, 163] width 617 height 326
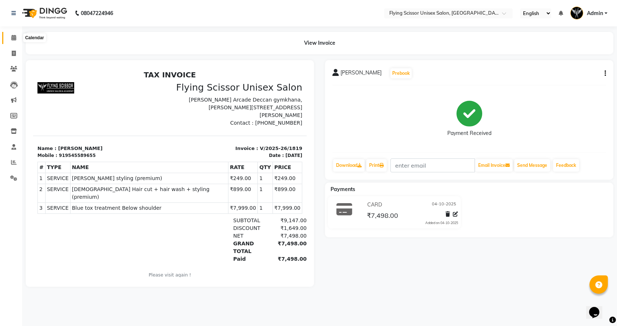
click at [15, 37] on icon at bounding box center [13, 38] width 5 height 6
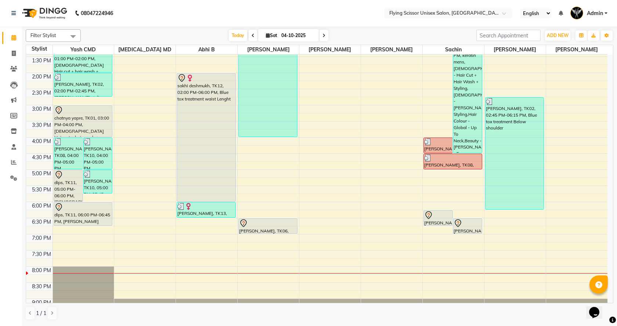
scroll to position [98, 0]
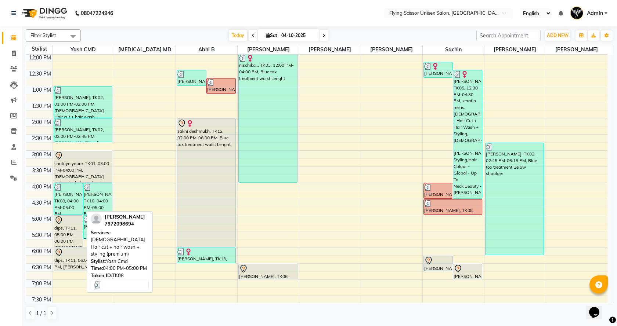
click at [71, 200] on div "[PERSON_NAME], TK08, 04:00 PM-05:00 PM, [DEMOGRAPHIC_DATA] Hair cut + hair wash…" at bounding box center [68, 198] width 29 height 31
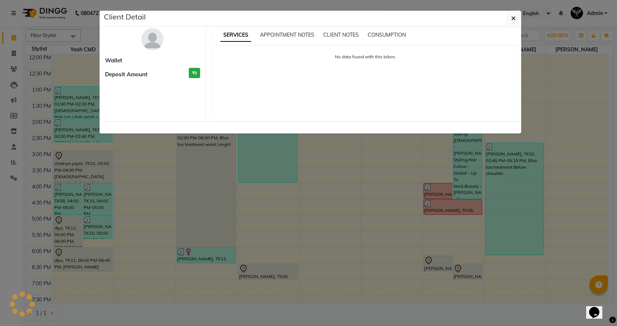
select select "3"
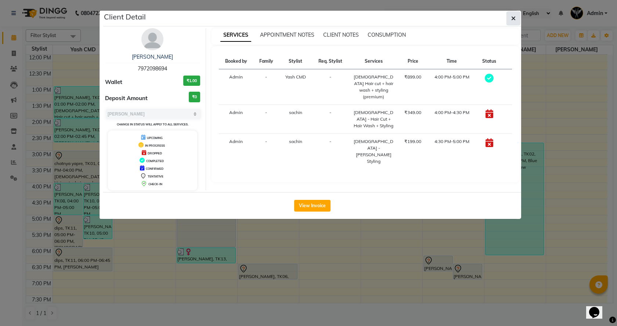
click at [512, 11] on button "button" at bounding box center [513, 18] width 14 height 14
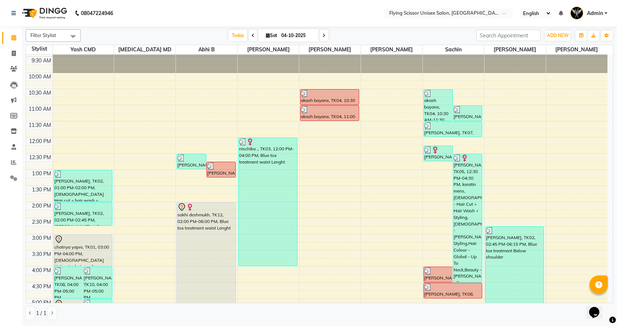
scroll to position [0, 0]
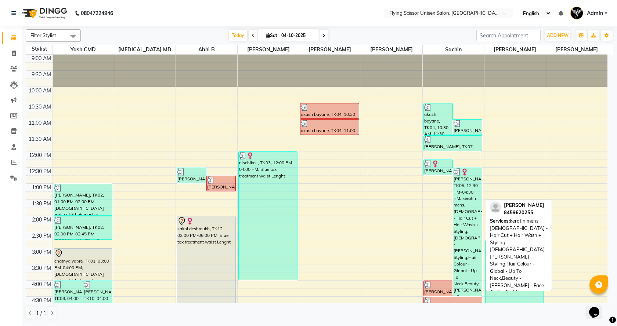
click at [468, 192] on div "[PERSON_NAME], TK05, 12:30 PM-04:30 PM, keratin mens,[DEMOGRAPHIC_DATA] - Hair …" at bounding box center [467, 232] width 29 height 128
select select "3"
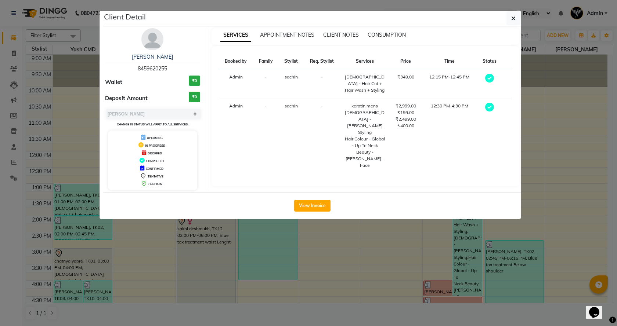
click at [547, 125] on ngb-modal-window "Client Detail [PERSON_NAME] 8459620255 Wallet ₹0 Deposit Amount ₹0 Select MARK …" at bounding box center [308, 163] width 617 height 326
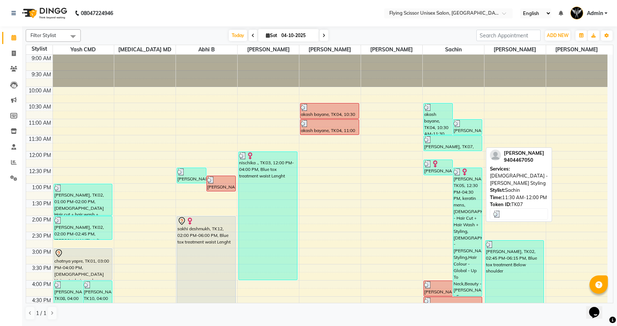
click at [439, 142] on div at bounding box center [453, 139] width 58 height 7
select select "3"
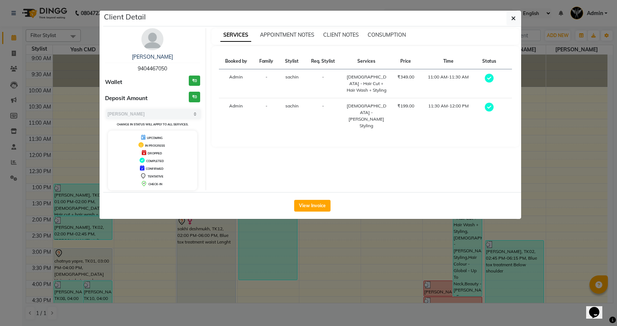
click at [523, 119] on div "SERVICES APPOINTMENT NOTES CLIENT NOTES CONSUMPTION Booked by Family Stylist Re…" at bounding box center [365, 109] width 319 height 162
click at [593, 124] on ngb-modal-window "Client Detail aditya chavan 9404467050 Wallet ₹0 Deposit Amount ₹0 Select MARK …" at bounding box center [308, 163] width 617 height 326
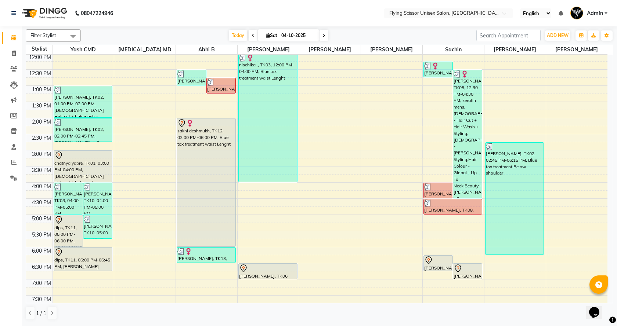
scroll to position [98, 0]
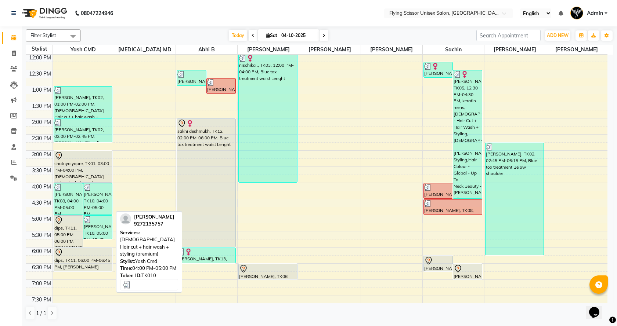
click at [80, 203] on div "[PERSON_NAME], TK08, 04:00 PM-05:00 PM, [DEMOGRAPHIC_DATA] Hair cut + hair wash…" at bounding box center [68, 198] width 29 height 31
select select "3"
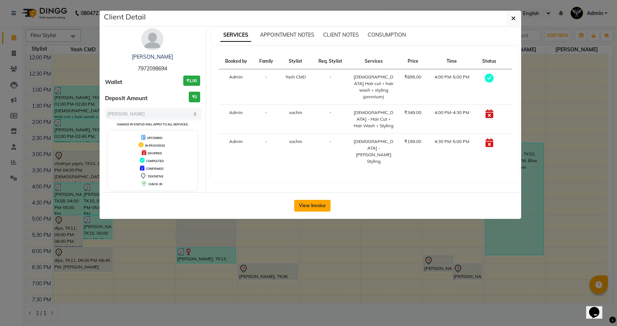
click at [314, 203] on button "View Invoice" at bounding box center [312, 206] width 36 height 12
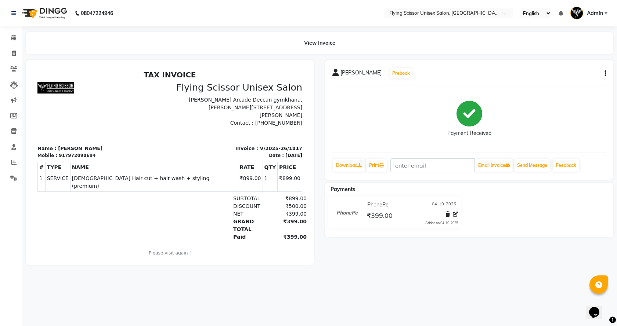
click at [604, 73] on icon "button" at bounding box center [604, 73] width 1 height 0
click at [561, 63] on div "Split Service Amount" at bounding box center [568, 64] width 50 height 9
select select "1679"
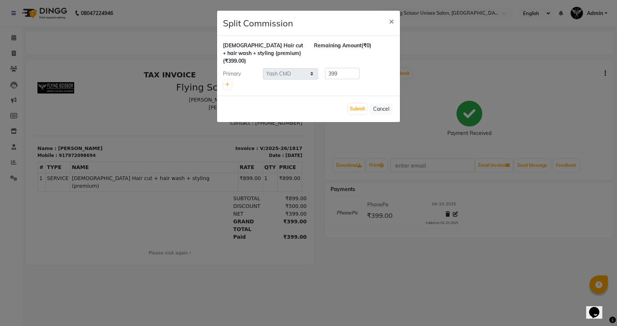
click at [439, 79] on ngb-modal-window "Split Commission × [DEMOGRAPHIC_DATA] Hair cut + hair wash + styling (premium) …" at bounding box center [308, 163] width 617 height 326
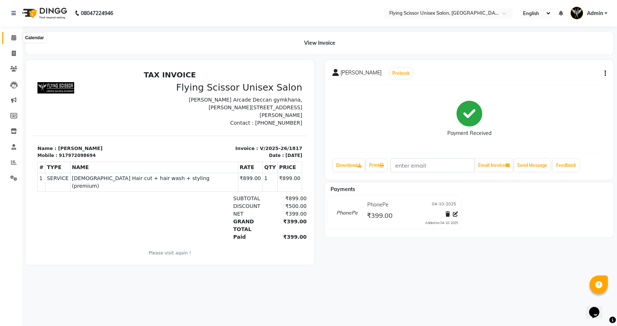
click at [14, 40] on icon at bounding box center [13, 38] width 5 height 6
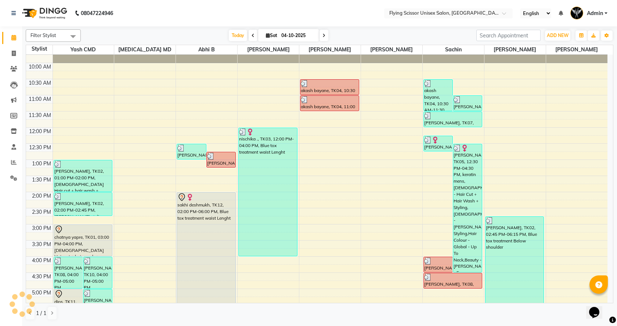
scroll to position [37, 0]
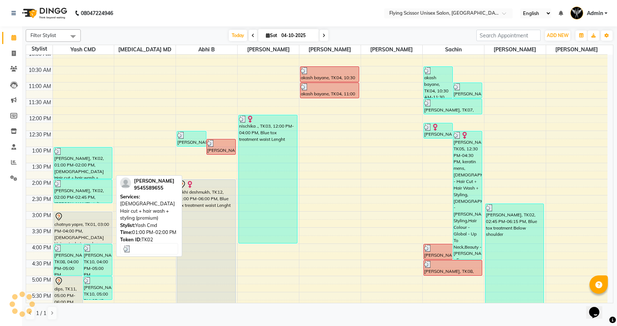
click at [79, 165] on div "[PERSON_NAME], TK02, 01:00 PM-02:00 PM, [DEMOGRAPHIC_DATA] Hair cut + hair wash…" at bounding box center [83, 163] width 58 height 31
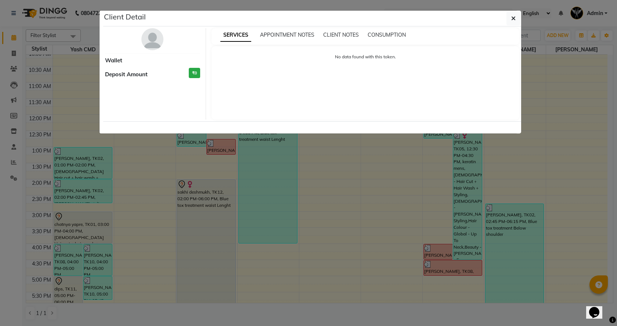
select select "3"
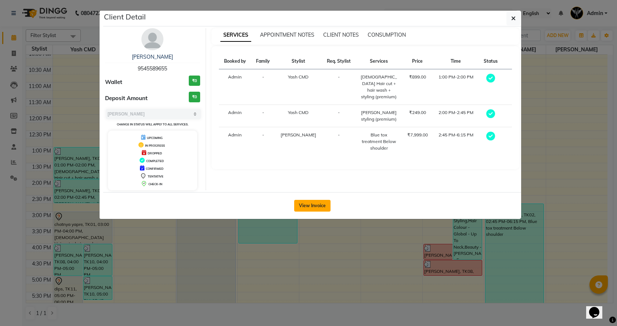
click at [306, 203] on button "View Invoice" at bounding box center [312, 206] width 36 height 12
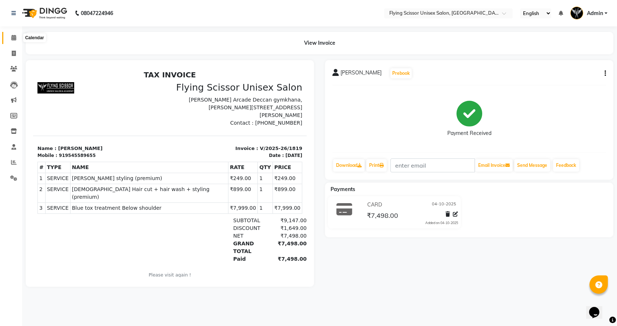
click at [13, 37] on icon at bounding box center [13, 38] width 5 height 6
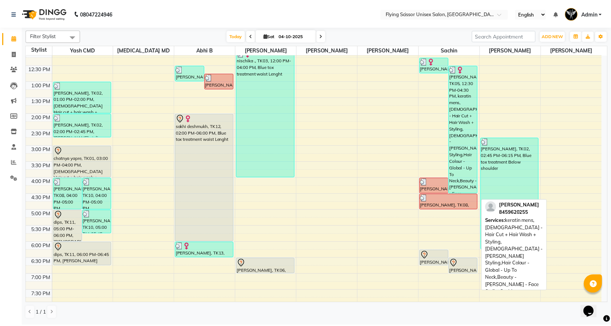
scroll to position [134, 0]
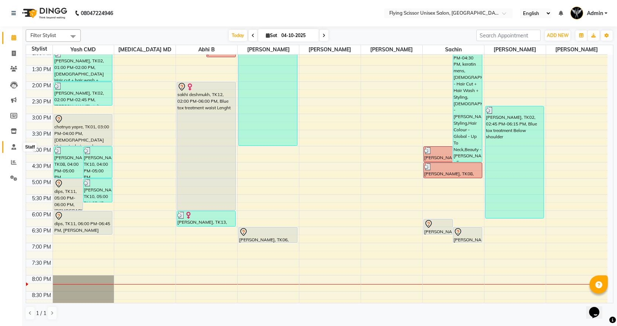
click at [12, 149] on icon at bounding box center [13, 147] width 5 height 6
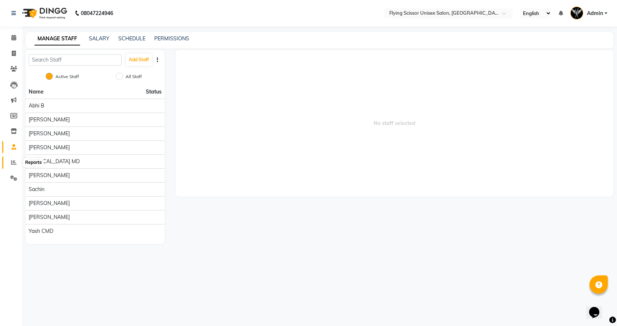
click at [10, 162] on span at bounding box center [13, 163] width 13 height 8
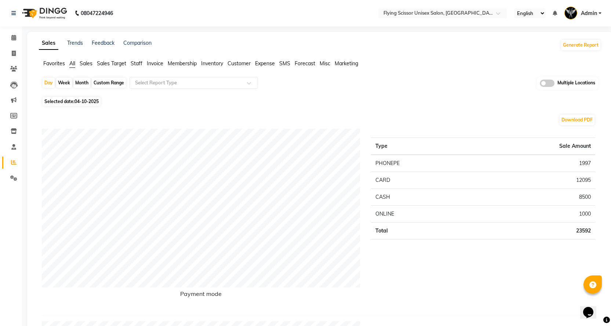
click at [80, 82] on div "Month" at bounding box center [81, 83] width 17 height 10
select select "10"
select select "2025"
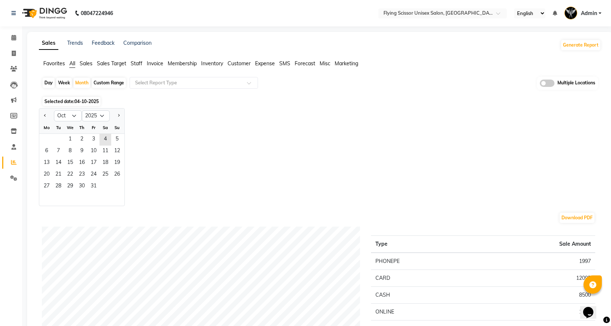
click at [47, 80] on div "Day" at bounding box center [49, 83] width 12 height 10
select select "10"
select select "2025"
click at [13, 37] on icon at bounding box center [13, 38] width 5 height 6
